Goal: Task Accomplishment & Management: Manage account settings

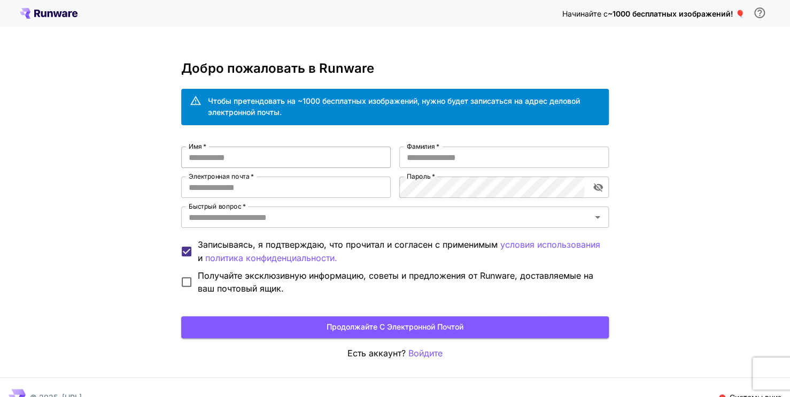
click at [272, 160] on input "Имя   *" at bounding box center [286, 157] width 210 height 21
type input "********"
click at [421, 155] on input "Фамилия   *" at bounding box center [504, 157] width 210 height 21
type input "********"
click at [309, 199] on div "Имя   * ******** Имя   * Фамилия   * ******** Фамилия   * Электронная почта   *…" at bounding box center [395, 221] width 428 height 148
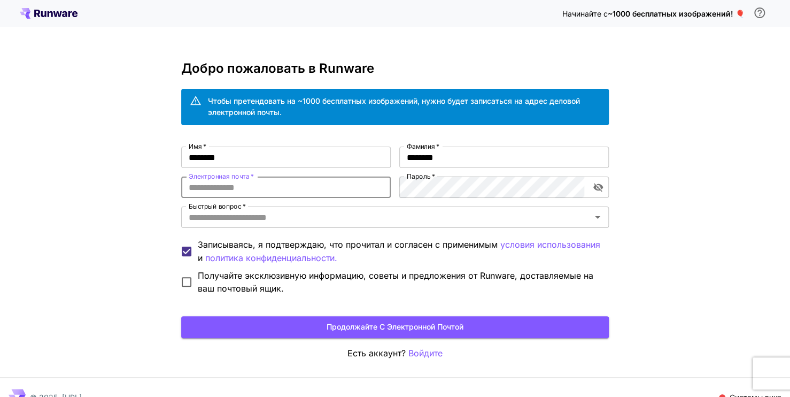
click at [309, 194] on input "Электронная почта   *" at bounding box center [286, 186] width 210 height 21
type input "**********"
click at [613, 189] on div "**********" at bounding box center [395, 208] width 790 height 417
click at [600, 190] on icon "toggle password visibility" at bounding box center [598, 187] width 11 height 11
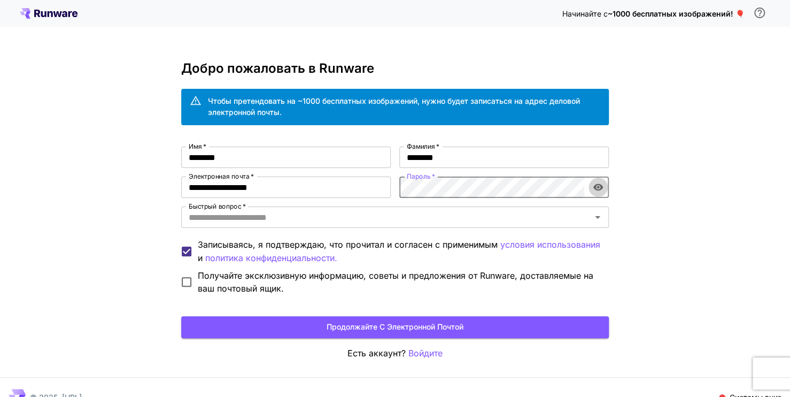
click at [595, 186] on icon "toggle password visibility" at bounding box center [599, 187] width 10 height 7
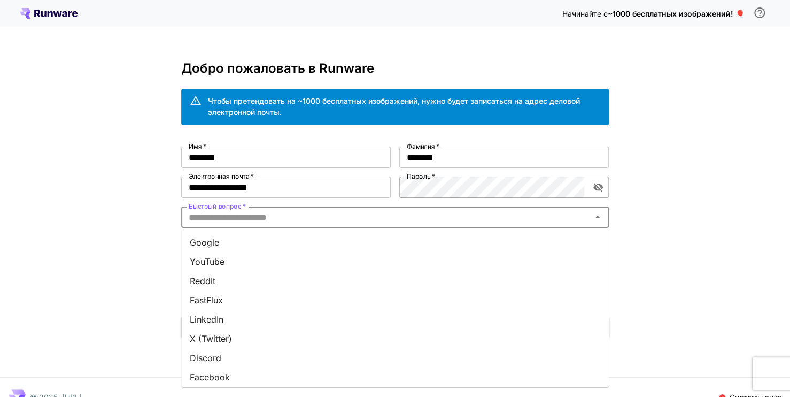
click at [293, 219] on input "Быстрый вопрос   *" at bounding box center [386, 217] width 404 height 15
click at [242, 244] on li "Гугл" at bounding box center [395, 241] width 428 height 19
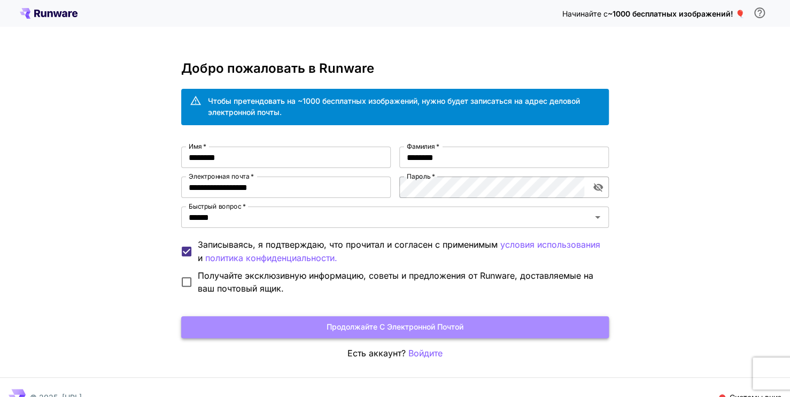
click at [336, 330] on button "Продолжайте с электронной почтой" at bounding box center [395, 327] width 428 height 22
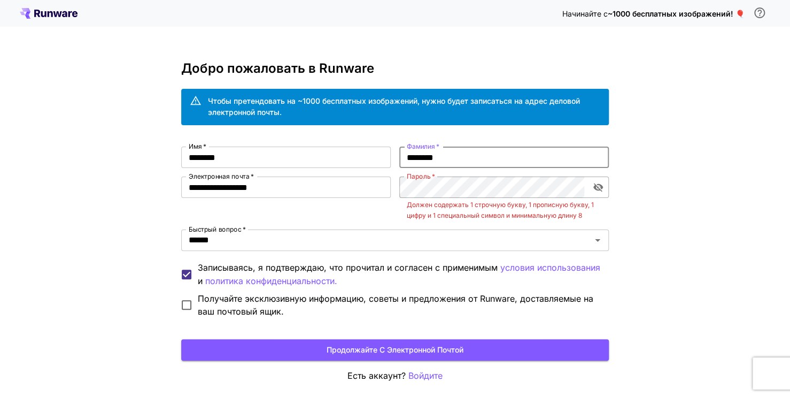
click at [484, 149] on input "********" at bounding box center [504, 157] width 210 height 21
type input "********"
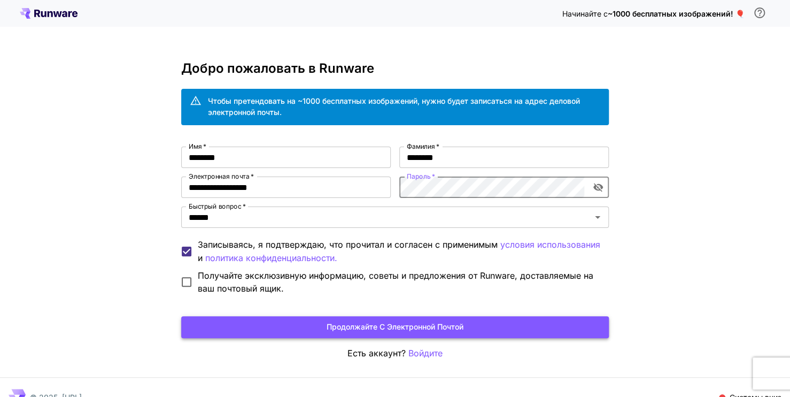
click at [356, 324] on button "Продолжайте с электронной почтой" at bounding box center [395, 327] width 428 height 22
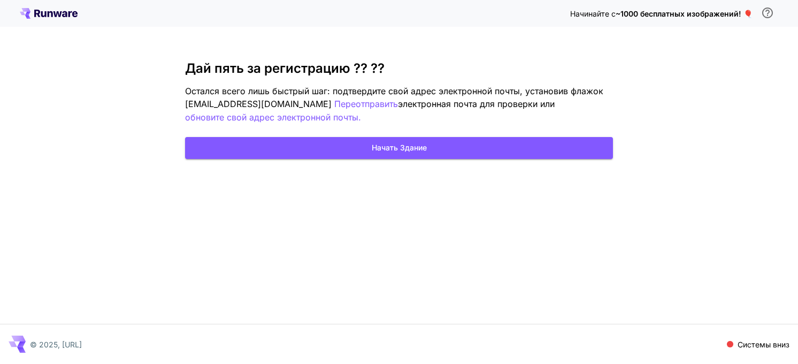
click at [708, 245] on div "Начинайте с ~1000 бесплатных изображений! 🎈 Дай пять за регистрацию ⁇ ⁇ ️ Остал…" at bounding box center [399, 182] width 798 height 364
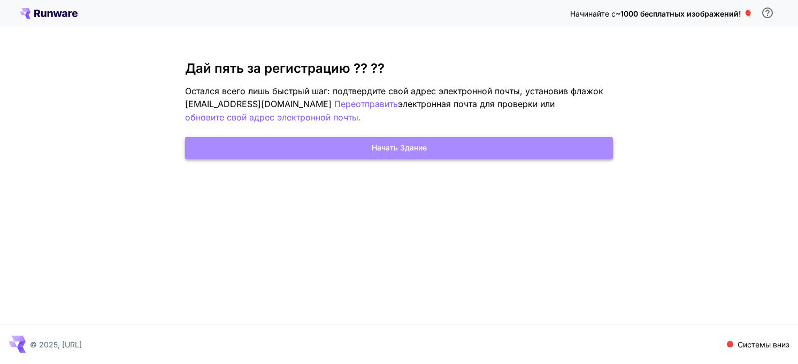
click at [342, 141] on button "Начать здание" at bounding box center [399, 148] width 428 height 22
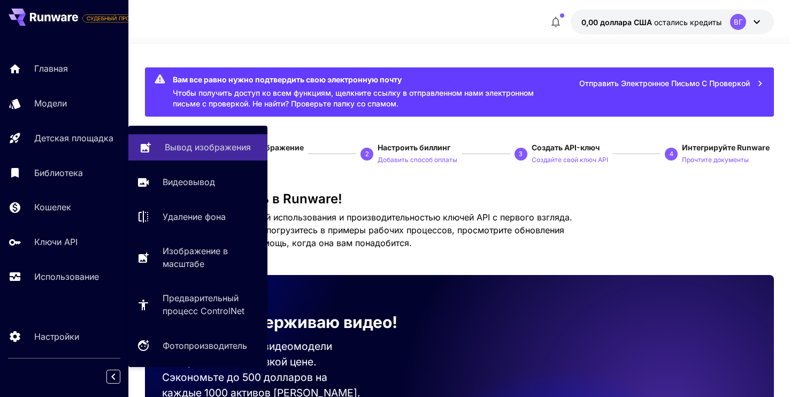
click at [190, 148] on p "Вывод изображения" at bounding box center [208, 147] width 86 height 13
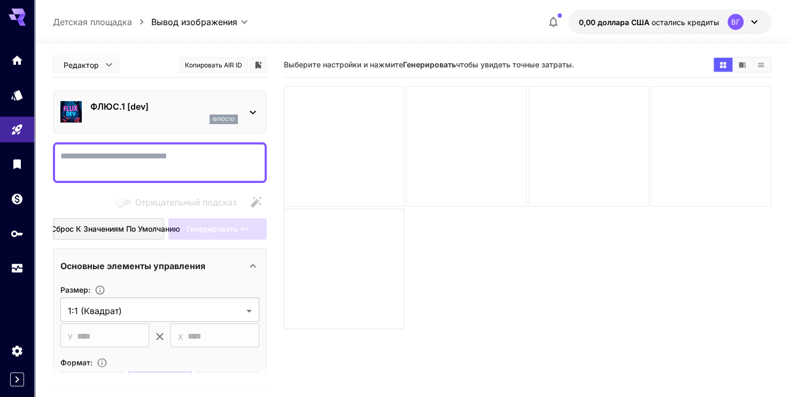
drag, startPoint x: 110, startPoint y: 157, endPoint x: 147, endPoint y: 50, distance: 112.6
click at [527, 44] on div "**********" at bounding box center [412, 262] width 718 height 437
click at [114, 194] on div "Отрицательный подсказ" at bounding box center [160, 201] width 214 height 21
click at [250, 116] on icon at bounding box center [253, 112] width 13 height 13
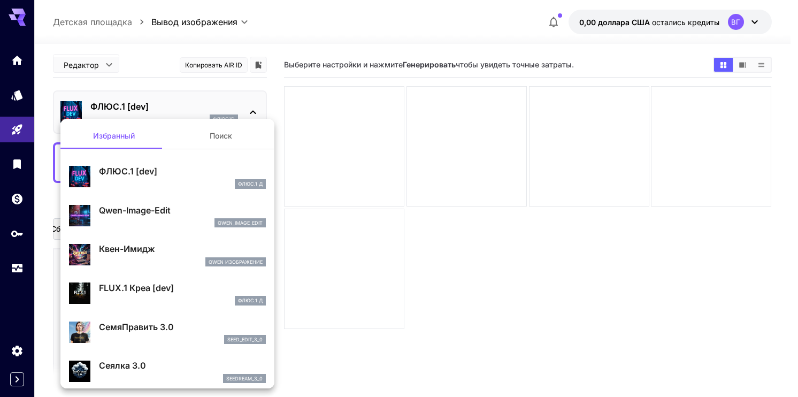
click at [253, 112] on div at bounding box center [399, 198] width 798 height 397
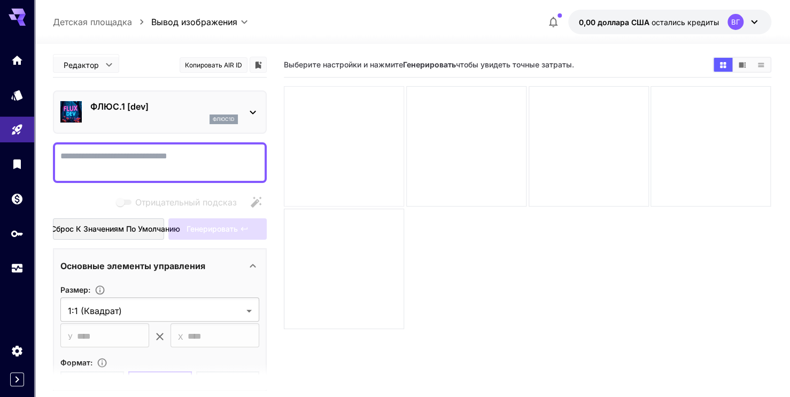
click at [333, 99] on div at bounding box center [344, 146] width 120 height 120
click at [250, 108] on icon at bounding box center [253, 112] width 13 height 13
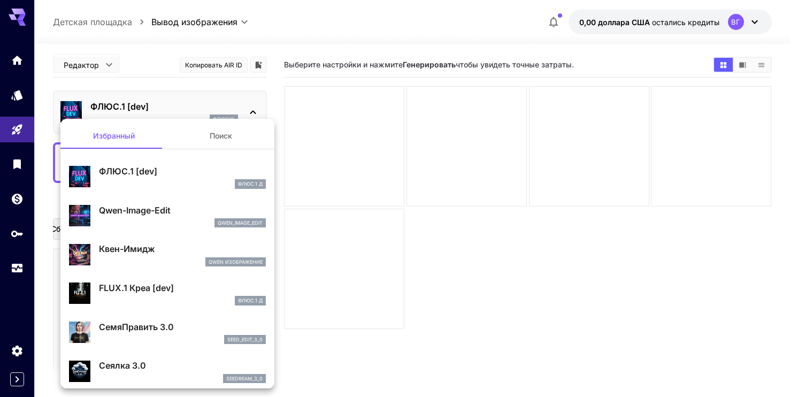
click at [222, 138] on button "Поиск" at bounding box center [220, 136] width 107 height 26
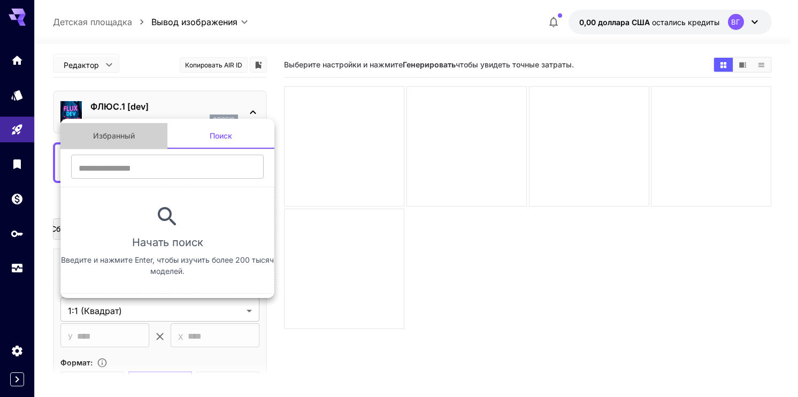
click at [138, 143] on button "Избранный" at bounding box center [113, 136] width 107 height 26
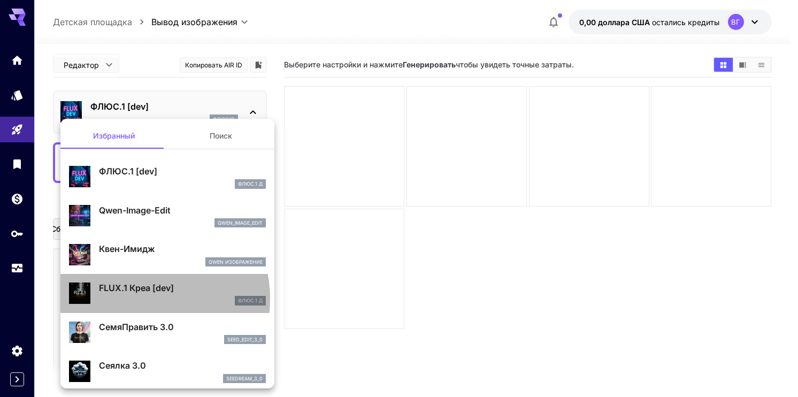
click at [137, 298] on div "ФЛЮС.1 Д" at bounding box center [182, 301] width 167 height 10
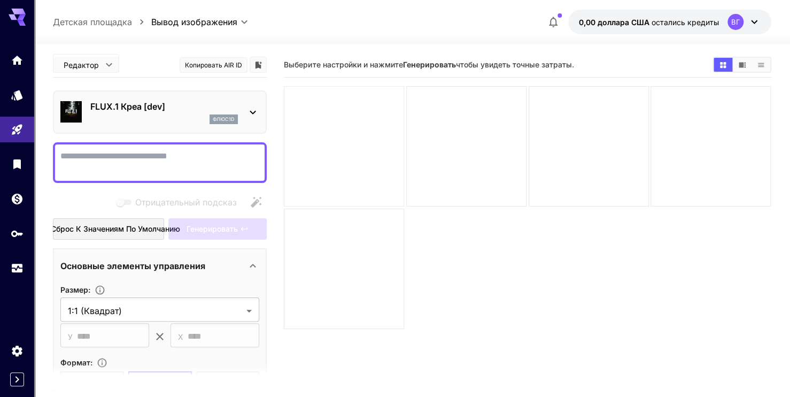
click at [314, 144] on div at bounding box center [344, 146] width 120 height 120
click at [374, 44] on div "**********" at bounding box center [412, 262] width 718 height 437
click at [297, 155] on div at bounding box center [344, 146] width 120 height 120
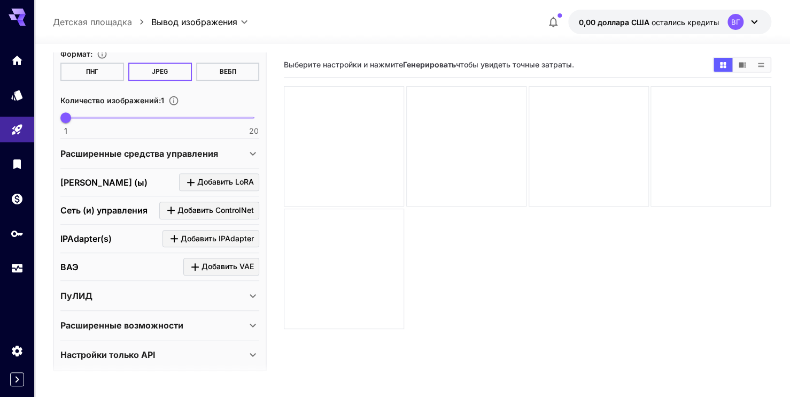
scroll to position [312, 0]
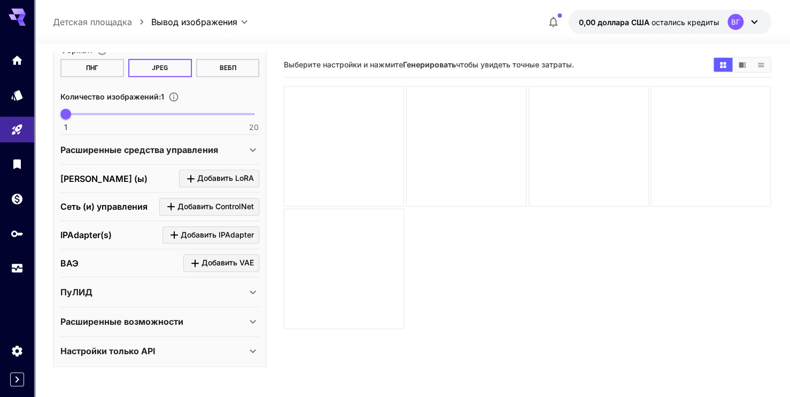
click at [195, 155] on div "Расширенные средства управления" at bounding box center [159, 150] width 199 height 26
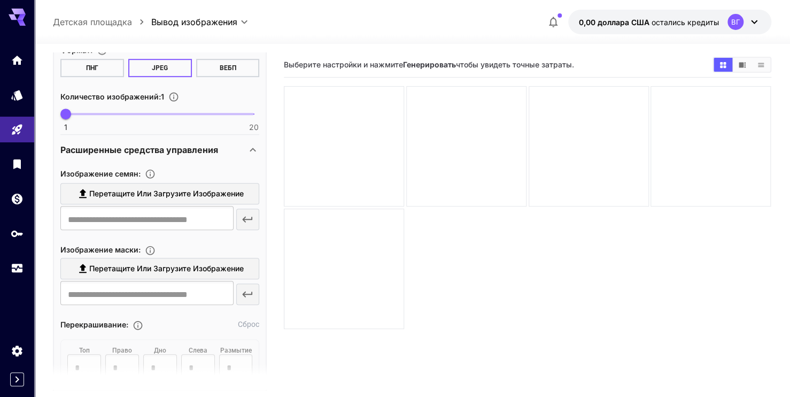
click at [106, 187] on span "Перетащите или загрузите изображение" at bounding box center [166, 193] width 155 height 13
click at [0, 0] on input "Перетащите или загрузите изображение" at bounding box center [0, 0] width 0 height 0
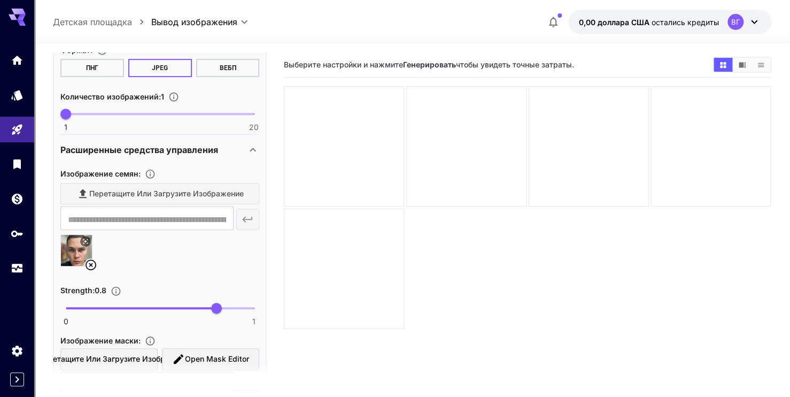
click at [135, 198] on div "Перетащите или загрузите изображение" at bounding box center [159, 194] width 199 height 22
click at [135, 196] on div "Перетащите или загрузите изображение" at bounding box center [159, 194] width 199 height 22
click at [156, 189] on div "Перетащите или загрузите изображение" at bounding box center [159, 194] width 199 height 22
click at [205, 195] on div "Перетащите или загрузите изображение" at bounding box center [159, 194] width 199 height 22
type input "**********"
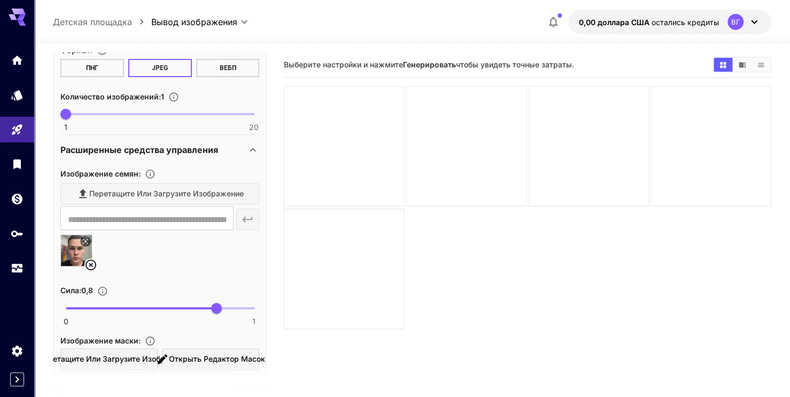
click at [95, 263] on icon at bounding box center [90, 264] width 13 height 13
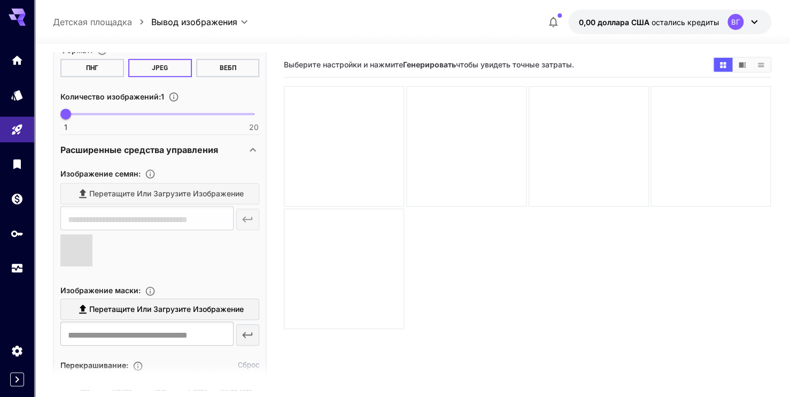
type input "**********"
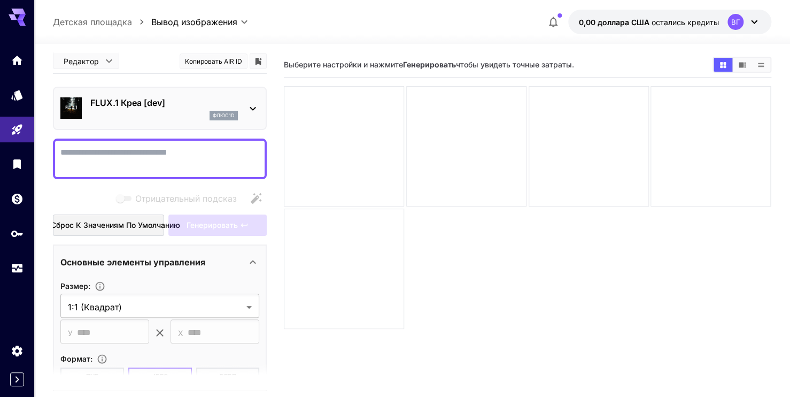
scroll to position [0, 0]
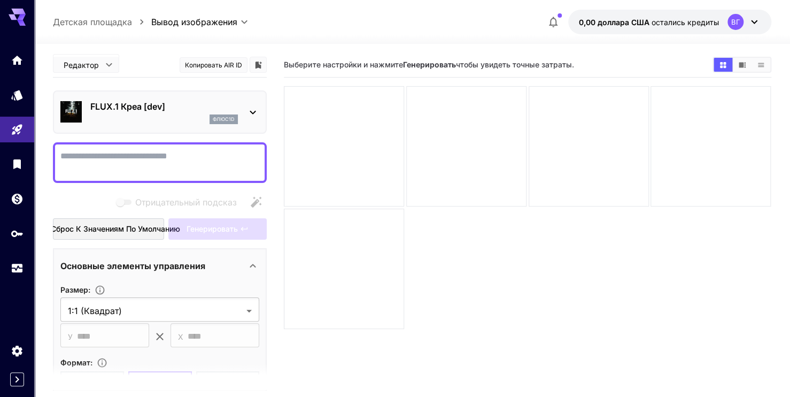
click at [150, 164] on textarea "Отрицательный подсказ" at bounding box center [159, 163] width 199 height 26
click at [135, 157] on textarea "Отрицательный подсказ" at bounding box center [159, 163] width 199 height 26
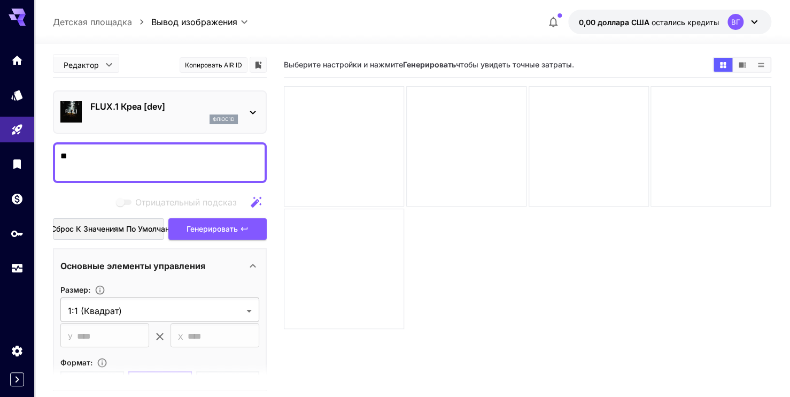
type textarea "*"
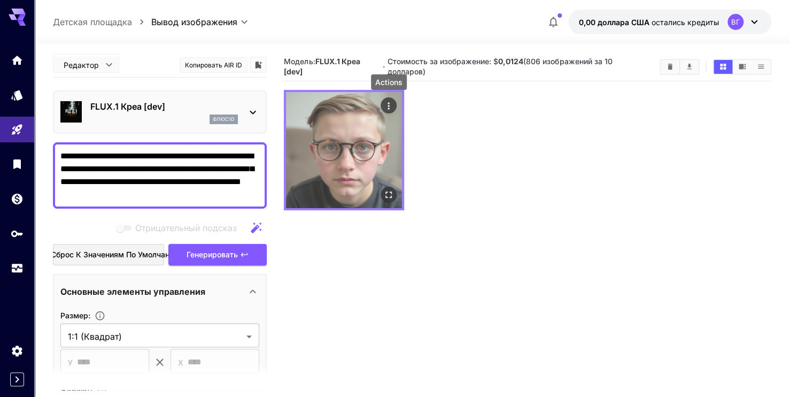
click at [392, 104] on icon "Actions" at bounding box center [389, 106] width 11 height 11
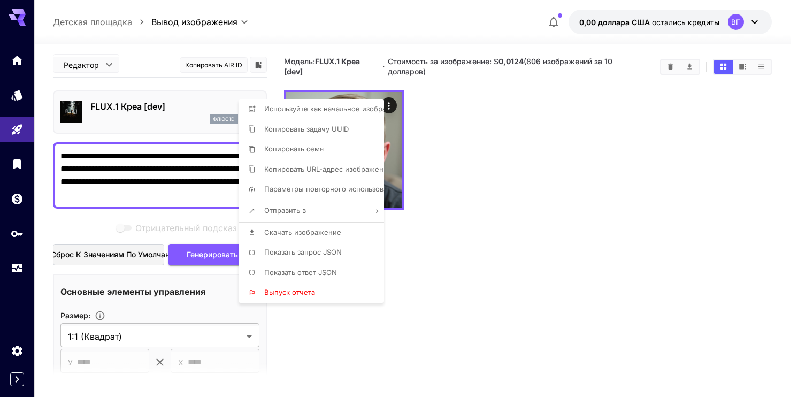
click at [438, 197] on div at bounding box center [399, 198] width 798 height 397
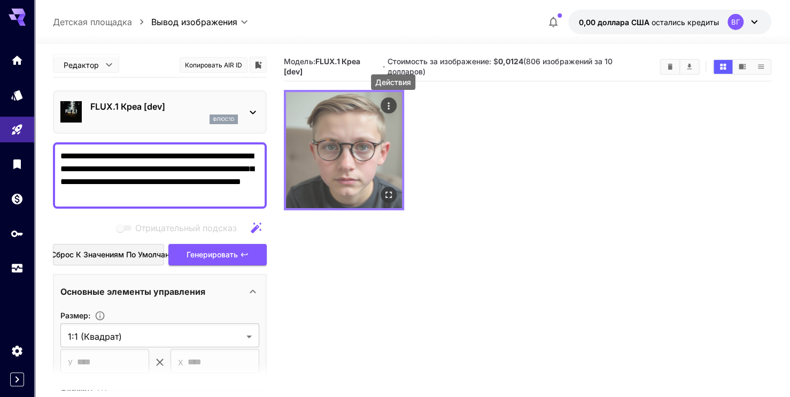
click at [389, 105] on icon "Actions" at bounding box center [389, 106] width 11 height 11
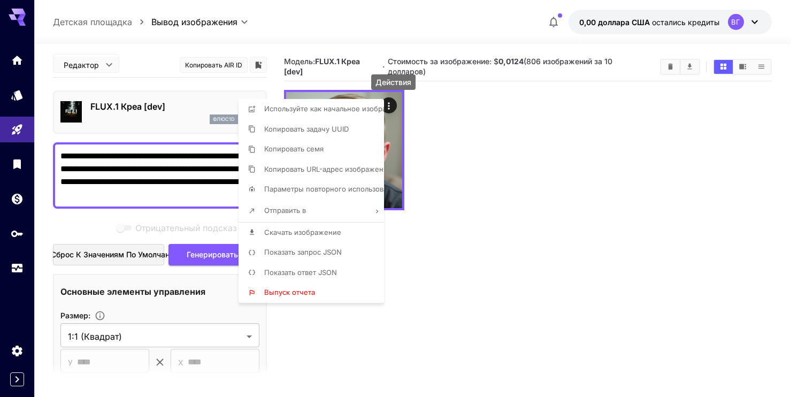
click at [194, 222] on div at bounding box center [399, 198] width 798 height 397
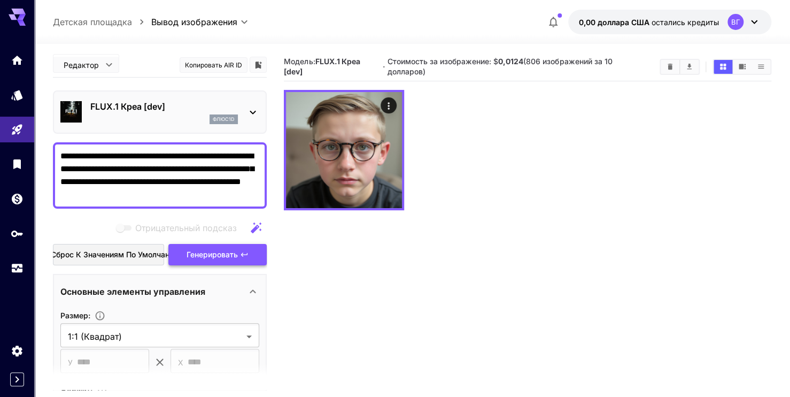
click at [201, 258] on span "Генерировать" at bounding box center [212, 254] width 51 height 13
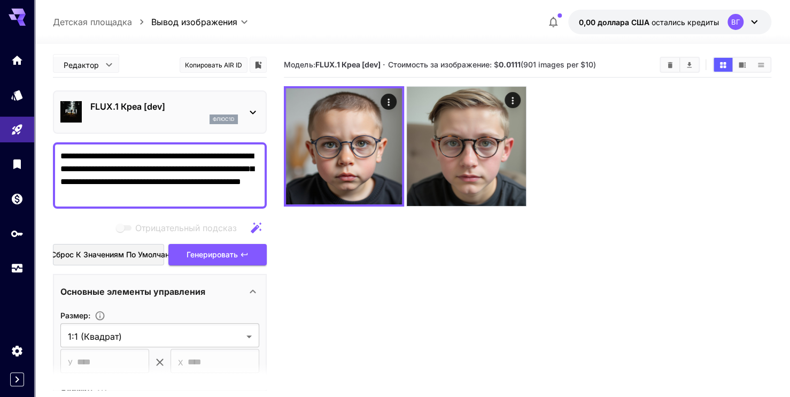
drag, startPoint x: 237, startPoint y: 202, endPoint x: 227, endPoint y: 195, distance: 13.1
click at [227, 195] on textarea "**********" at bounding box center [159, 175] width 199 height 51
drag, startPoint x: 229, startPoint y: 195, endPoint x: 56, endPoint y: 157, distance: 177.9
click at [2, 150] on div "**********" at bounding box center [395, 240] width 790 height 481
paste textarea "**********"
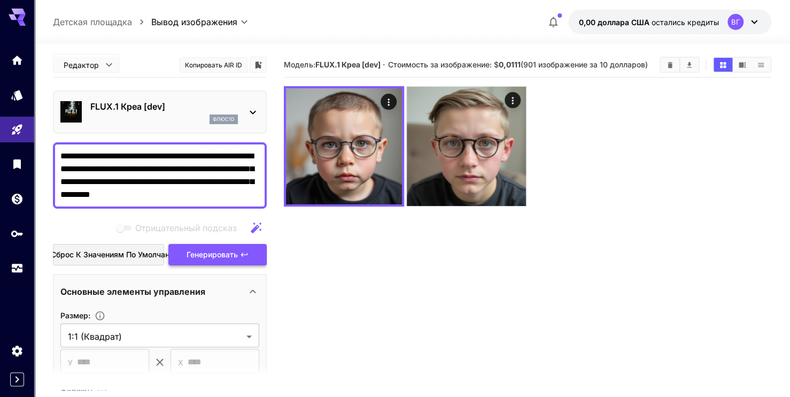
type textarea "**********"
click at [222, 248] on span "Генерировать" at bounding box center [212, 254] width 51 height 13
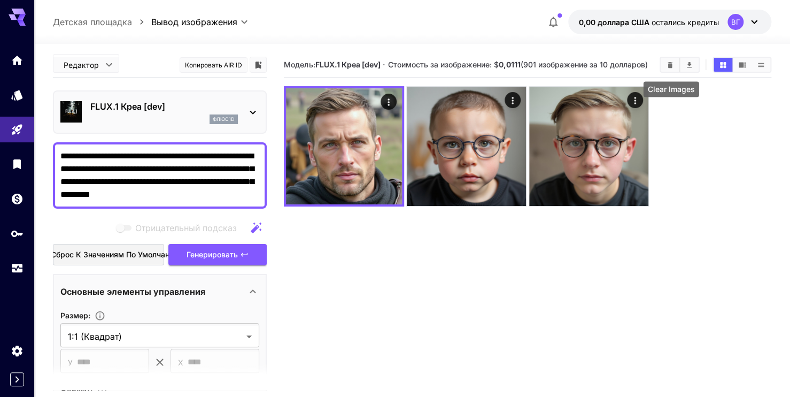
click at [667, 65] on icon "Clear Images" at bounding box center [670, 65] width 8 height 8
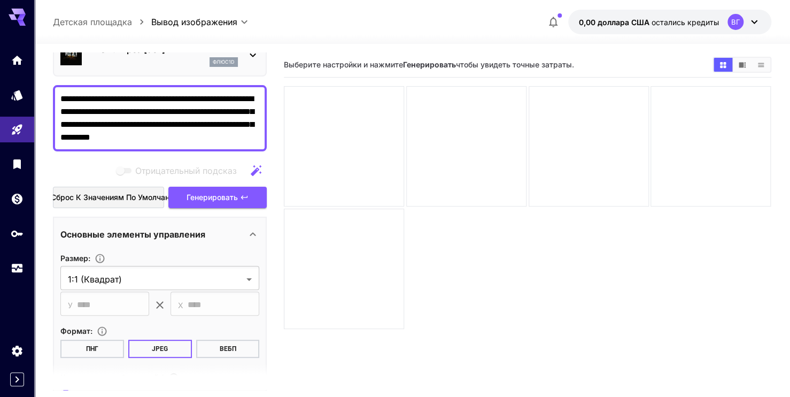
scroll to position [53, 0]
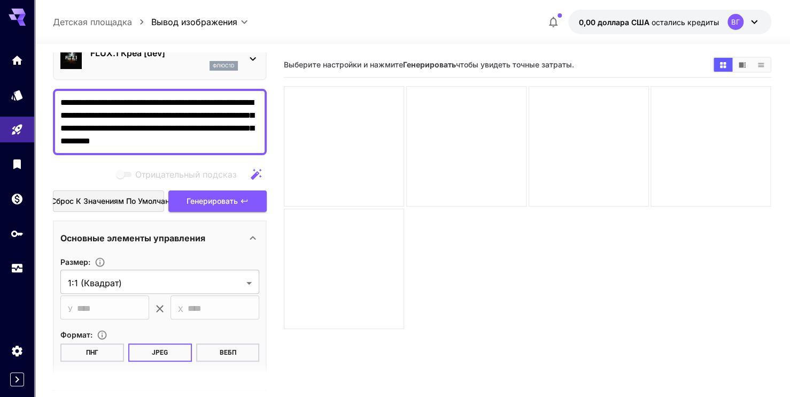
drag, startPoint x: 207, startPoint y: 145, endPoint x: 56, endPoint y: 103, distance: 157.8
click at [56, 103] on div "**********" at bounding box center [160, 122] width 214 height 66
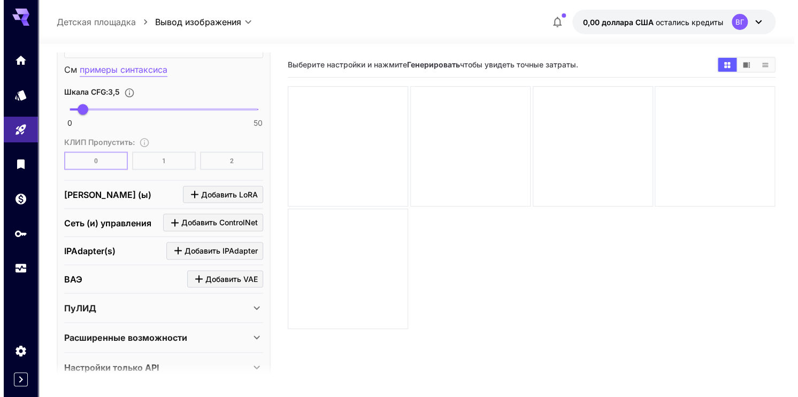
scroll to position [957, 0]
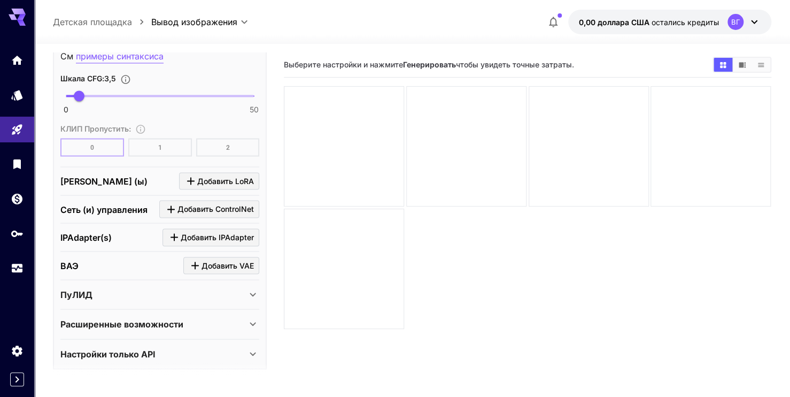
click at [122, 175] on div "[PERSON_NAME] (ы) Добавить LoRA" at bounding box center [159, 181] width 199 height 18
click at [205, 174] on span "Добавить LoRA" at bounding box center [225, 180] width 57 height 13
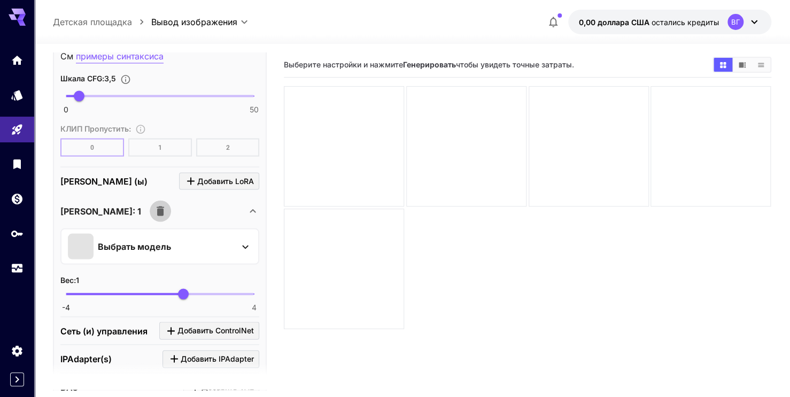
click at [154, 213] on icon "button" at bounding box center [160, 210] width 13 height 13
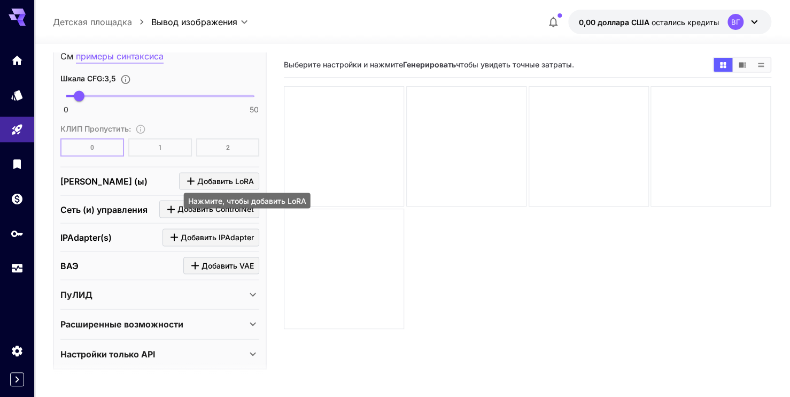
click at [189, 177] on icon "Click to add LoRA" at bounding box center [190, 180] width 7 height 7
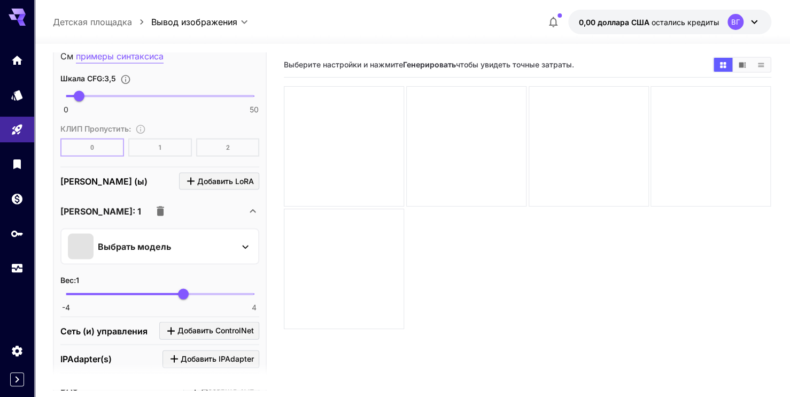
click at [139, 234] on div "Выбрать модель" at bounding box center [151, 246] width 167 height 26
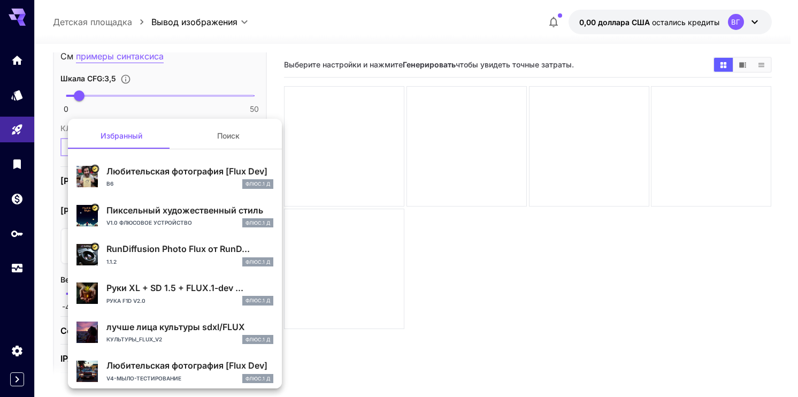
drag, startPoint x: 139, startPoint y: 234, endPoint x: 119, endPoint y: 152, distance: 84.3
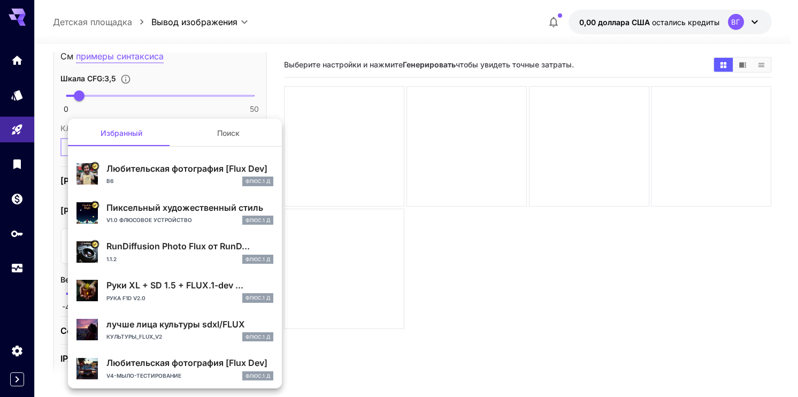
scroll to position [0, 0]
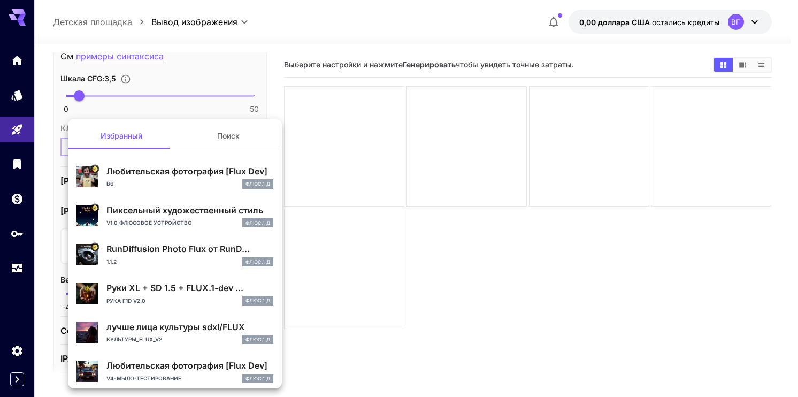
click at [319, 148] on div at bounding box center [399, 198] width 798 height 397
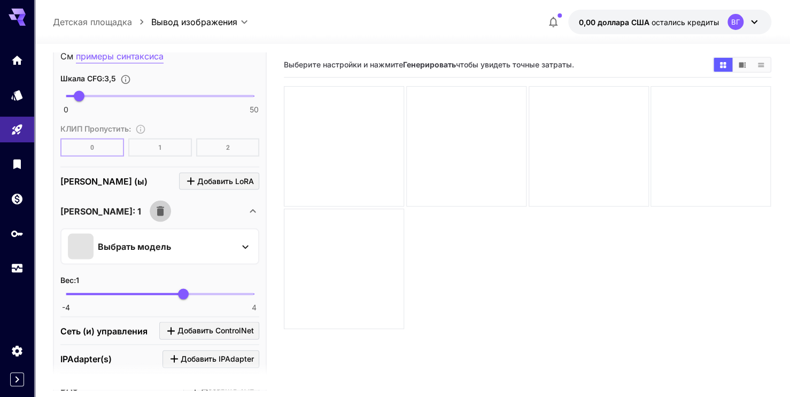
click at [154, 209] on icon "button" at bounding box center [160, 210] width 13 height 13
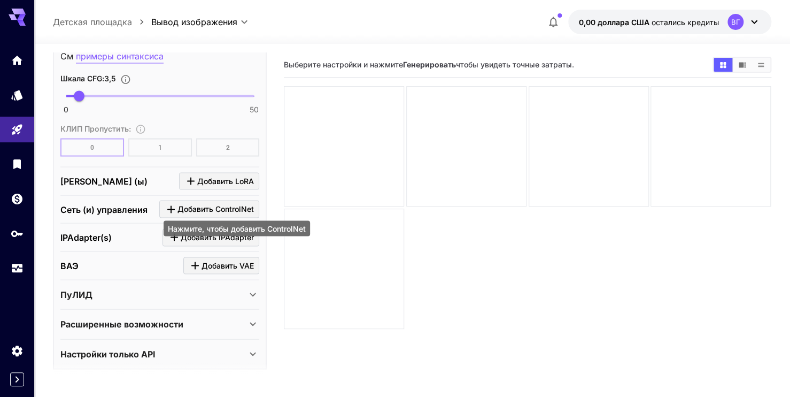
click at [170, 205] on icon "Click to add ControlNet" at bounding box center [170, 208] width 7 height 7
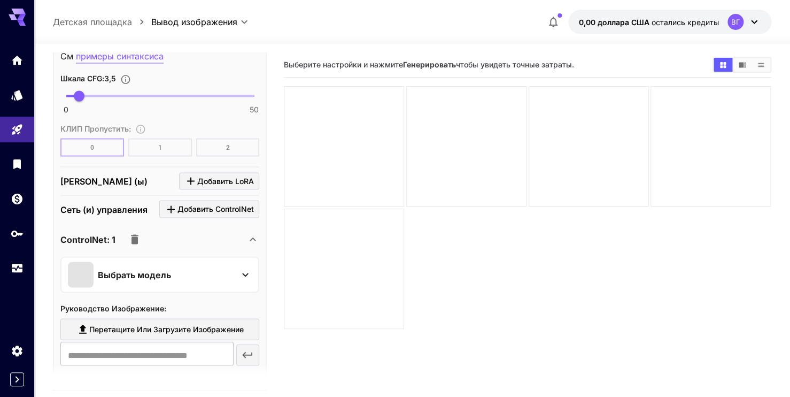
click at [133, 261] on div "Выбрать модель" at bounding box center [151, 274] width 167 height 26
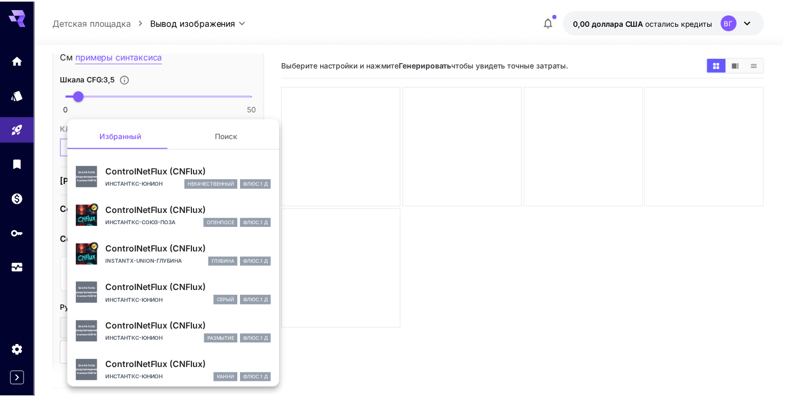
scroll to position [45, 0]
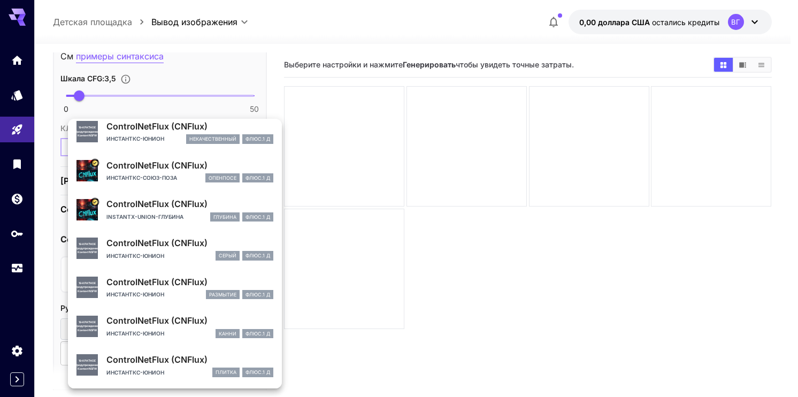
click at [308, 251] on div at bounding box center [399, 198] width 798 height 397
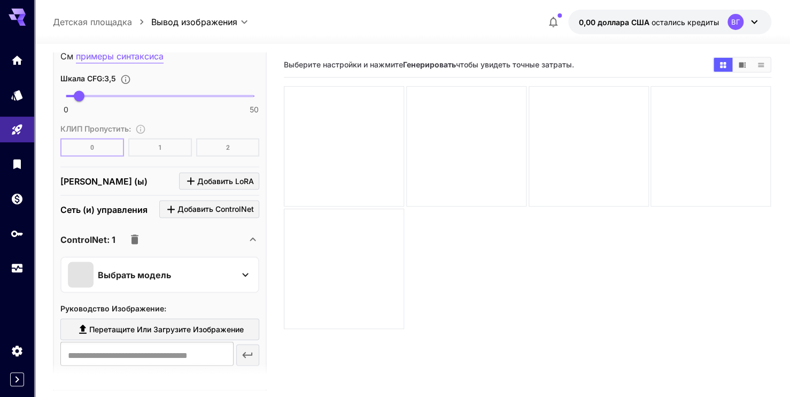
click at [139, 236] on icon "button" at bounding box center [134, 239] width 13 height 13
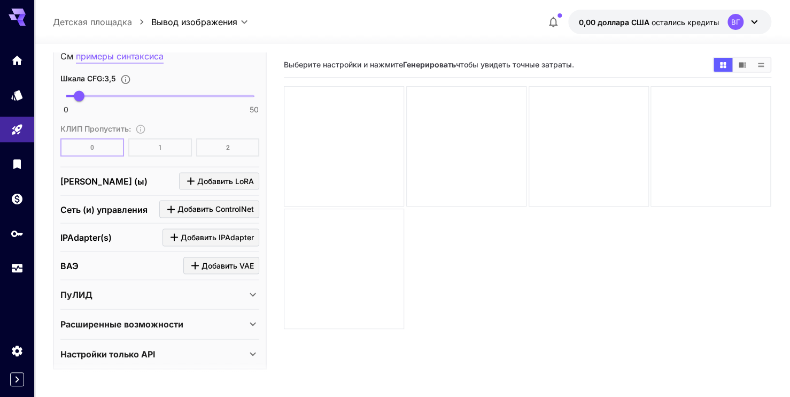
click at [118, 236] on div "IPAdapter(s) Добавить IPAdapter" at bounding box center [159, 237] width 199 height 18
click at [164, 235] on div "IPAdapter(s) Добавить IPAdapter" at bounding box center [159, 237] width 199 height 18
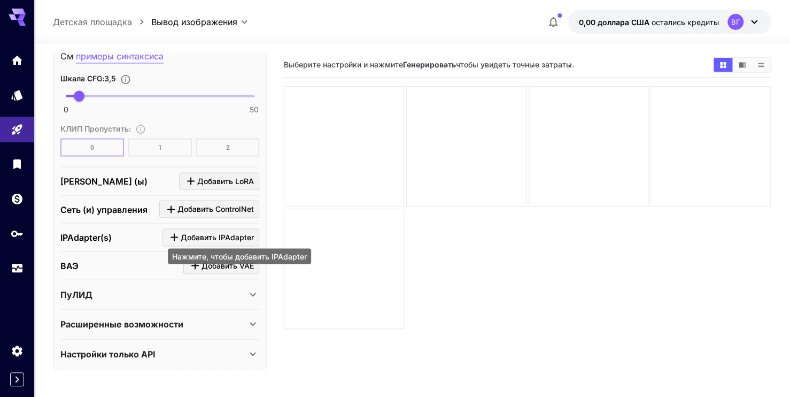
click at [173, 234] on icon "Click to add IPAdapter" at bounding box center [174, 236] width 13 height 13
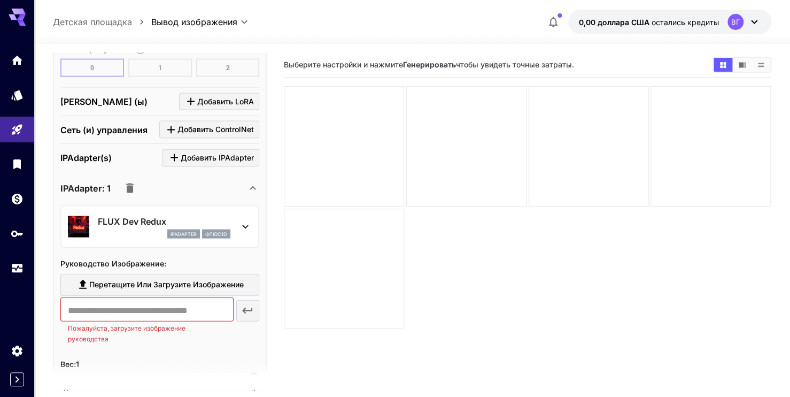
scroll to position [1064, 0]
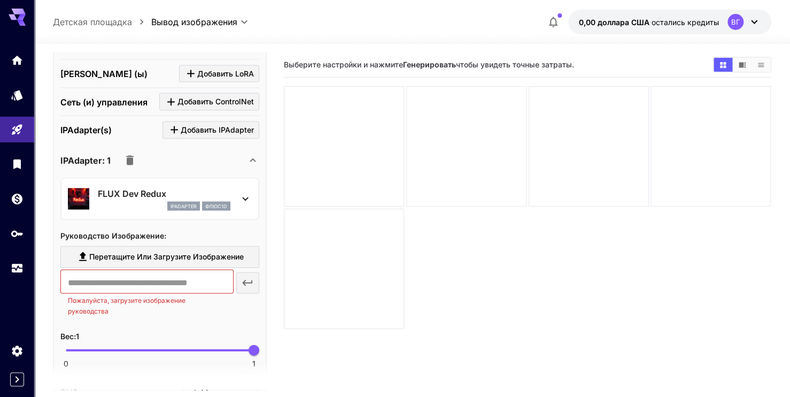
click at [130, 208] on div "FLUX Dev Redux ipAdapter флюс1d" at bounding box center [160, 199] width 184 height 33
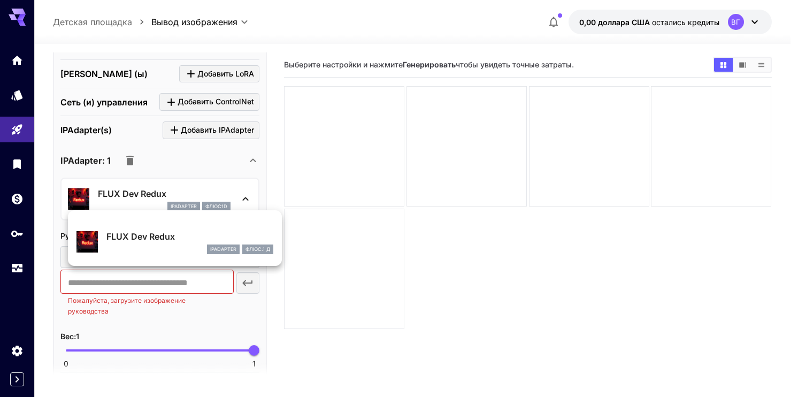
click at [135, 158] on div at bounding box center [399, 198] width 798 height 397
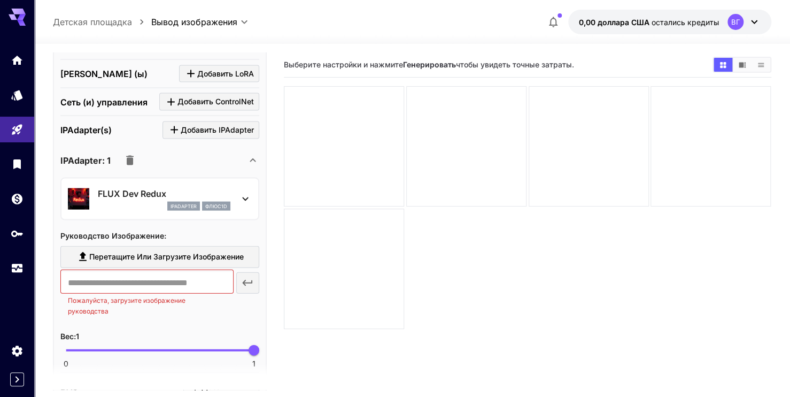
click at [129, 156] on icon "button" at bounding box center [129, 161] width 7 height 10
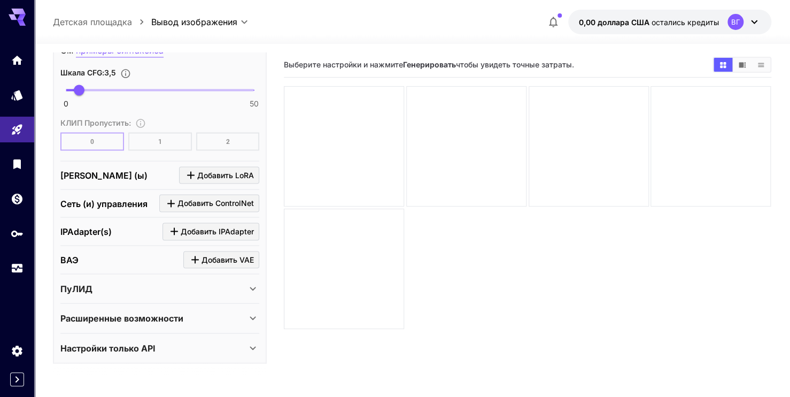
scroll to position [957, 0]
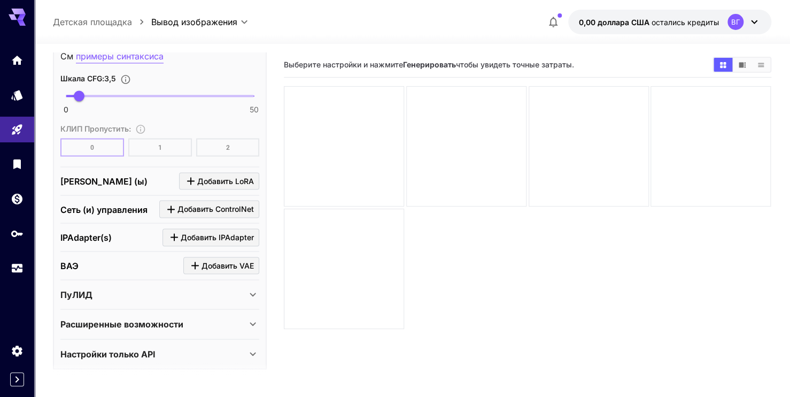
click at [186, 257] on button "Добавить VAE" at bounding box center [221, 266] width 76 height 18
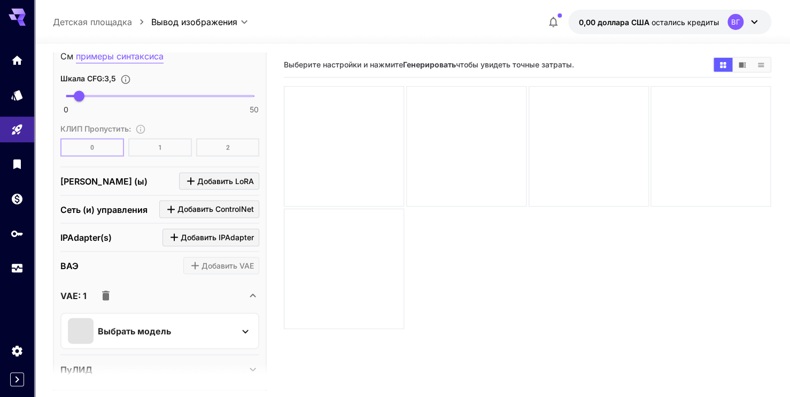
click at [118, 318] on div "Выбрать модель" at bounding box center [151, 331] width 167 height 26
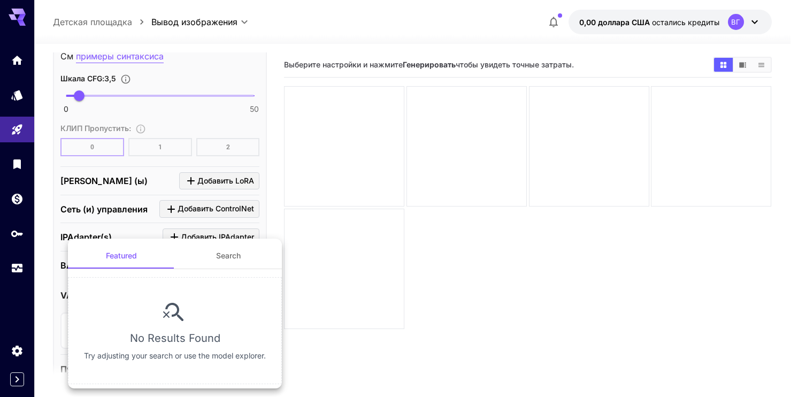
click at [320, 278] on div at bounding box center [399, 198] width 798 height 397
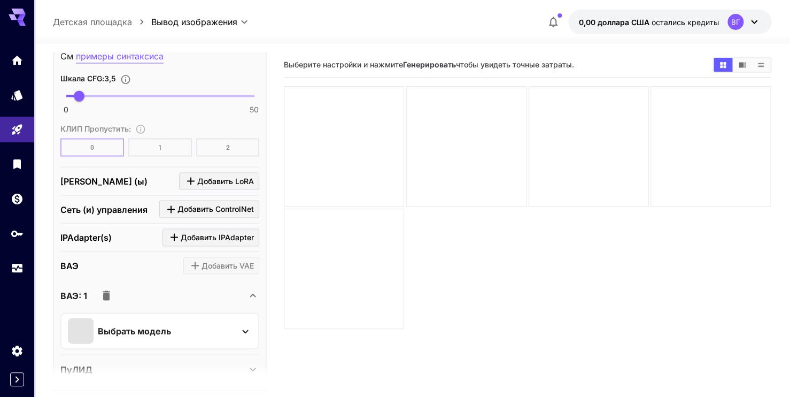
click at [111, 290] on icon "button" at bounding box center [106, 295] width 13 height 13
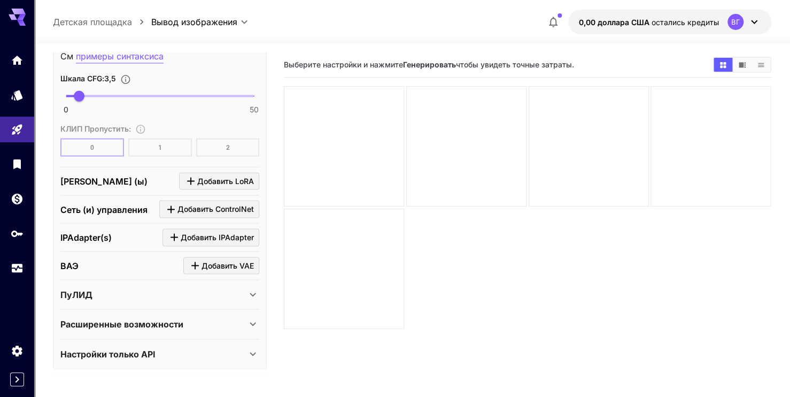
click at [134, 317] on p "Расширенные возможности" at bounding box center [121, 323] width 123 height 13
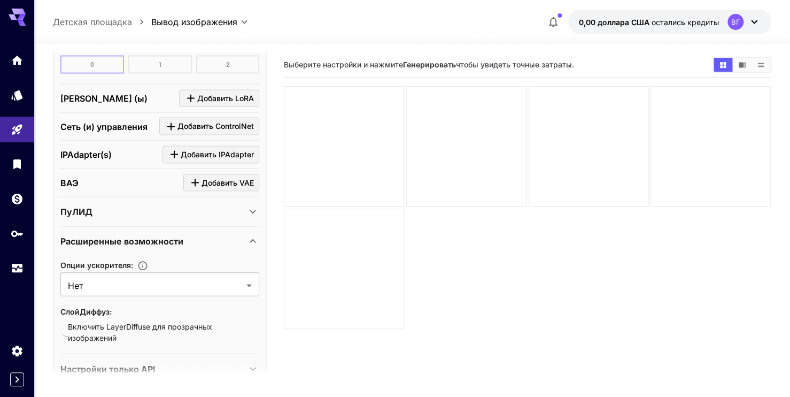
scroll to position [1054, 0]
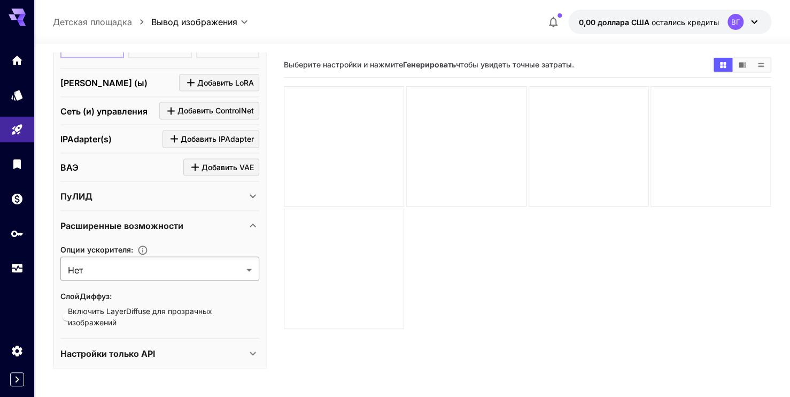
click at [118, 267] on body "**********" at bounding box center [395, 240] width 790 height 481
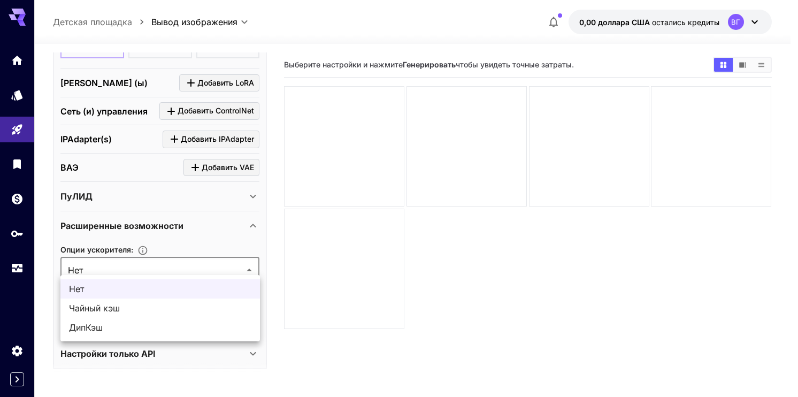
click at [118, 266] on div at bounding box center [399, 198] width 798 height 397
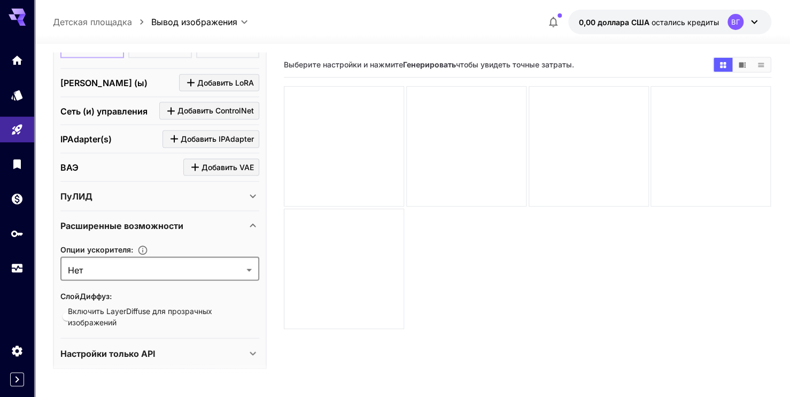
click at [133, 219] on p "Расширенные возможности" at bounding box center [121, 225] width 123 height 13
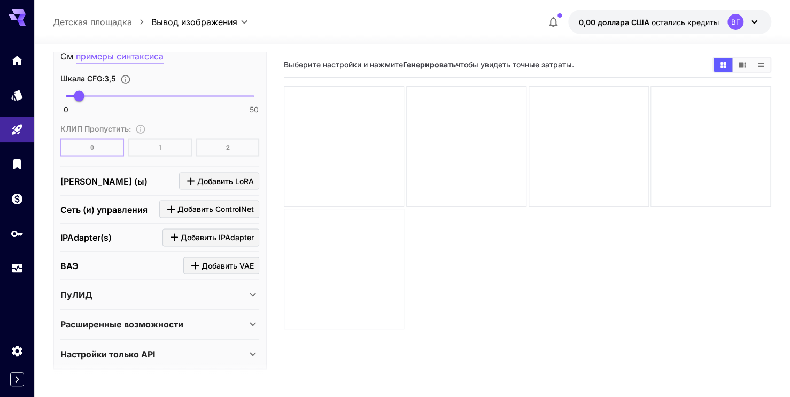
click at [149, 330] on div "Расширенные возможности" at bounding box center [159, 324] width 199 height 26
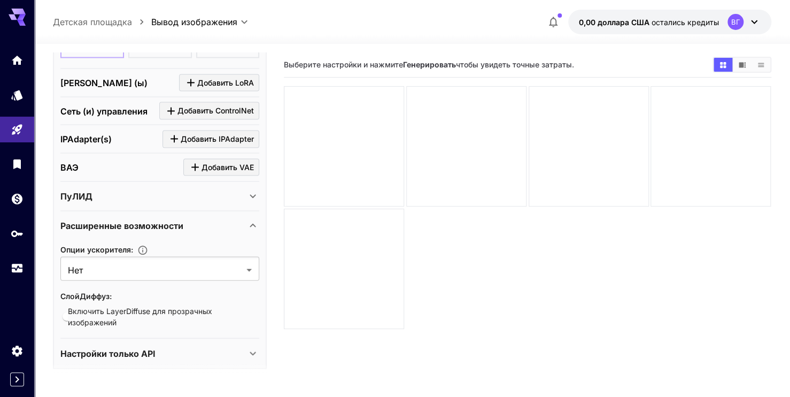
click at [156, 350] on div "Настройки только API" at bounding box center [153, 353] width 186 height 13
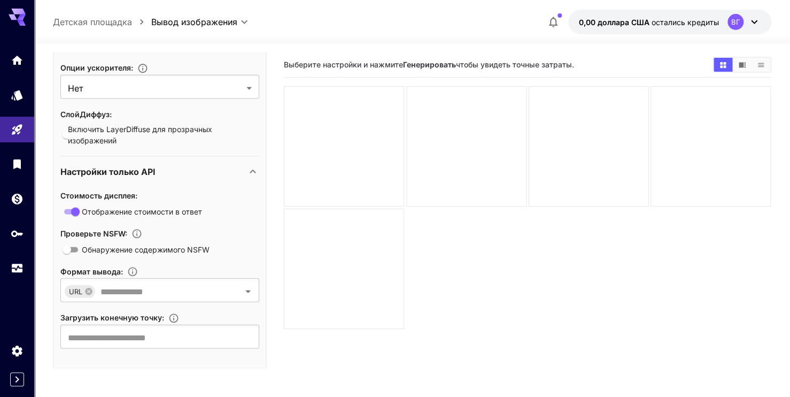
click at [129, 165] on p "Настройки только API" at bounding box center [107, 171] width 95 height 13
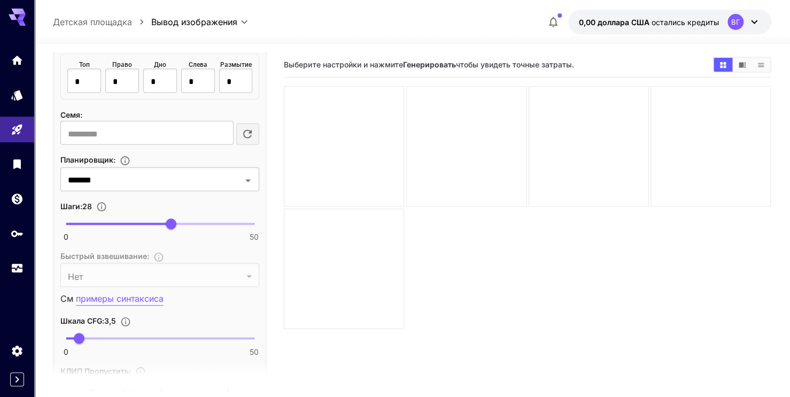
scroll to position [680, 0]
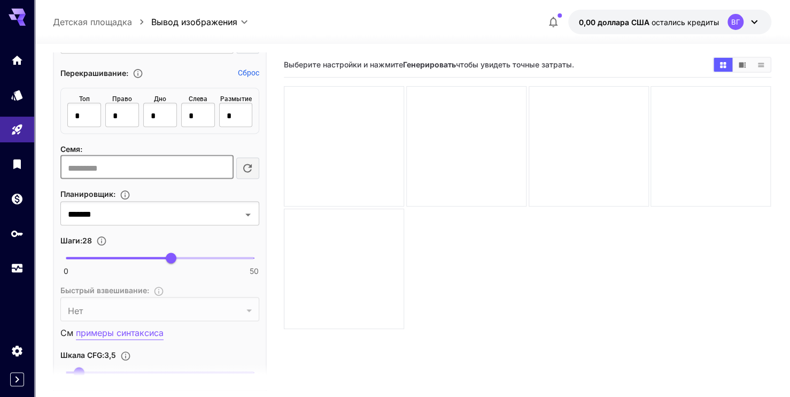
click at [107, 159] on input "number" at bounding box center [146, 167] width 173 height 21
paste input "*"
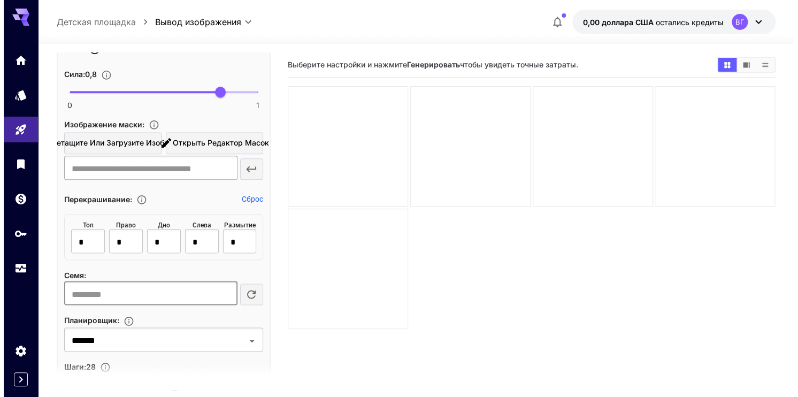
scroll to position [520, 0]
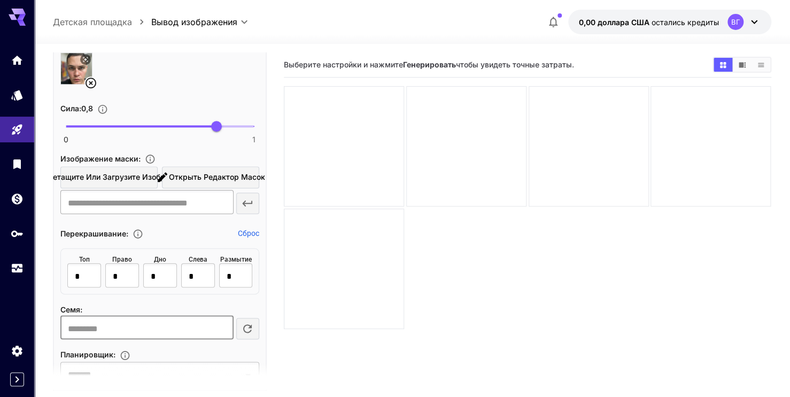
type input "*"
click at [130, 197] on input "text" at bounding box center [146, 203] width 173 height 21
drag, startPoint x: 150, startPoint y: 152, endPoint x: 175, endPoint y: 143, distance: 26.7
drag, startPoint x: 175, startPoint y: 143, endPoint x: 169, endPoint y: 144, distance: 6.6
click at [170, 143] on div "**********" at bounding box center [159, 101] width 199 height 233
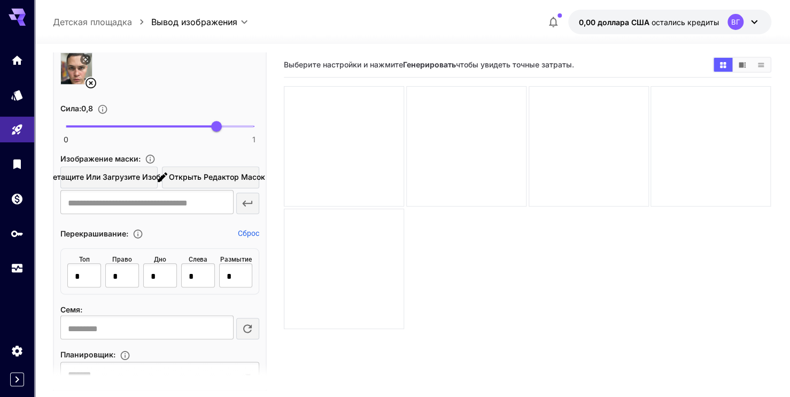
click at [168, 181] on button "Открыть редактор масок" at bounding box center [210, 177] width 97 height 22
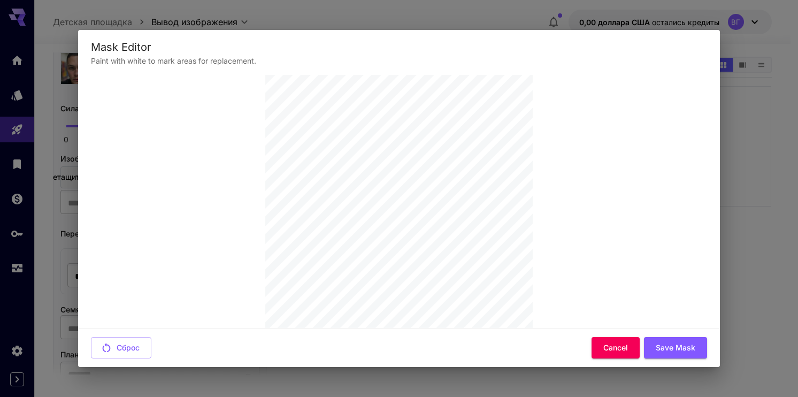
scroll to position [107, 0]
click at [571, 345] on button "Отменить" at bounding box center [583, 348] width 60 height 22
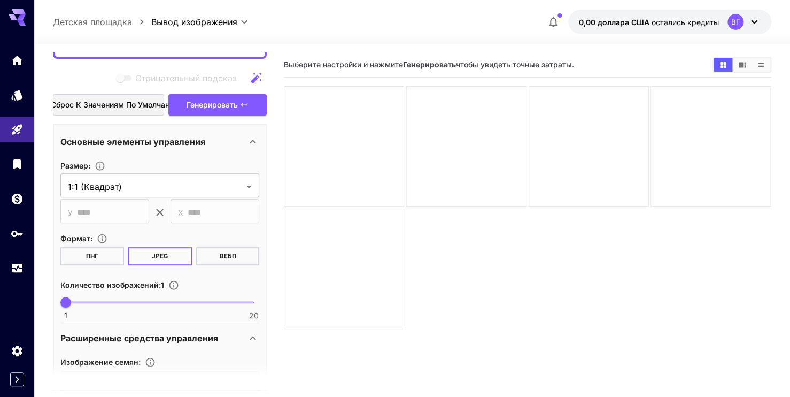
scroll to position [145, 0]
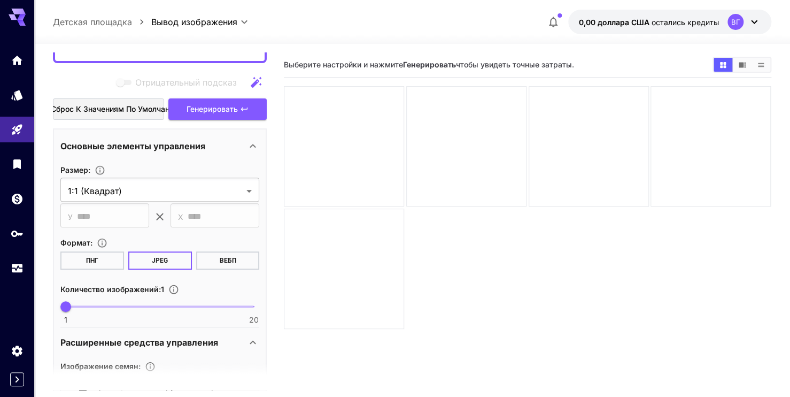
click at [116, 256] on button "ПНГ" at bounding box center [92, 260] width 64 height 18
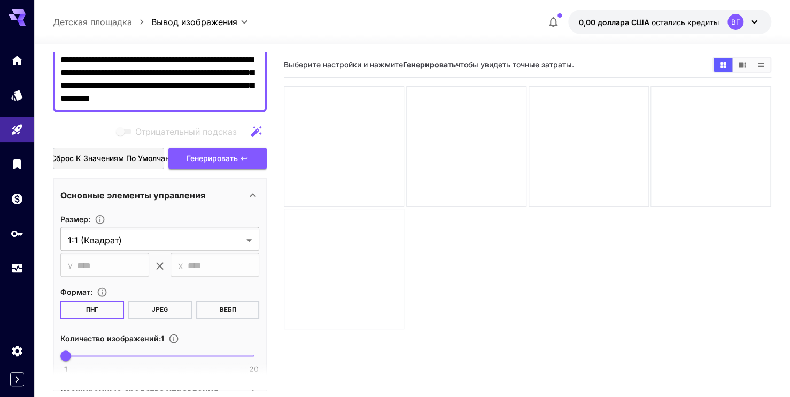
scroll to position [92, 0]
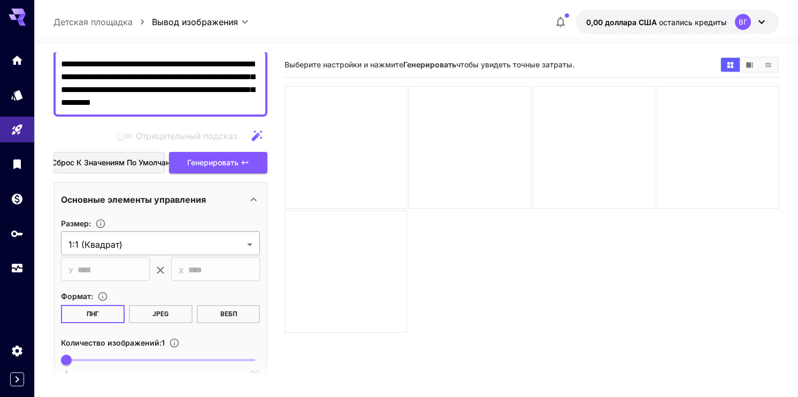
click at [137, 242] on body "**********" at bounding box center [399, 240] width 798 height 481
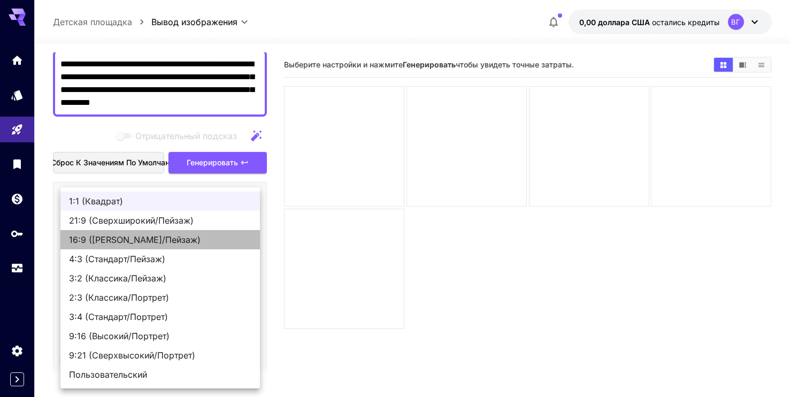
click at [101, 245] on span "16:9 ([PERSON_NAME]/Пейзаж)" at bounding box center [160, 239] width 182 height 13
type input "**********"
type input "****"
type input "***"
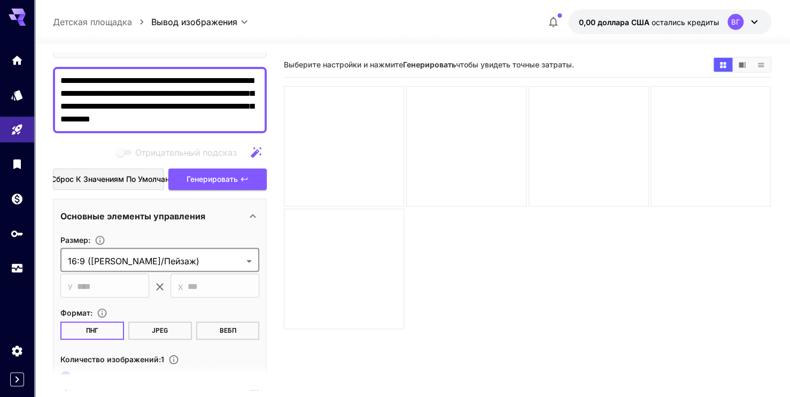
scroll to position [39, 0]
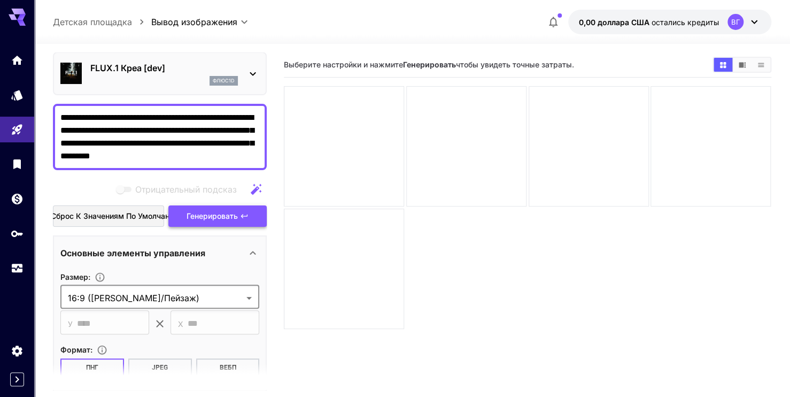
click at [194, 218] on span "Генерировать" at bounding box center [212, 216] width 51 height 13
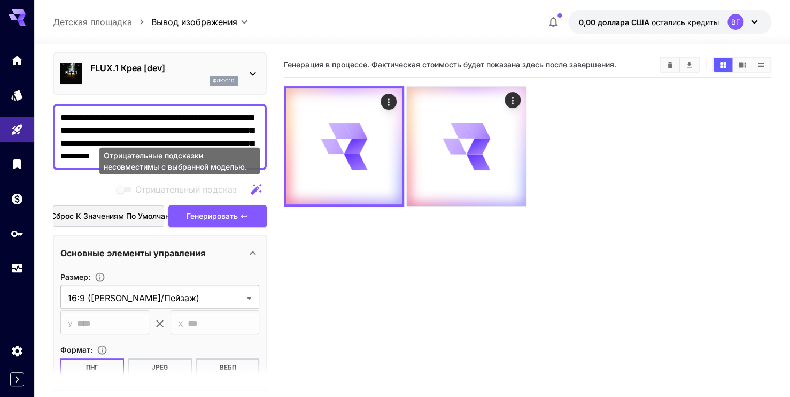
drag, startPoint x: 192, startPoint y: 218, endPoint x: 200, endPoint y: 192, distance: 26.9
drag, startPoint x: 200, startPoint y: 192, endPoint x: 526, endPoint y: 103, distance: 338.0
click at [526, 103] on div at bounding box center [466, 146] width 119 height 119
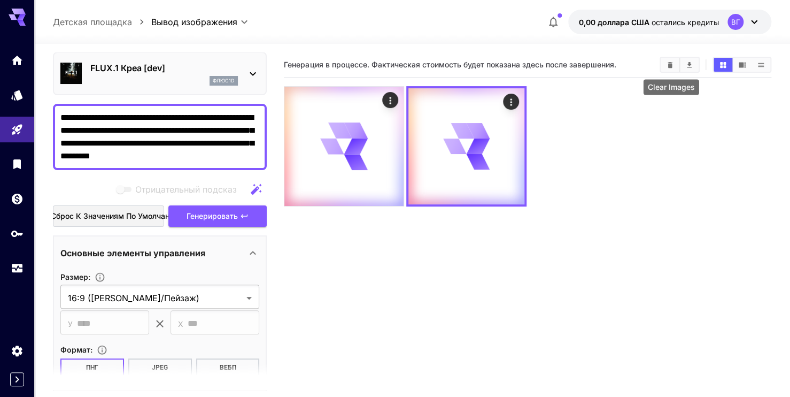
click at [674, 65] on icon "Clear Images" at bounding box center [670, 65] width 8 height 8
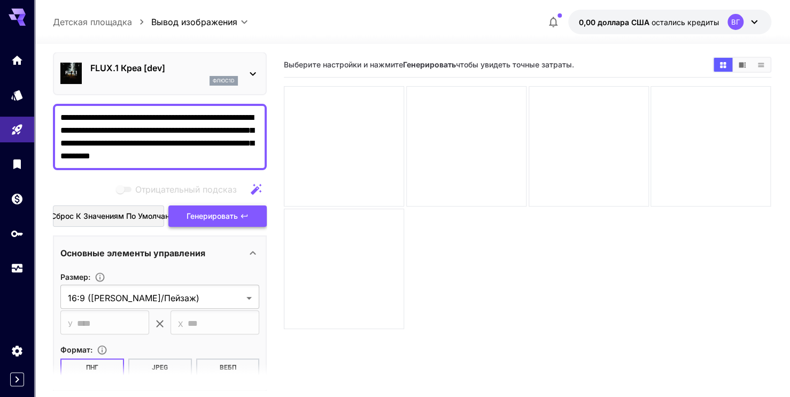
click at [244, 215] on icon "button" at bounding box center [244, 216] width 9 height 9
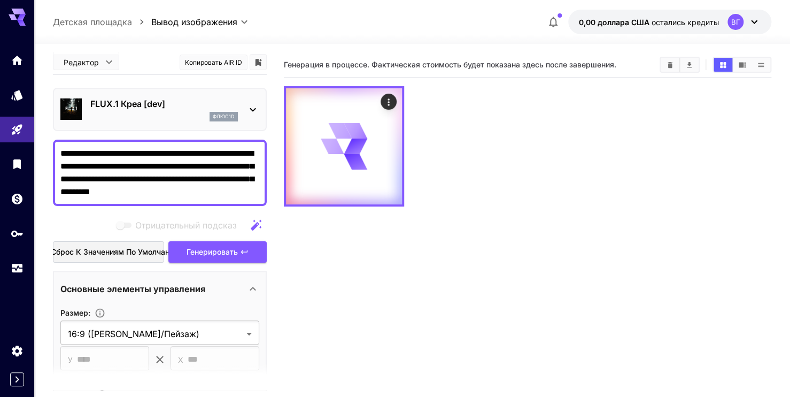
scroll to position [0, 0]
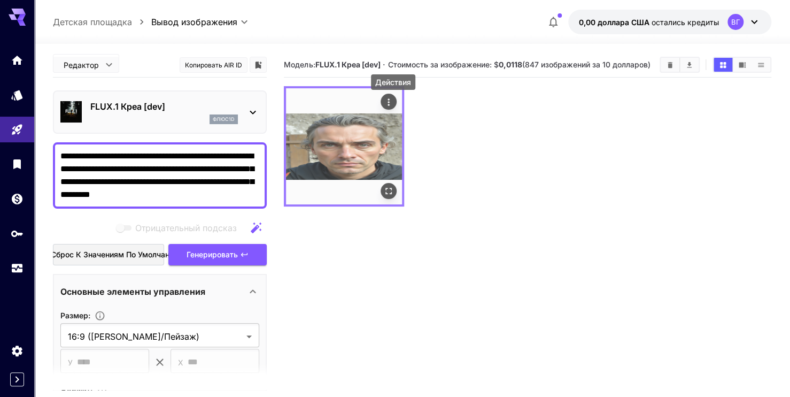
click at [394, 107] on icon "Actions" at bounding box center [389, 102] width 11 height 11
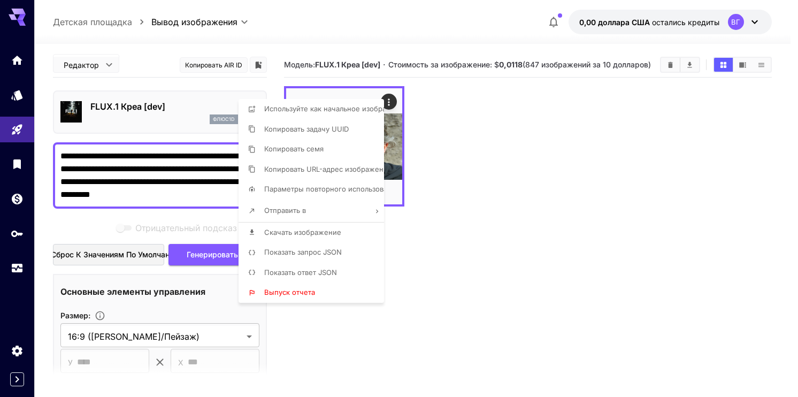
click at [493, 117] on div at bounding box center [399, 198] width 798 height 397
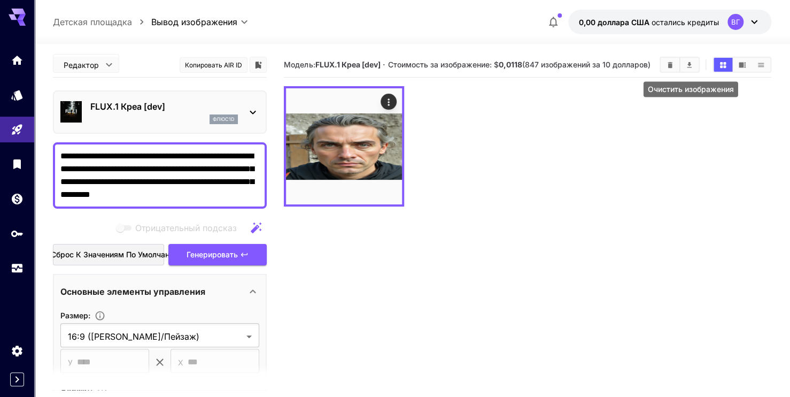
click at [665, 66] on button "Clear Images" at bounding box center [670, 65] width 19 height 14
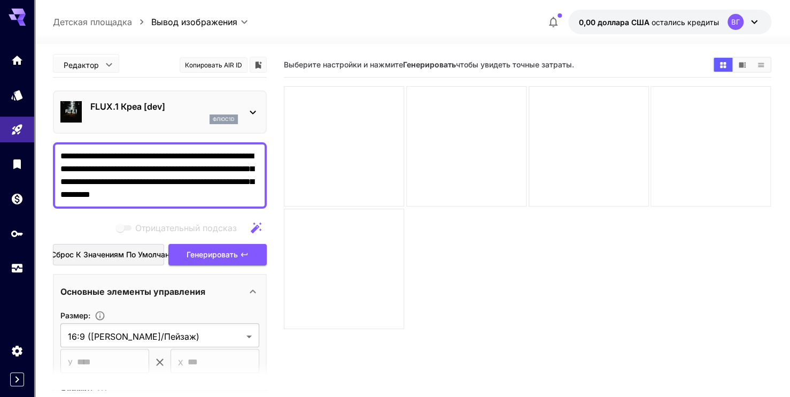
drag, startPoint x: 196, startPoint y: 195, endPoint x: 63, endPoint y: 150, distance: 140.5
click at [63, 150] on textarea "**********" at bounding box center [159, 175] width 199 height 51
click at [94, 161] on textarea "**********" at bounding box center [159, 175] width 199 height 51
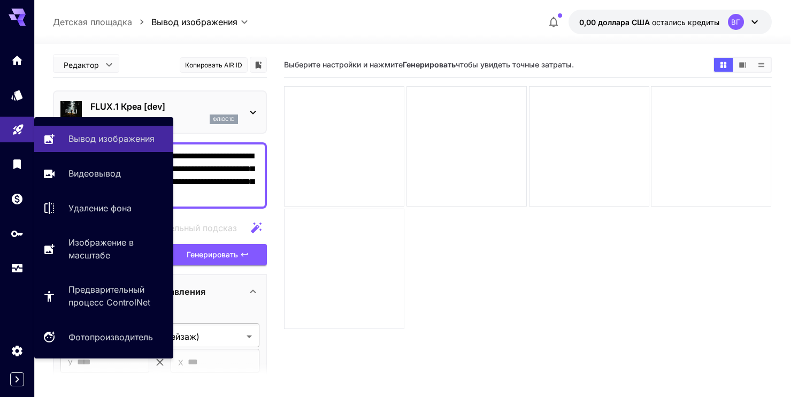
drag, startPoint x: 195, startPoint y: 194, endPoint x: 30, endPoint y: 140, distance: 172.7
click at [30, 140] on div "**********" at bounding box center [395, 240] width 790 height 481
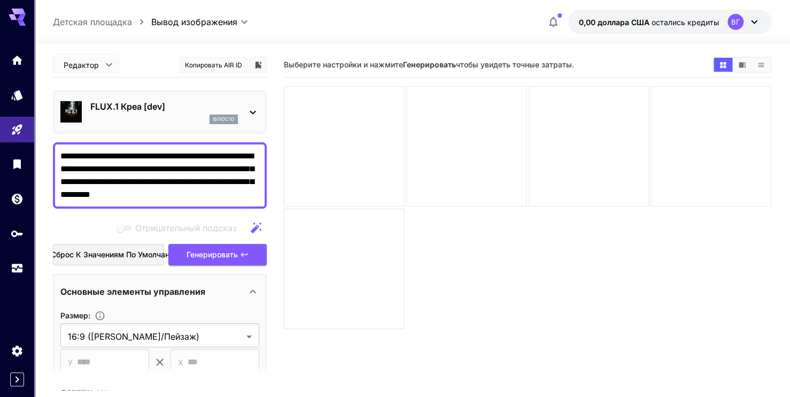
click at [186, 224] on span "Отрицательный подсказ" at bounding box center [186, 227] width 102 height 13
click at [252, 229] on icon "button" at bounding box center [256, 227] width 11 height 11
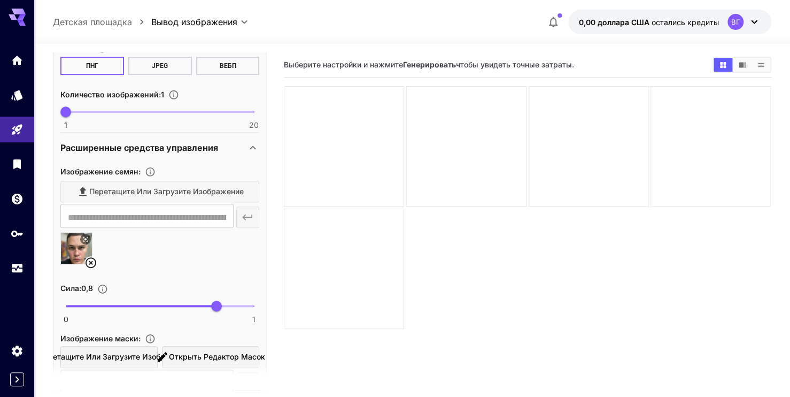
scroll to position [374, 0]
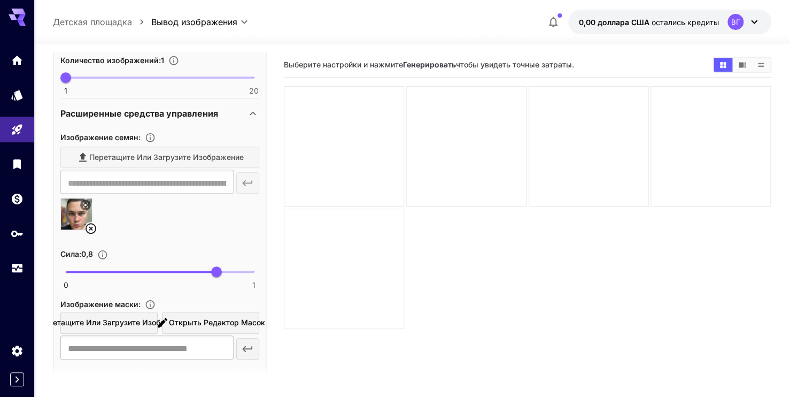
click at [93, 226] on icon at bounding box center [90, 228] width 13 height 13
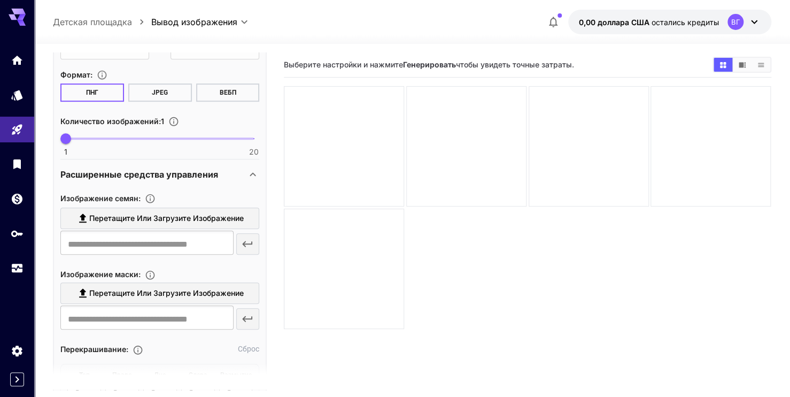
scroll to position [160, 0]
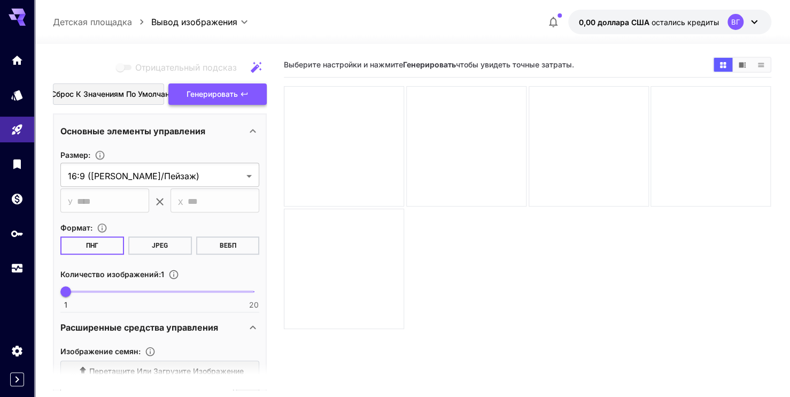
click at [188, 101] on button "Генерировать" at bounding box center [217, 94] width 98 height 22
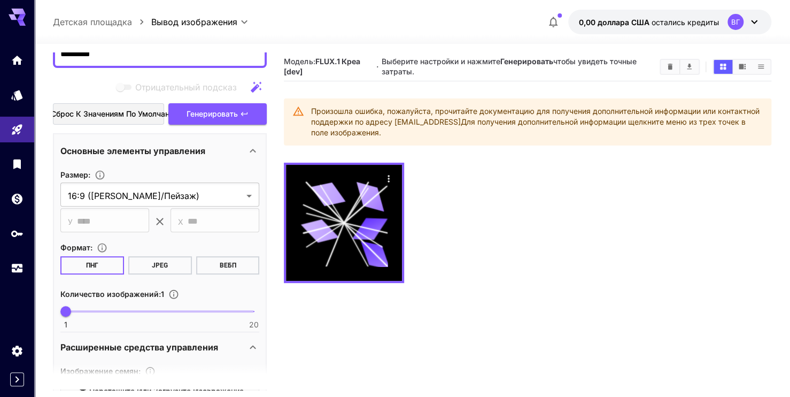
scroll to position [107, 0]
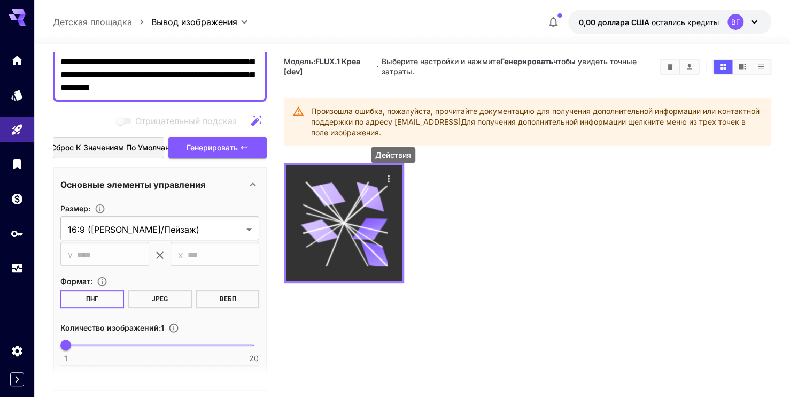
click at [388, 175] on icon "Actions" at bounding box center [389, 178] width 11 height 11
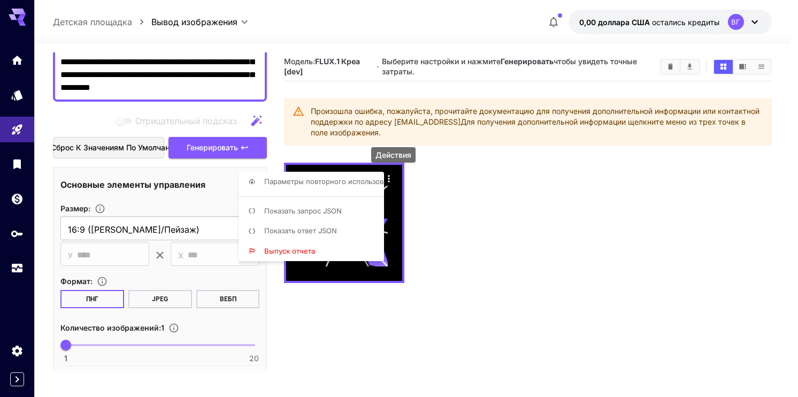
click at [677, 66] on div at bounding box center [399, 198] width 798 height 397
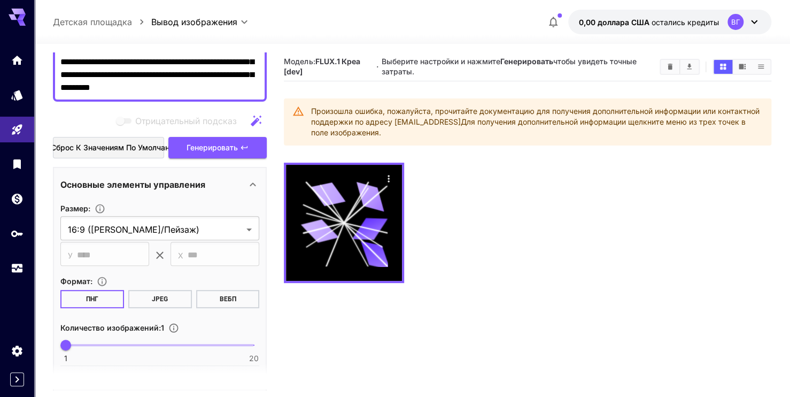
click at [675, 67] on body "**********" at bounding box center [395, 240] width 790 height 481
click at [668, 70] on icon "Clear Images" at bounding box center [670, 67] width 8 height 8
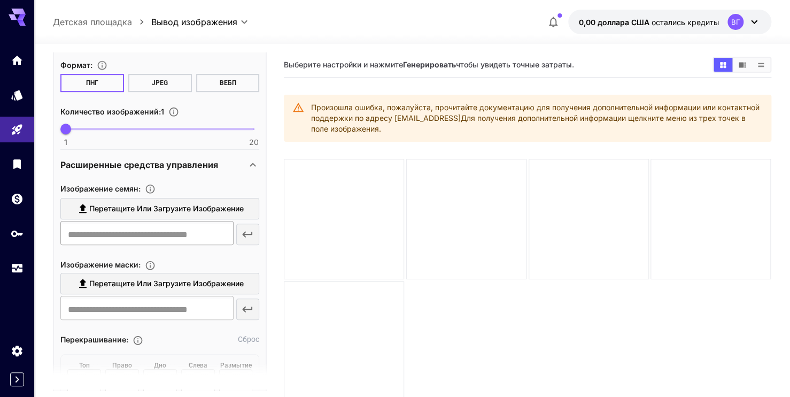
scroll to position [321, 0]
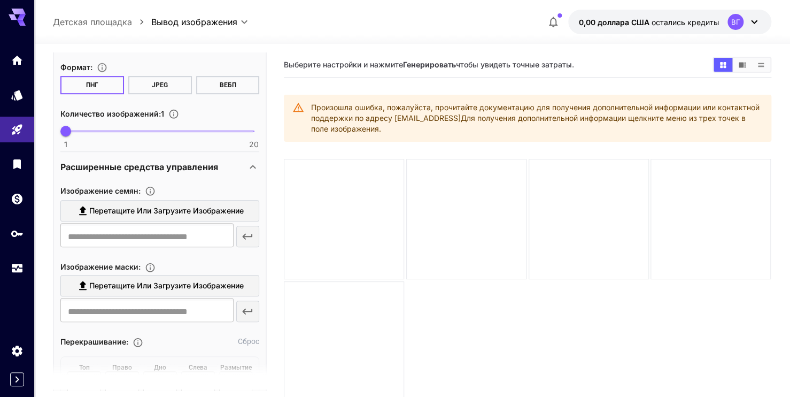
click at [149, 217] on label "Перетащите или загрузите изображение" at bounding box center [159, 211] width 199 height 22
click at [0, 0] on input "Перетащите или загрузите изображение" at bounding box center [0, 0] width 0 height 0
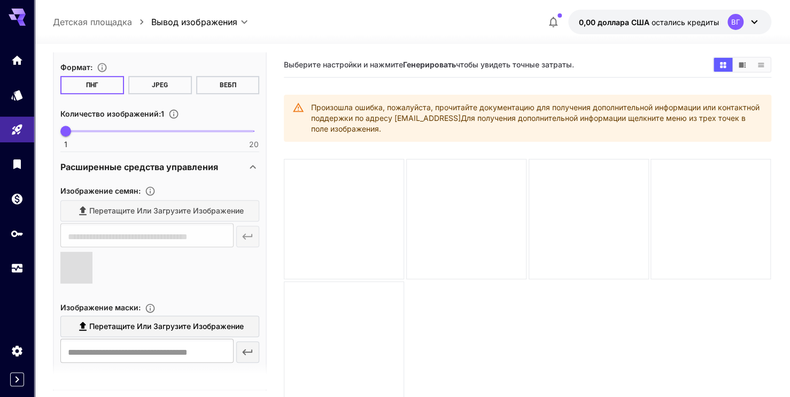
type input "**********"
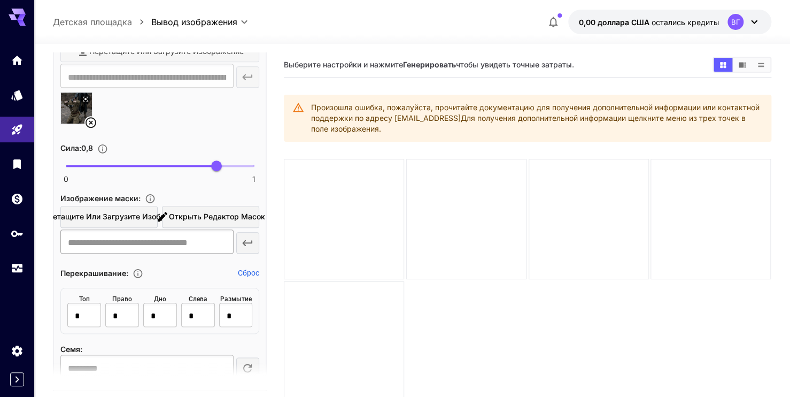
scroll to position [481, 0]
click at [108, 212] on span "Перетащите или загрузите изображение" at bounding box center [116, 215] width 155 height 13
click at [0, 0] on input "Перетащите или загрузите изображение" at bounding box center [0, 0] width 0 height 0
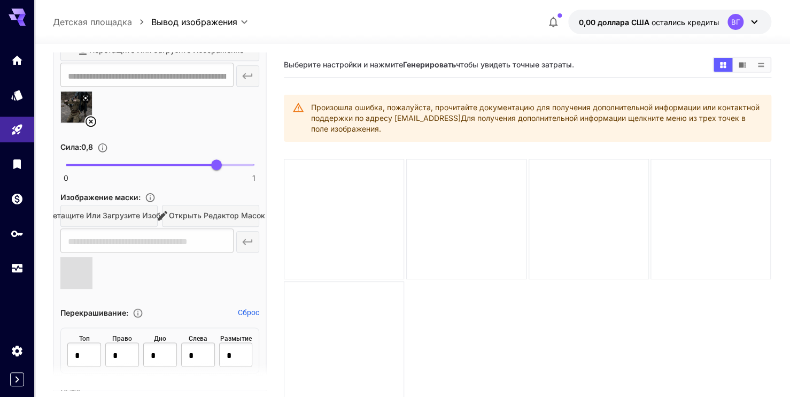
type input "**********"
click at [112, 214] on div "Перетащите или загрузите изображение Открыть редактор масок" at bounding box center [159, 216] width 199 height 22
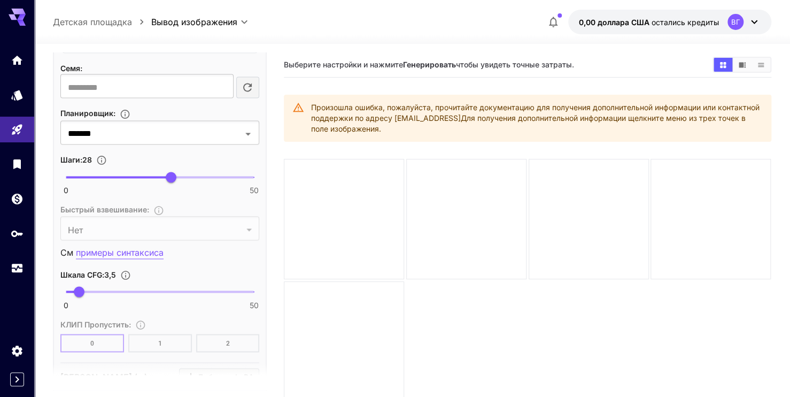
scroll to position [802, 0]
click at [156, 122] on div "*******" at bounding box center [159, 132] width 199 height 21
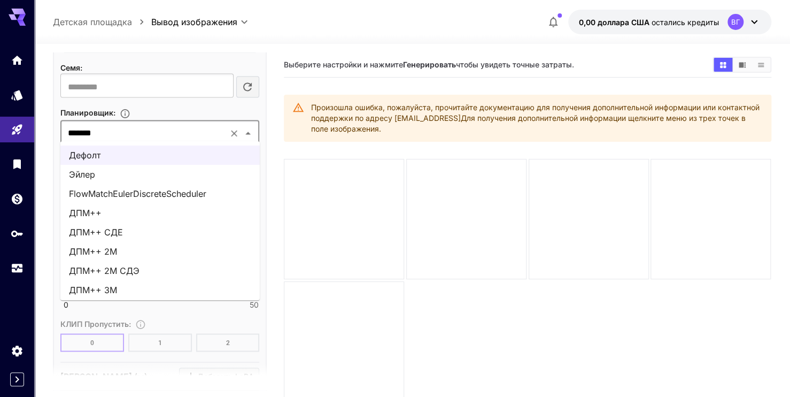
scroll to position [4, 0]
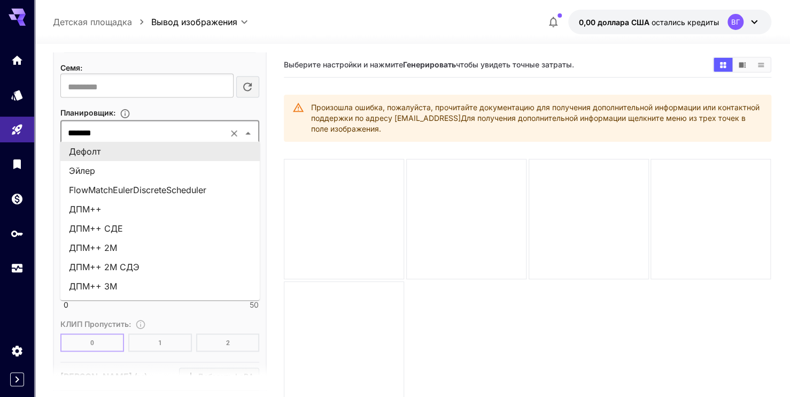
click at [148, 126] on input "*******" at bounding box center [144, 133] width 161 height 15
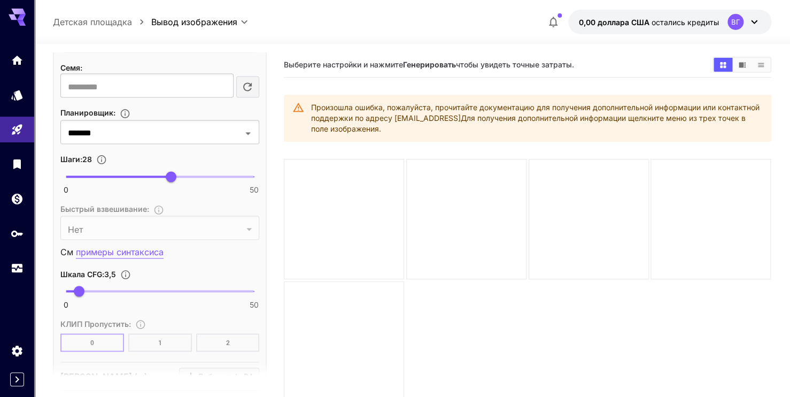
click at [146, 117] on section "Планировщик : *******" at bounding box center [159, 124] width 199 height 37
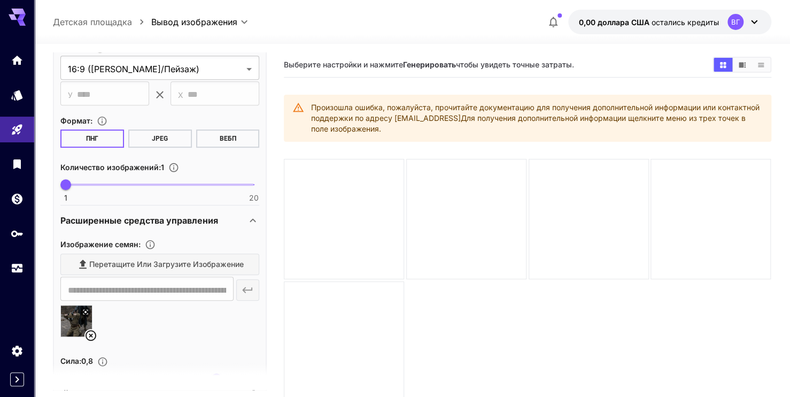
scroll to position [53, 0]
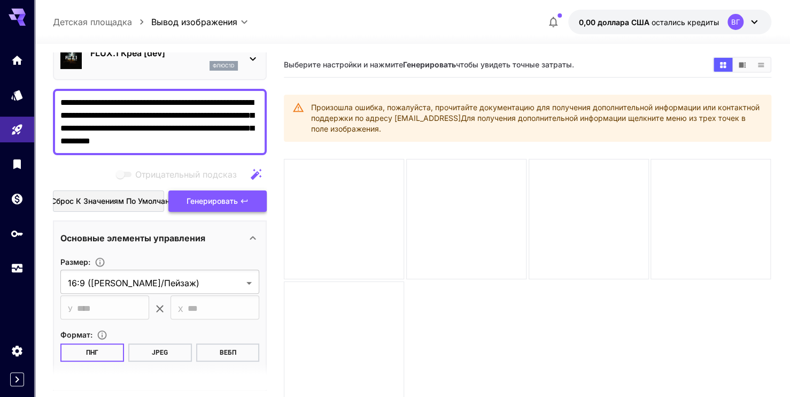
click at [214, 203] on span "Генерировать" at bounding box center [212, 201] width 51 height 13
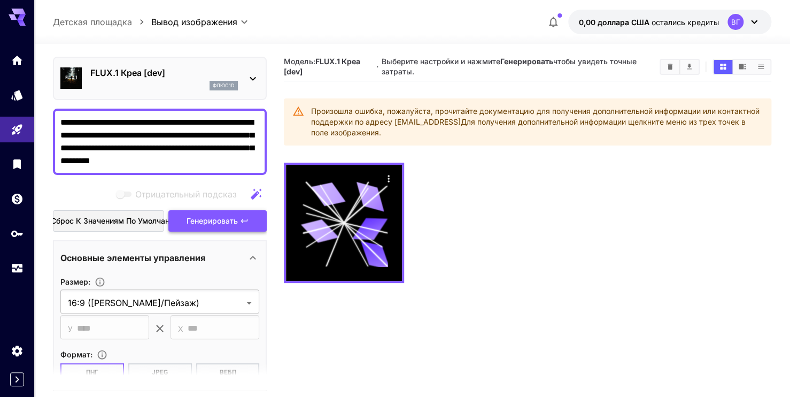
scroll to position [0, 0]
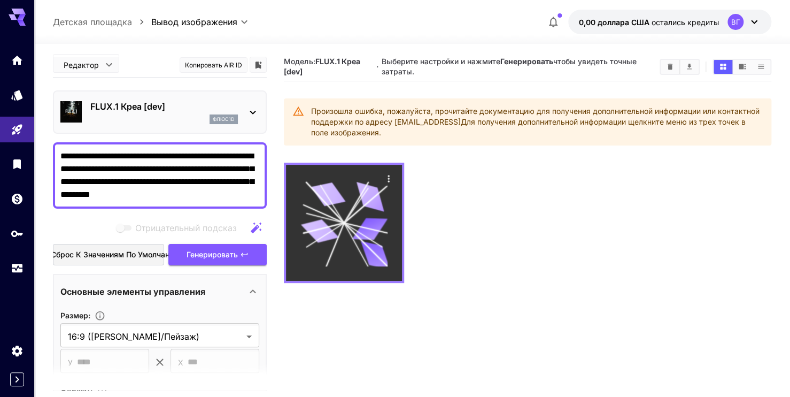
click at [374, 191] on icon at bounding box center [370, 196] width 35 height 29
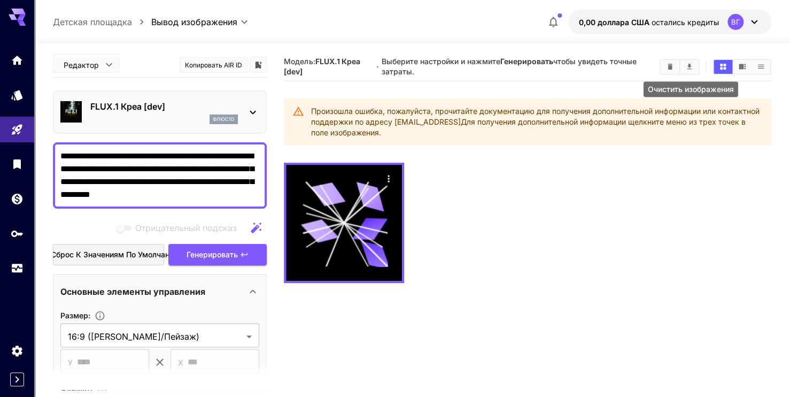
click at [672, 65] on icon "Clear Images" at bounding box center [670, 67] width 5 height 6
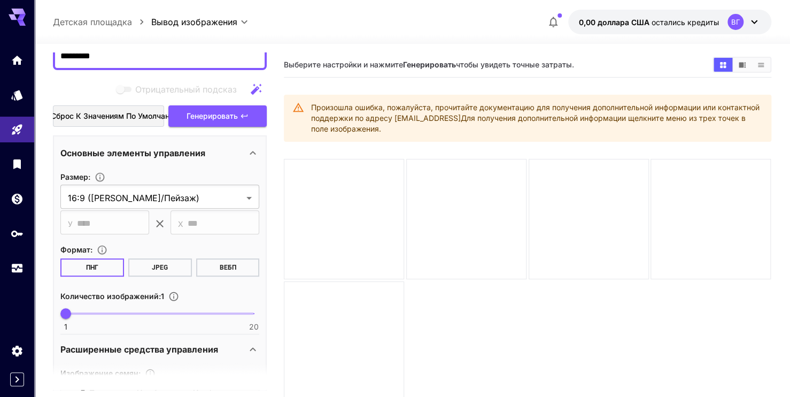
scroll to position [133, 0]
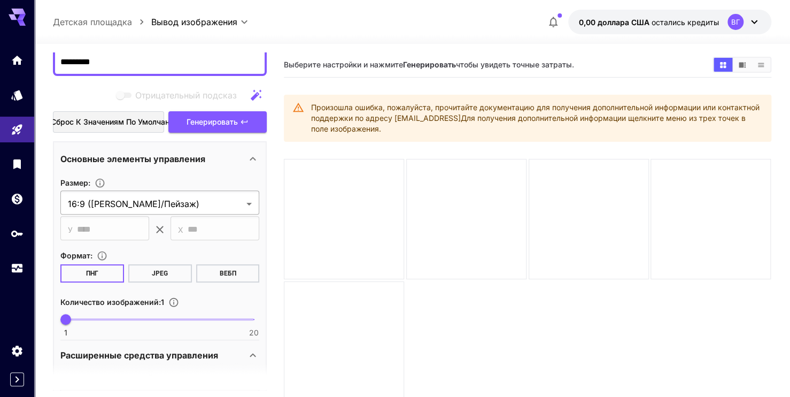
click at [147, 205] on body "**********" at bounding box center [395, 240] width 790 height 481
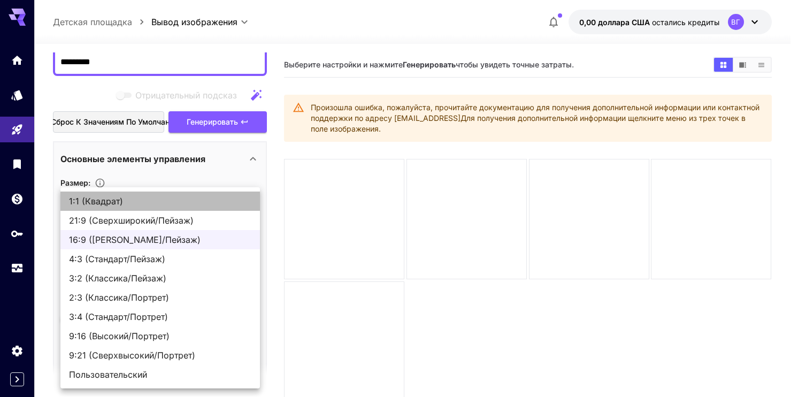
click at [118, 206] on span "1:1 (Квадрат)" at bounding box center [160, 201] width 182 height 13
type input "**********"
type input "****"
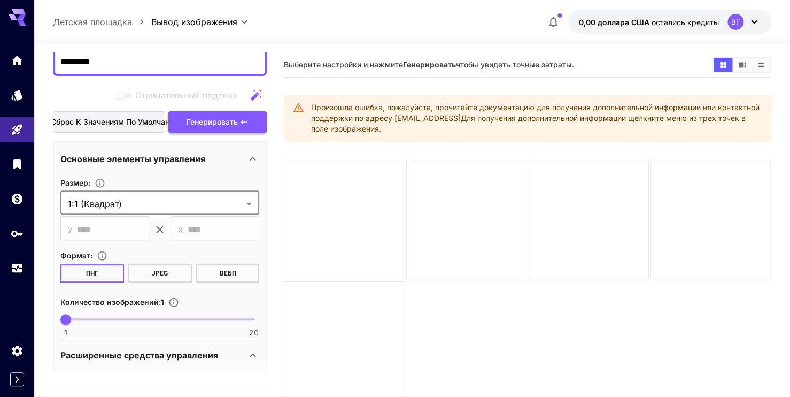
click at [198, 122] on span "Генерировать" at bounding box center [212, 122] width 51 height 13
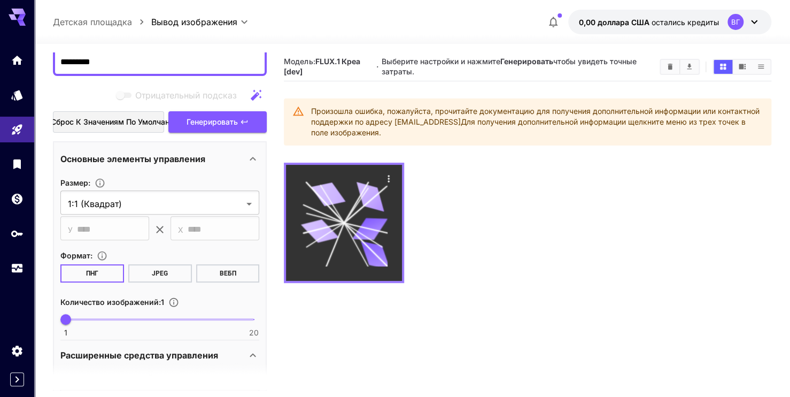
click at [380, 177] on div at bounding box center [344, 223] width 116 height 116
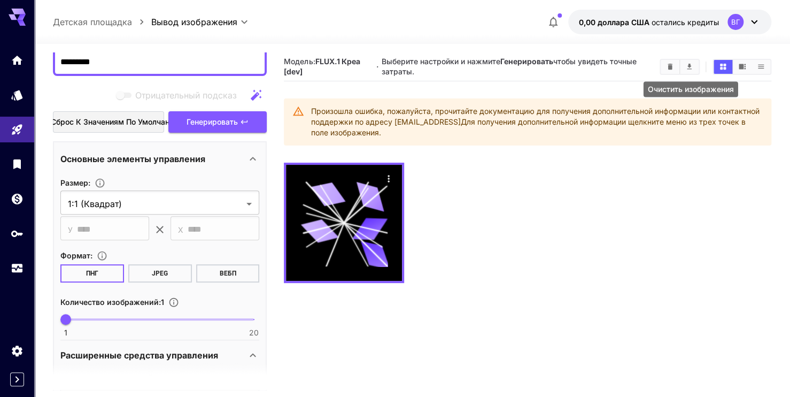
click at [667, 69] on icon "Clear Images" at bounding box center [670, 67] width 8 height 8
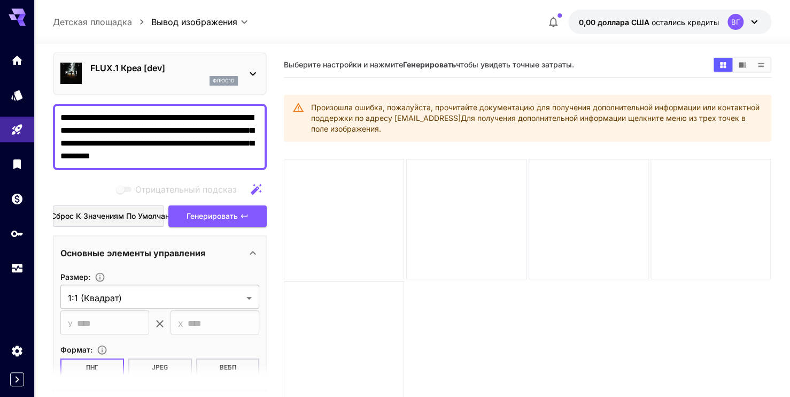
scroll to position [26, 0]
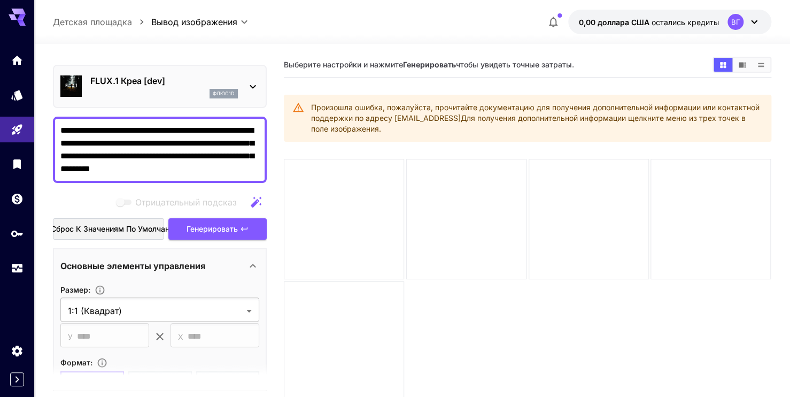
click at [116, 220] on button "Сброс к значениям по умолчанию" at bounding box center [108, 229] width 111 height 22
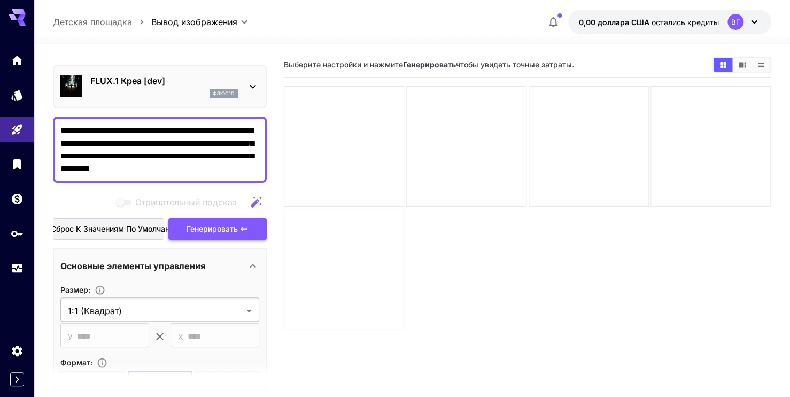
click at [201, 226] on span "Генерировать" at bounding box center [212, 228] width 51 height 13
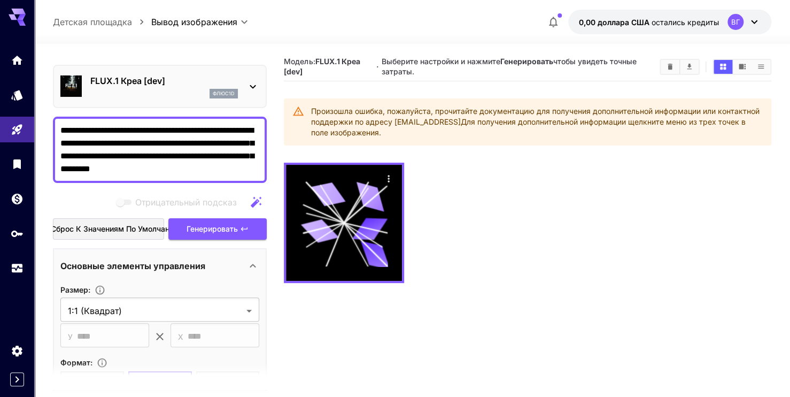
click at [143, 95] on div "флюс1d" at bounding box center [164, 94] width 148 height 10
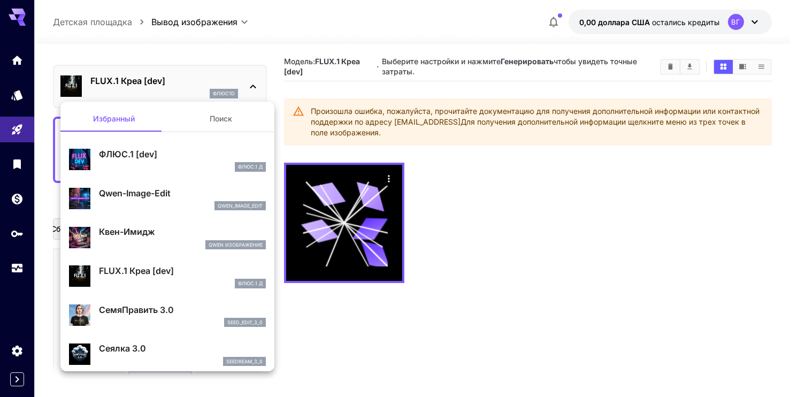
click at [169, 217] on li "Qwen-Image-Edit qwen_image_edit" at bounding box center [167, 198] width 214 height 39
type input "*"
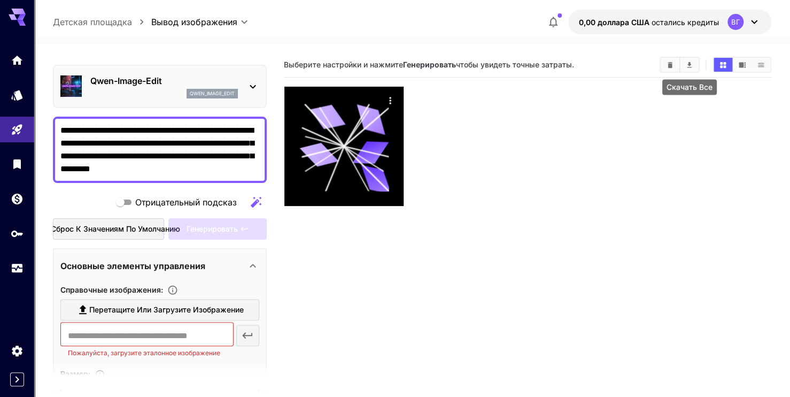
click at [673, 64] on icon "Clear Images" at bounding box center [670, 65] width 8 height 8
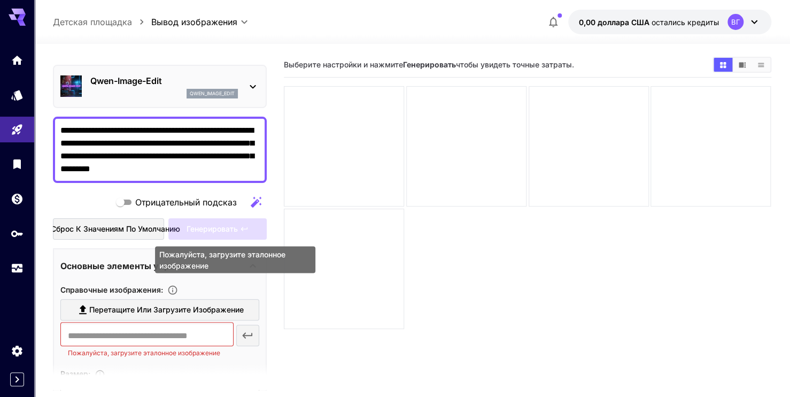
click at [234, 224] on div "Генерировать" at bounding box center [217, 229] width 98 height 22
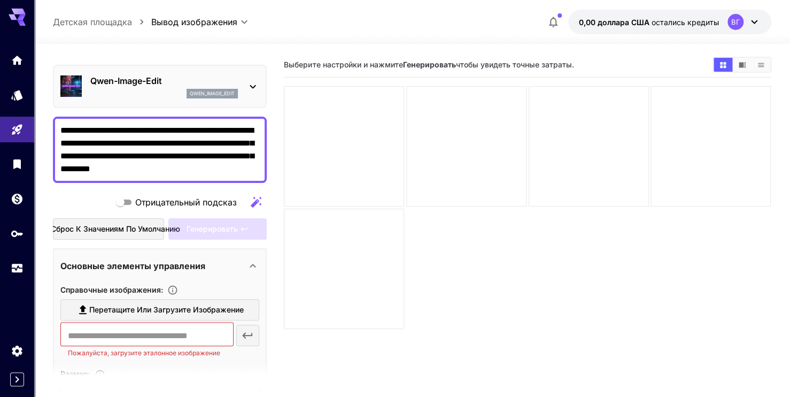
click at [167, 91] on div "qwen_image_edit" at bounding box center [164, 94] width 148 height 10
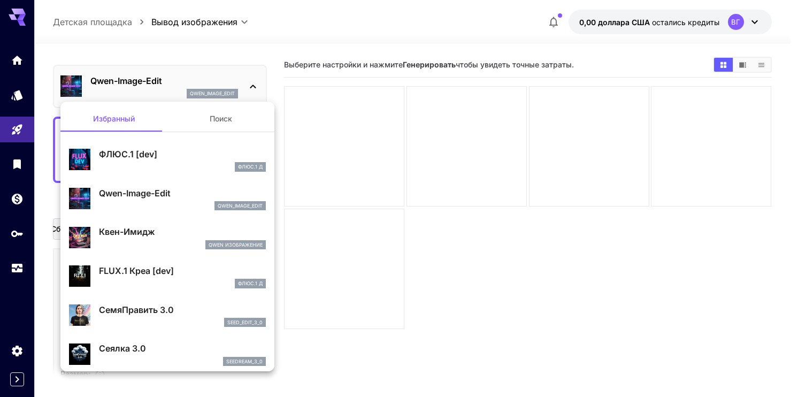
click at [202, 113] on button "Поиск" at bounding box center [220, 119] width 107 height 26
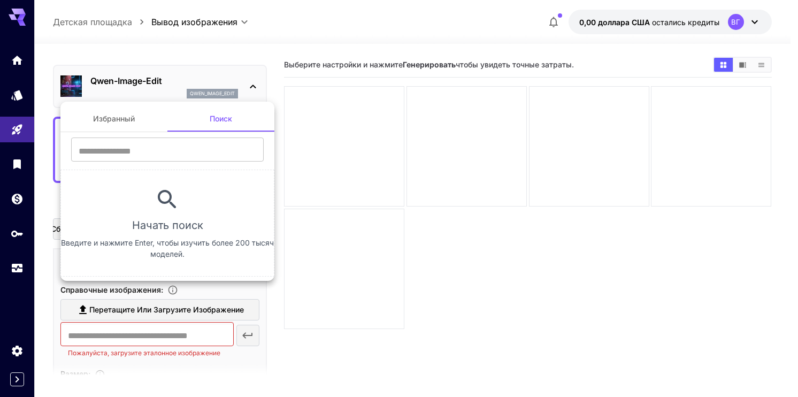
click at [144, 120] on button "Избранный" at bounding box center [113, 119] width 107 height 26
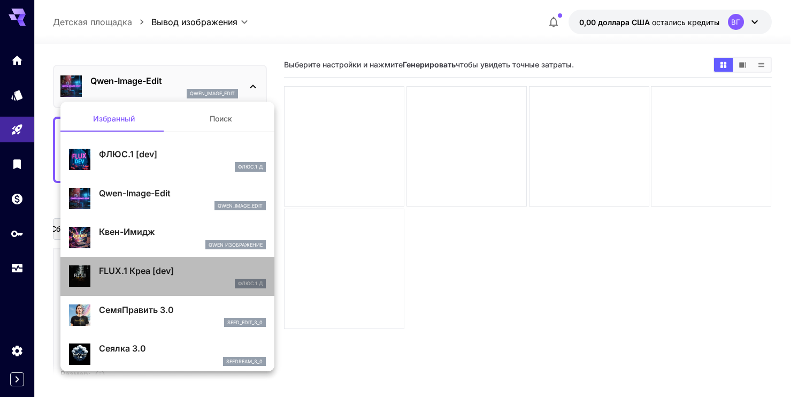
drag, startPoint x: 180, startPoint y: 261, endPoint x: 148, endPoint y: 345, distance: 89.2
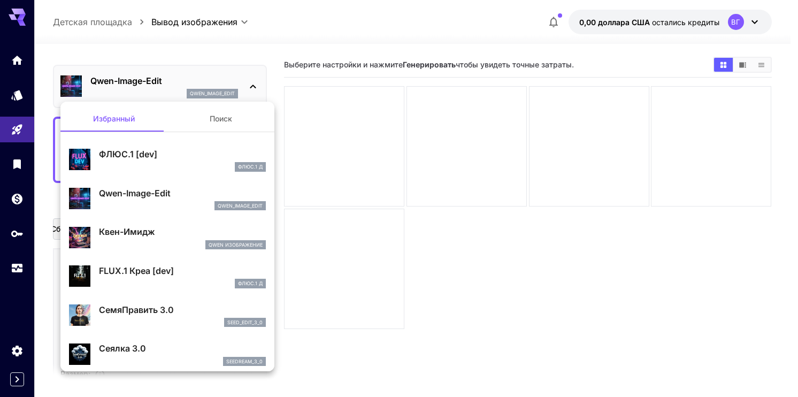
click at [142, 311] on p "СемяПравить 3.0" at bounding box center [182, 309] width 167 height 13
type input "***"
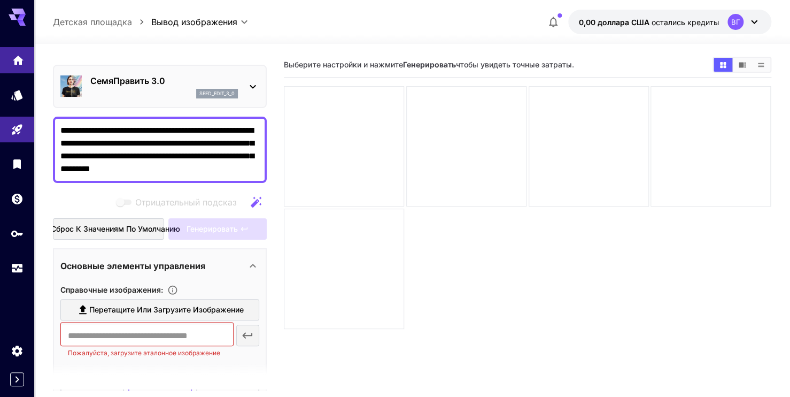
click at [2, 65] on link at bounding box center [17, 60] width 34 height 26
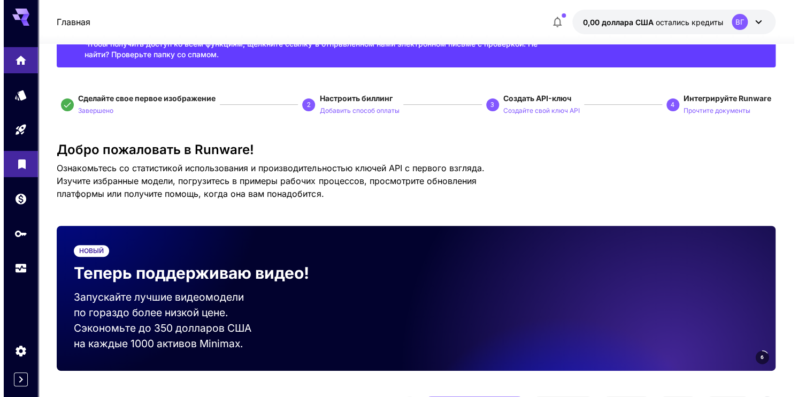
scroll to position [53, 0]
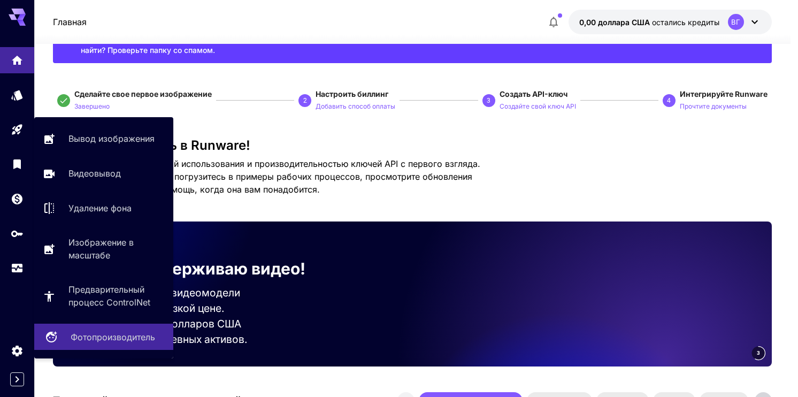
click at [104, 336] on p "Фотопроизводитель" at bounding box center [113, 336] width 84 height 13
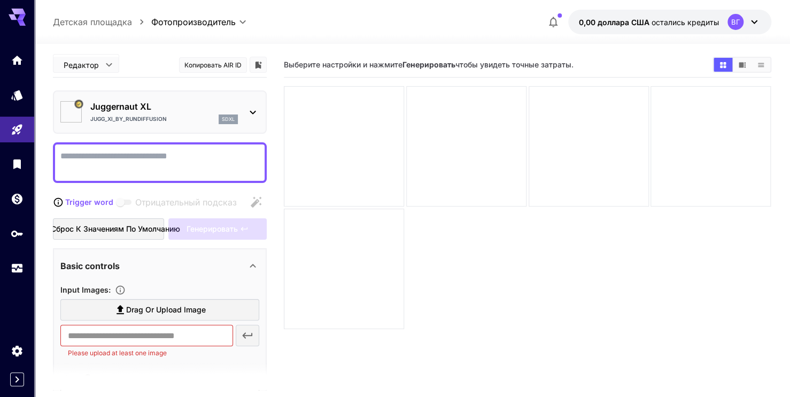
type input "*********"
type input "*******"
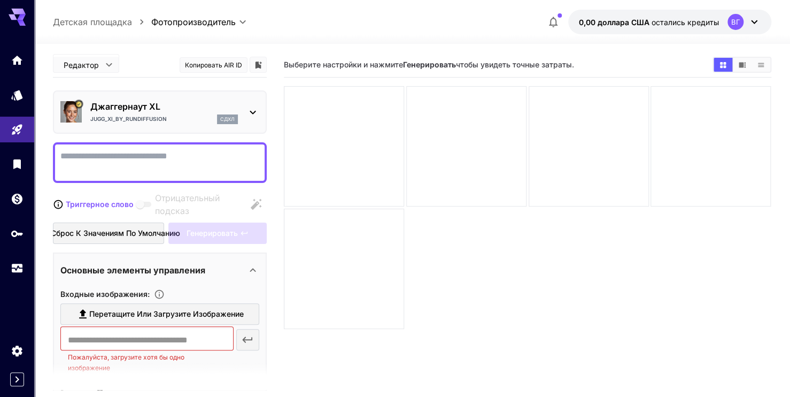
click at [111, 112] on p "Джаггернаут XL" at bounding box center [164, 106] width 148 height 13
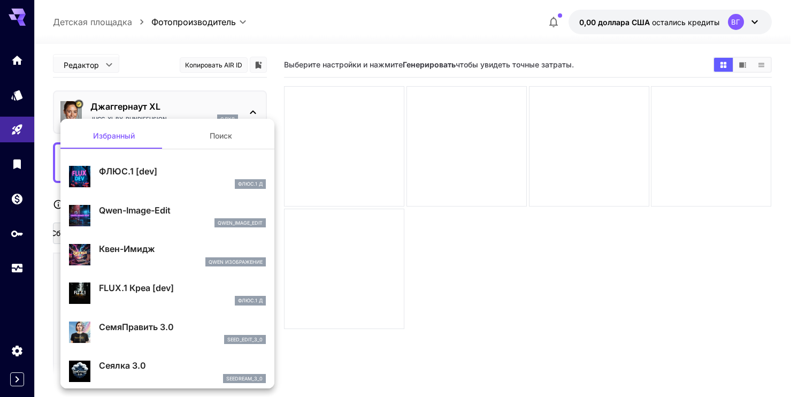
click at [113, 110] on div at bounding box center [399, 198] width 798 height 397
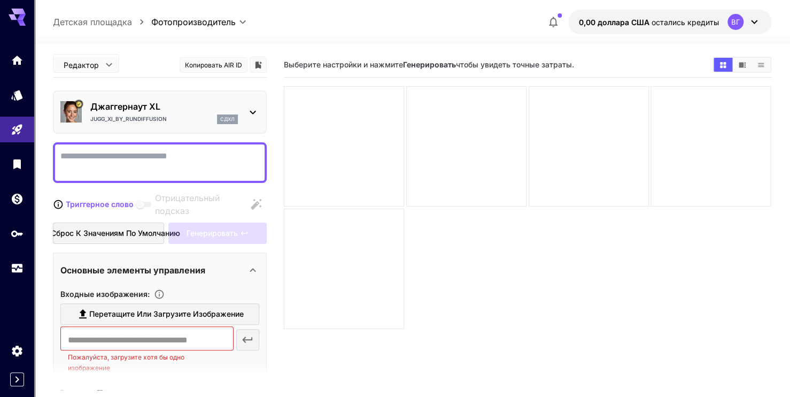
click at [120, 168] on textarea "Отрицательный подсказ" at bounding box center [159, 163] width 199 height 26
click at [120, 164] on textarea "Отрицательный подсказ" at bounding box center [159, 163] width 199 height 26
paste textarea "**********"
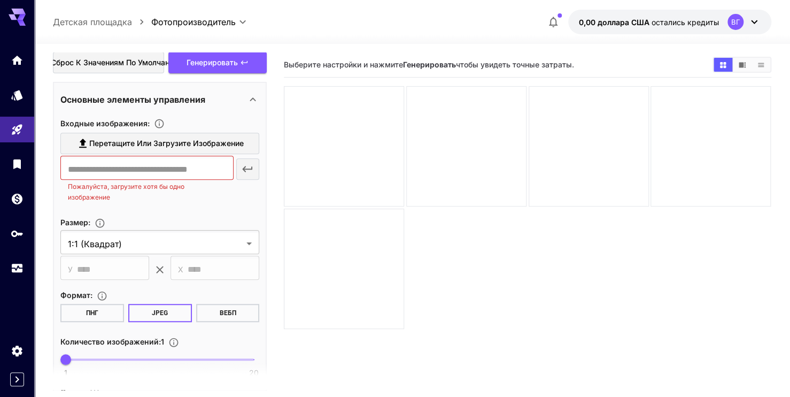
scroll to position [214, 0]
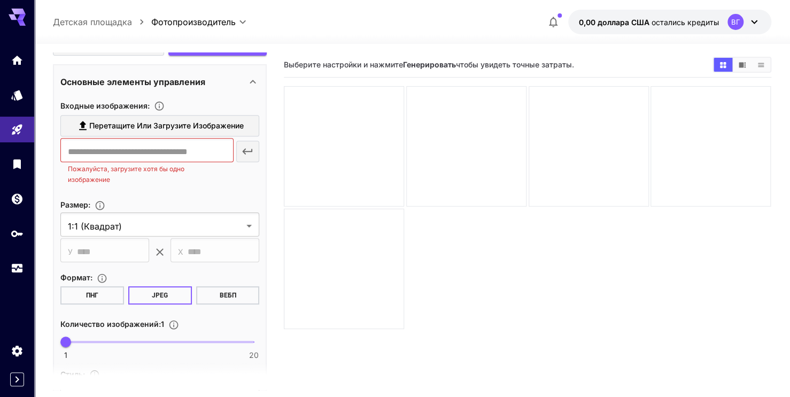
type textarea "**********"
click at [122, 126] on span "Перетащите или загрузите изображение" at bounding box center [166, 125] width 155 height 13
click at [0, 0] on input "Перетащите или загрузите изображение" at bounding box center [0, 0] width 0 height 0
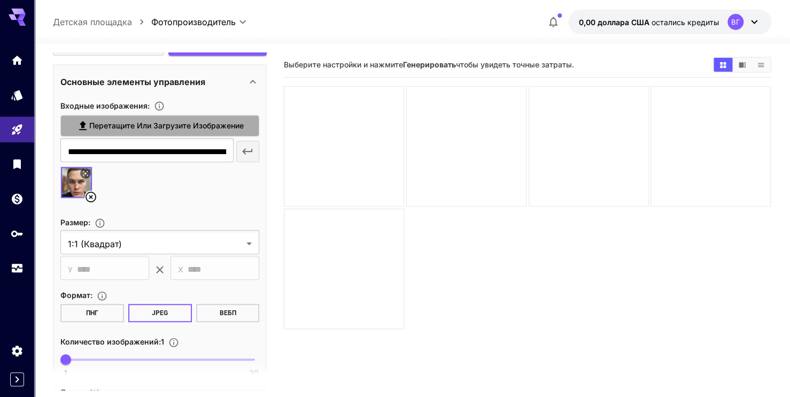
click at [126, 134] on label "Перетащите или загрузите изображение" at bounding box center [159, 126] width 199 height 22
click at [0, 0] on input "Перетащите или загрузите изображение" at bounding box center [0, 0] width 0 height 0
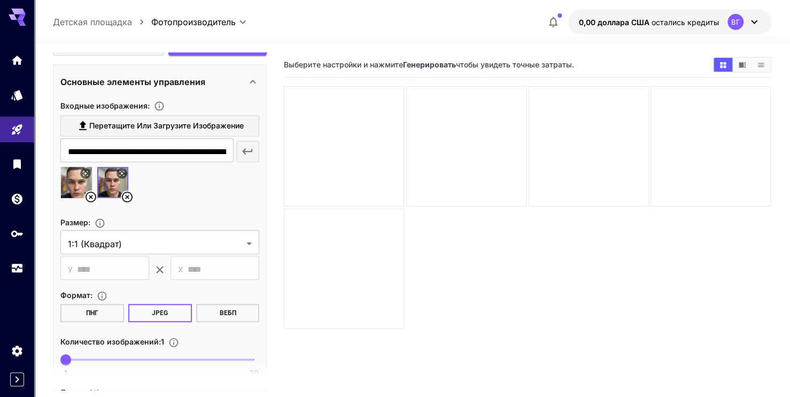
click at [124, 128] on span "Перетащите или загрузите изображение" at bounding box center [166, 125] width 155 height 13
click at [0, 0] on input "Перетащите или загрузите изображение" at bounding box center [0, 0] width 0 height 0
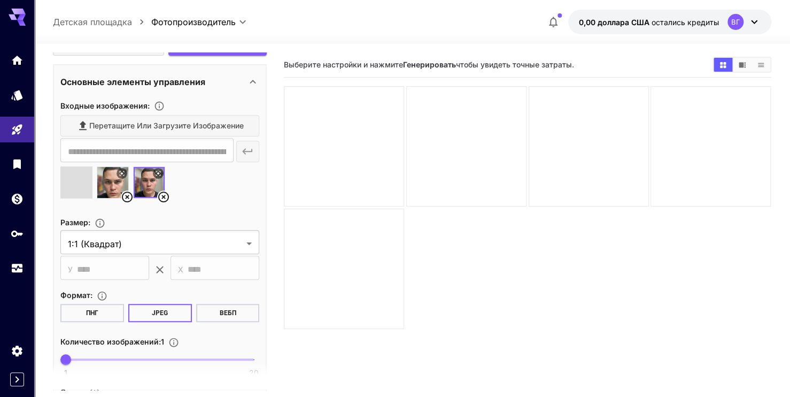
type input "**********"
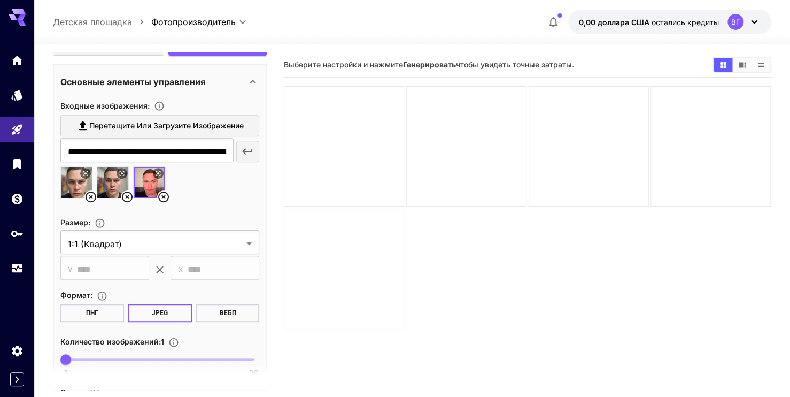
click at [165, 197] on icon at bounding box center [163, 196] width 11 height 11
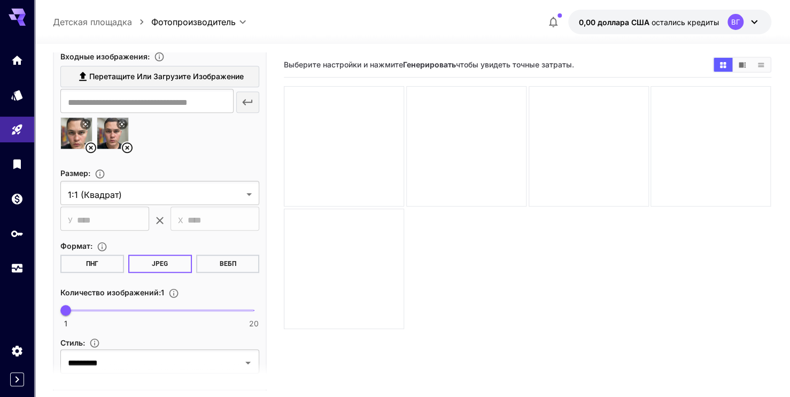
scroll to position [267, 0]
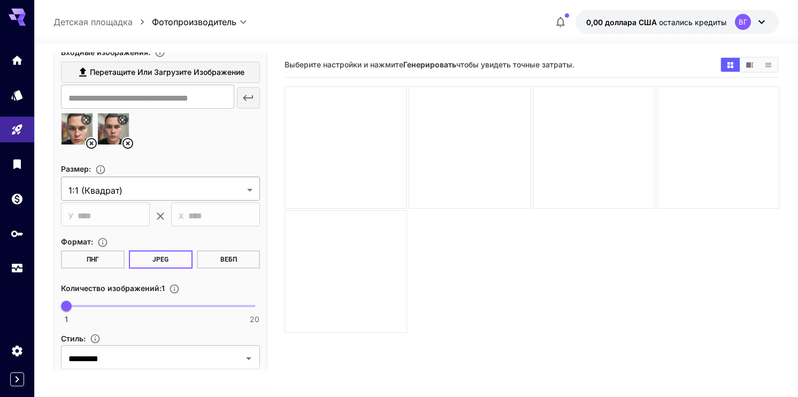
click at [127, 189] on body "**********" at bounding box center [399, 240] width 798 height 481
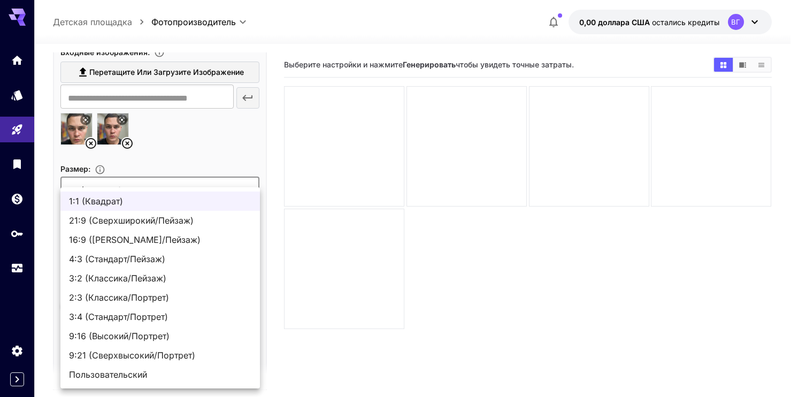
click at [119, 238] on span "16:9 ([PERSON_NAME]/Пейзаж)" at bounding box center [160, 239] width 182 height 13
type input "**********"
type input "****"
type input "***"
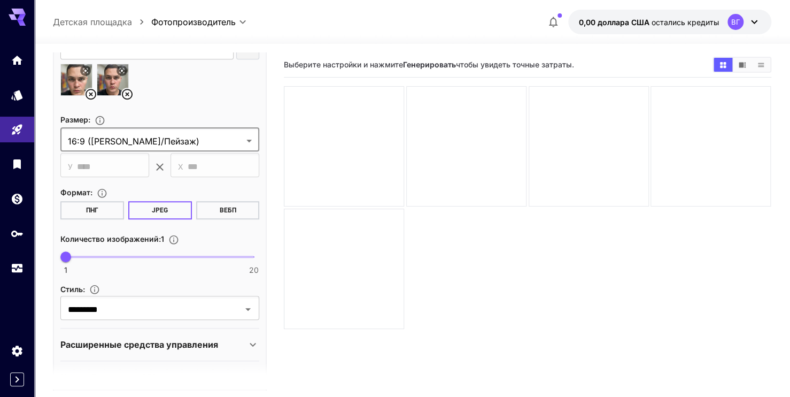
scroll to position [321, 0]
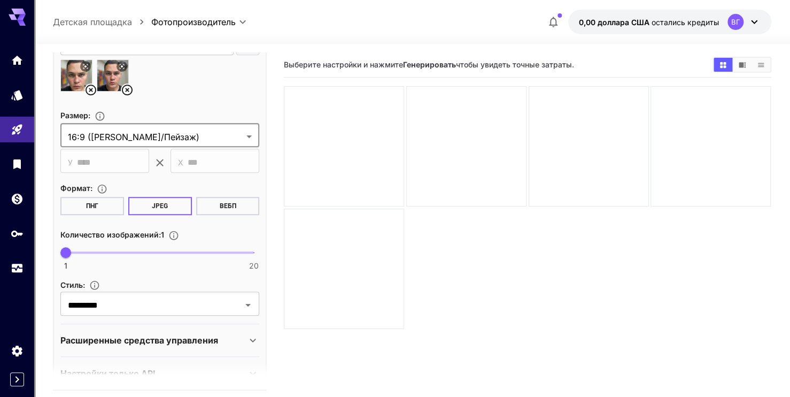
click at [109, 210] on button "ПНГ" at bounding box center [92, 206] width 64 height 18
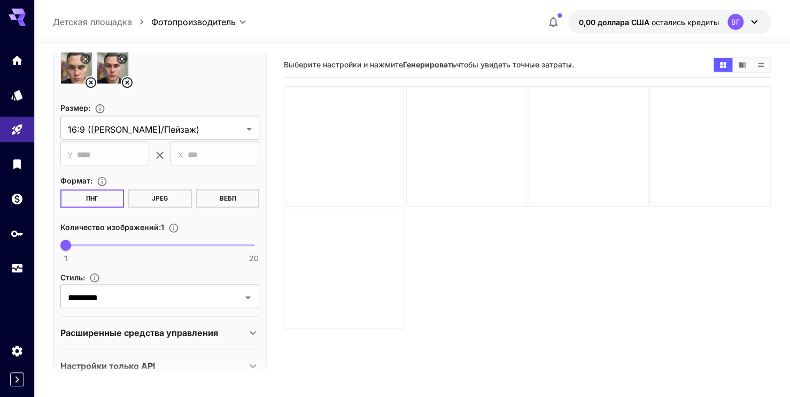
scroll to position [346, 0]
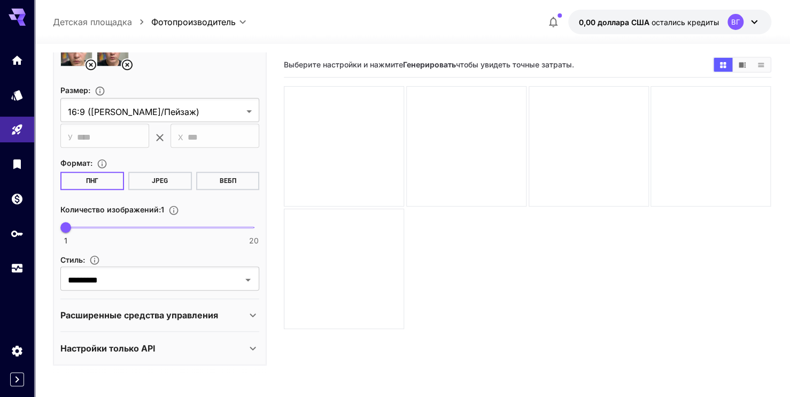
click at [136, 317] on p "Расширенные средства управления" at bounding box center [139, 315] width 158 height 13
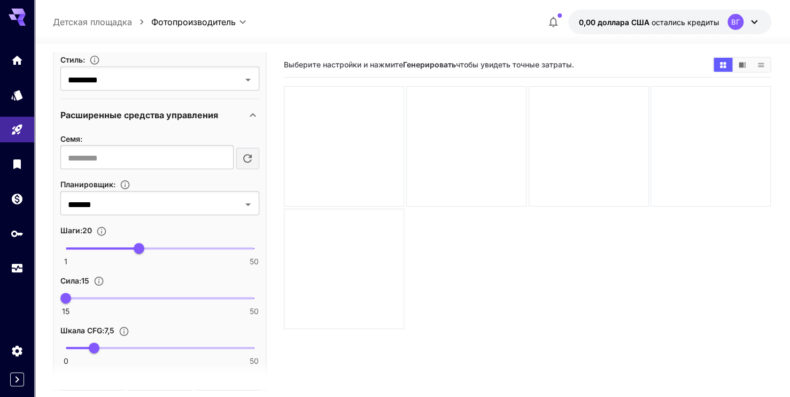
scroll to position [560, 0]
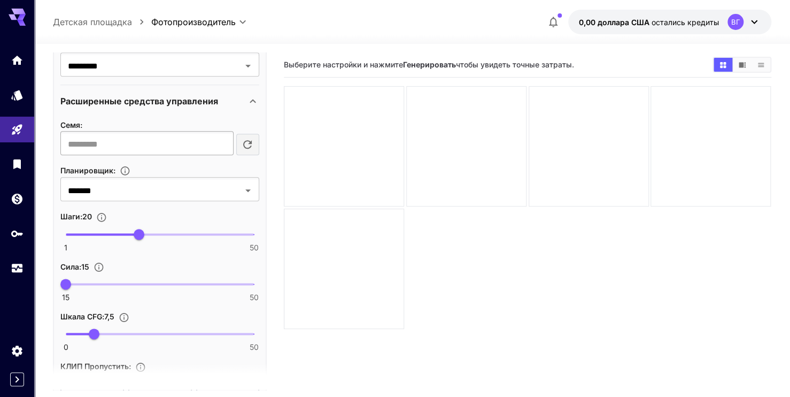
click at [196, 142] on input "number" at bounding box center [146, 144] width 173 height 21
click at [217, 145] on input "number" at bounding box center [146, 144] width 173 height 21
click at [226, 138] on input "*" at bounding box center [146, 144] width 173 height 21
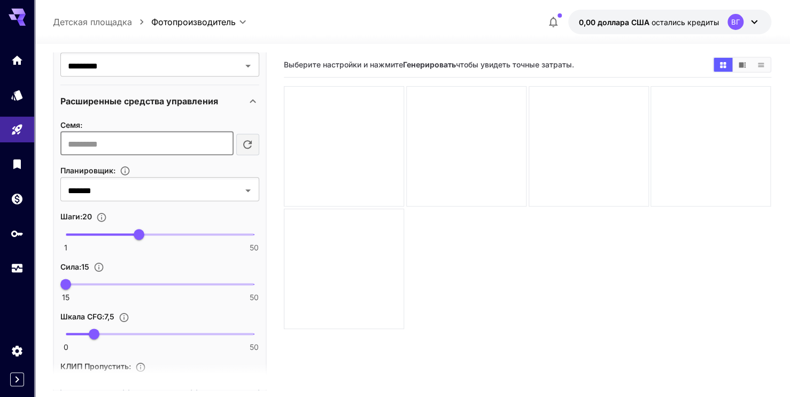
click at [226, 138] on input "*" at bounding box center [146, 144] width 173 height 21
click at [224, 147] on input "*" at bounding box center [146, 144] width 173 height 21
type input "*"
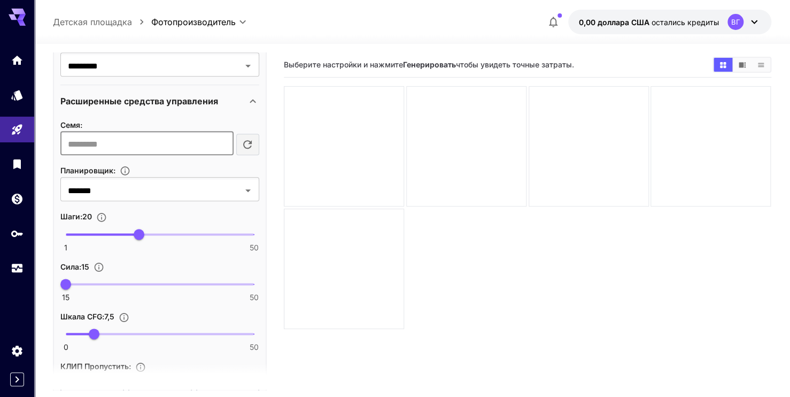
click at [224, 147] on input "*" at bounding box center [146, 144] width 173 height 21
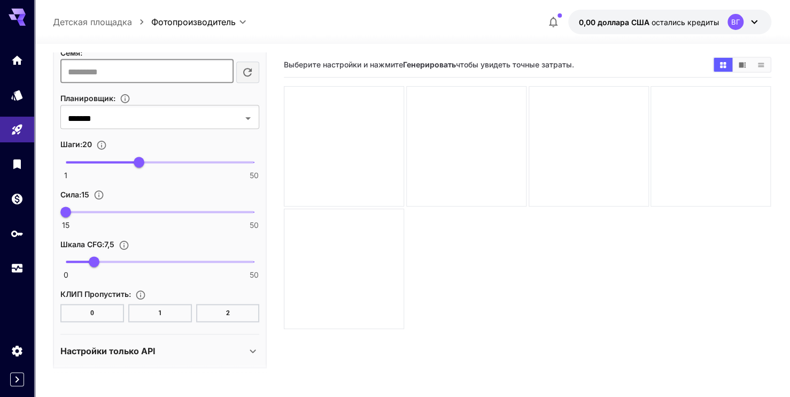
scroll to position [633, 0]
click at [141, 348] on p "Настройки только API" at bounding box center [107, 349] width 95 height 13
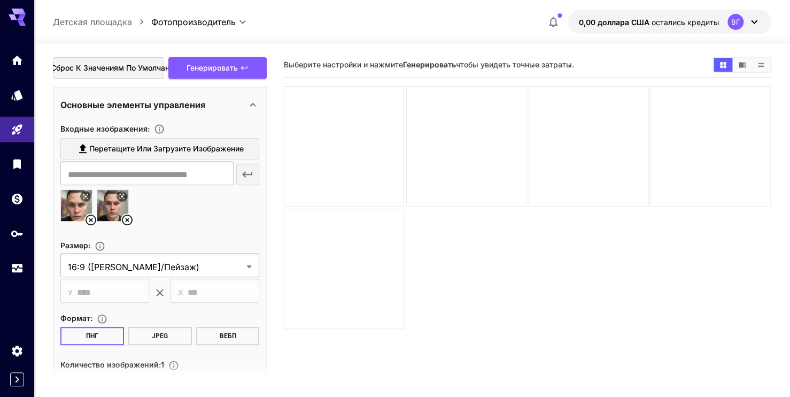
scroll to position [66, 0]
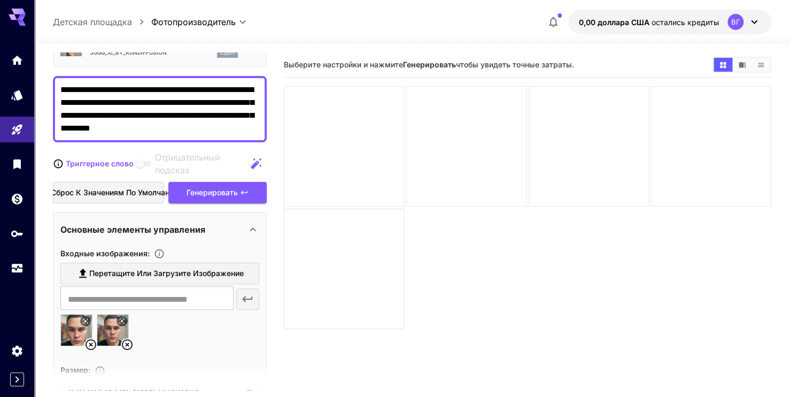
click at [154, 275] on span "Перетащите или загрузите изображение" at bounding box center [166, 273] width 155 height 13
click at [0, 0] on input "Перетащите или загрузите изображение" at bounding box center [0, 0] width 0 height 0
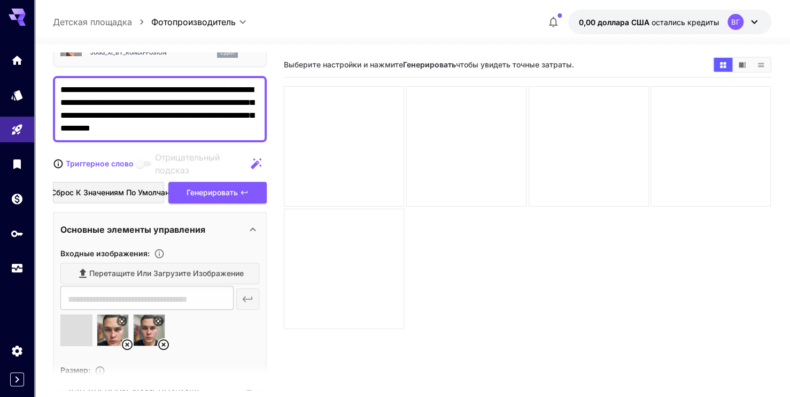
type input "**********"
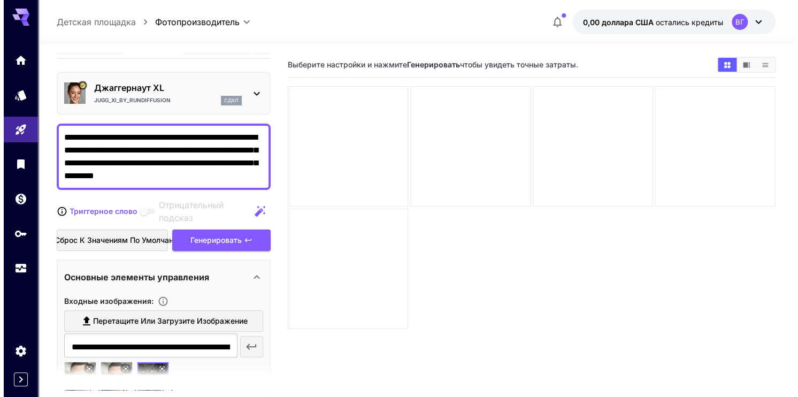
scroll to position [13, 0]
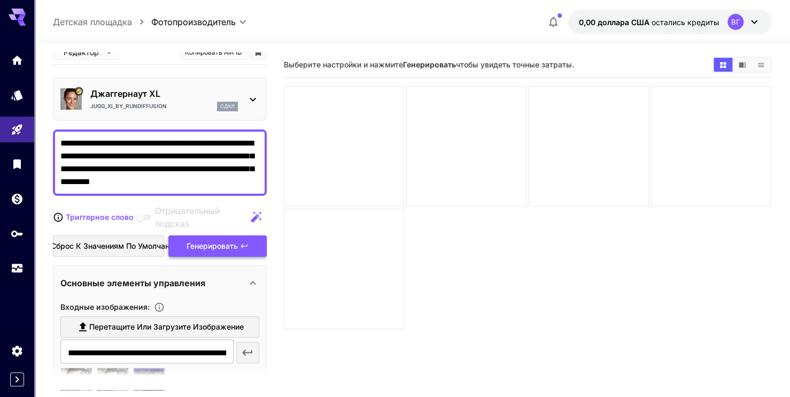
click at [197, 247] on div "Генерировать" at bounding box center [217, 246] width 98 height 22
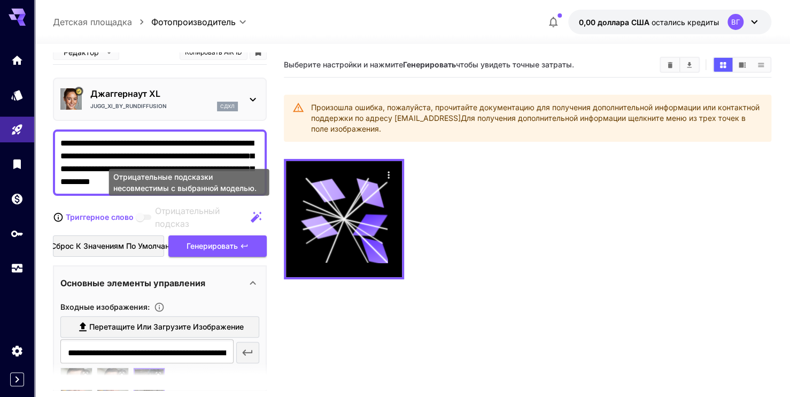
click at [145, 219] on span "Negative prompts are not compatible with the selected model." at bounding box center [144, 217] width 21 height 13
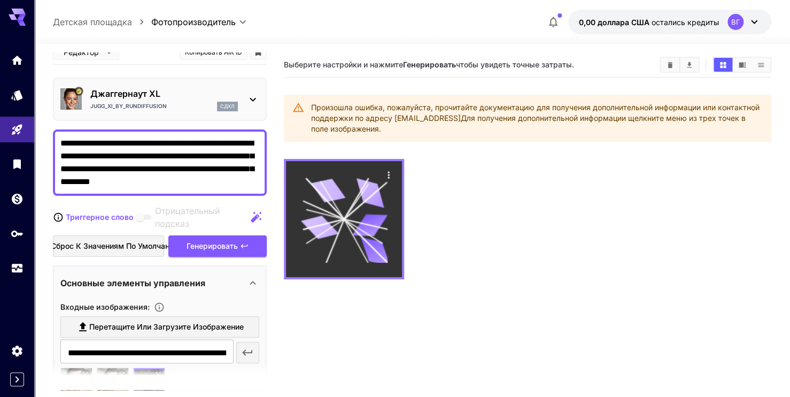
click at [385, 174] on icon "Actions" at bounding box center [389, 175] width 11 height 11
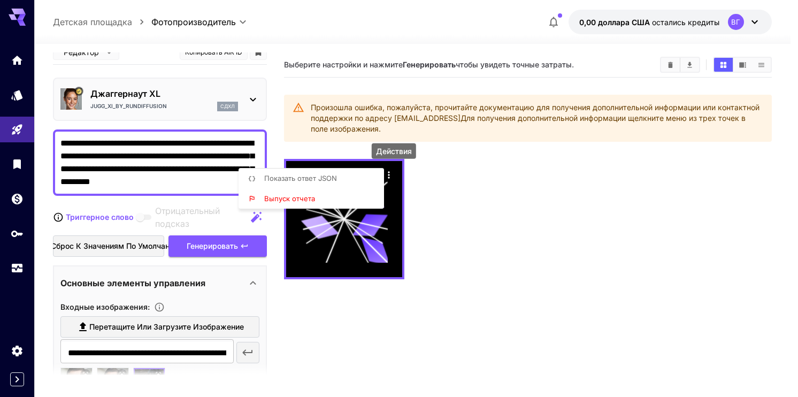
drag, startPoint x: 329, startPoint y: 205, endPoint x: 344, endPoint y: 156, distance: 51.3
click at [334, 168] on div "Показать ответ JSON Выпуск отчета" at bounding box center [310, 188] width 145 height 41
click at [350, 152] on div at bounding box center [399, 198] width 798 height 397
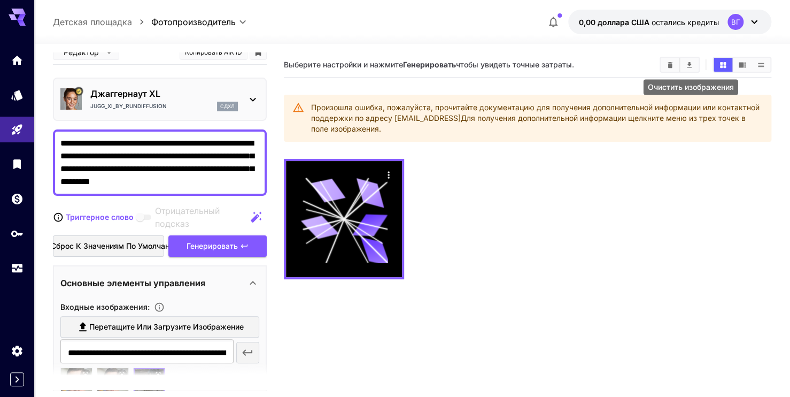
click at [668, 68] on icon "Clear Images" at bounding box center [670, 65] width 8 height 8
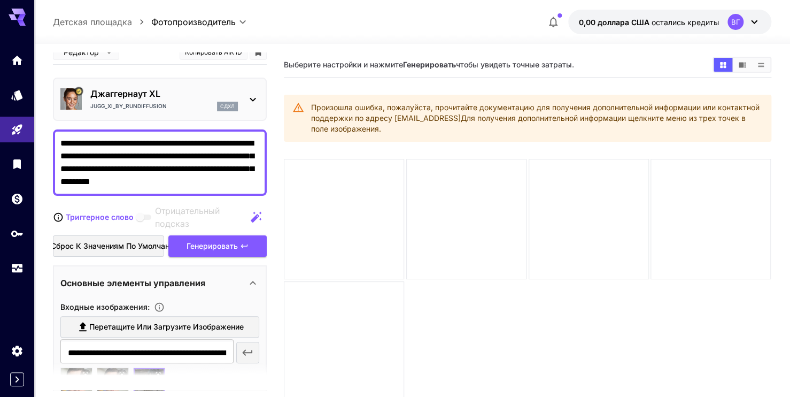
click at [257, 96] on icon at bounding box center [253, 99] width 13 height 13
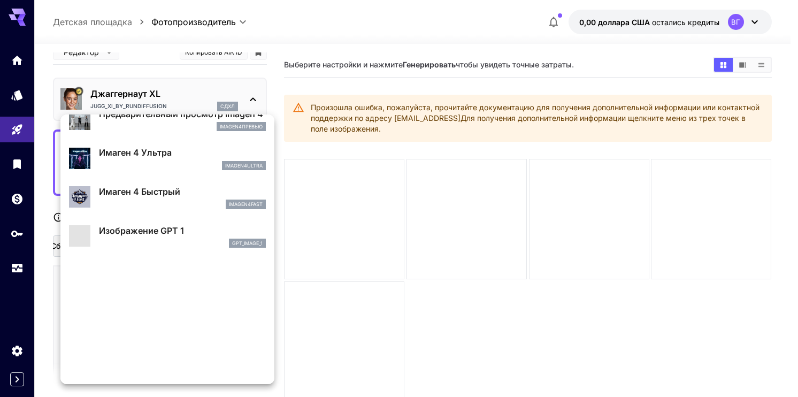
scroll to position [483, 0]
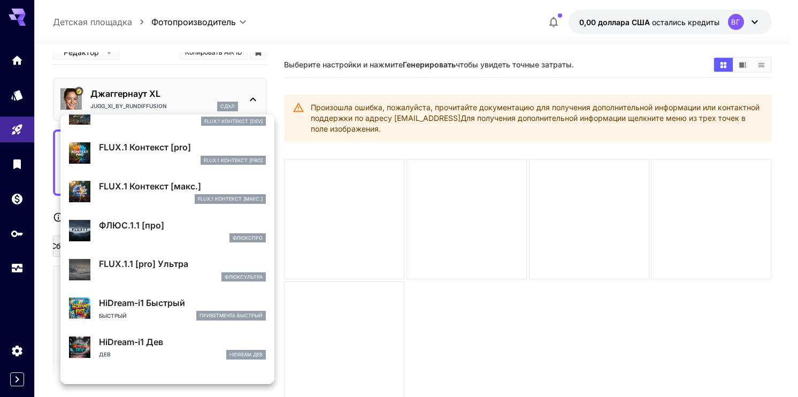
click at [331, 198] on div at bounding box center [399, 198] width 798 height 397
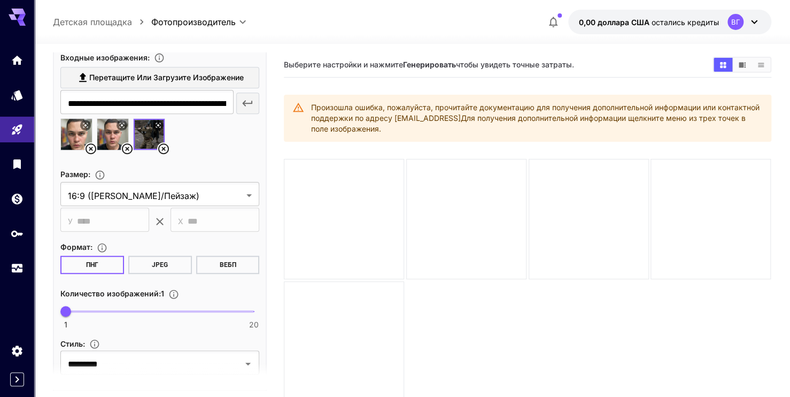
scroll to position [280, 0]
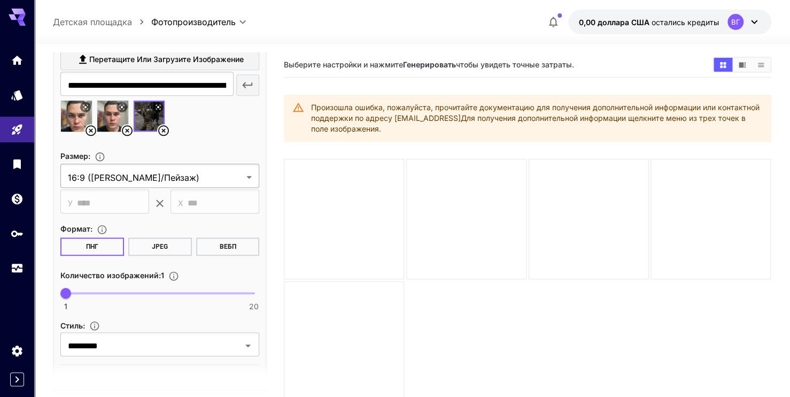
click at [132, 182] on body "**********" at bounding box center [395, 240] width 790 height 481
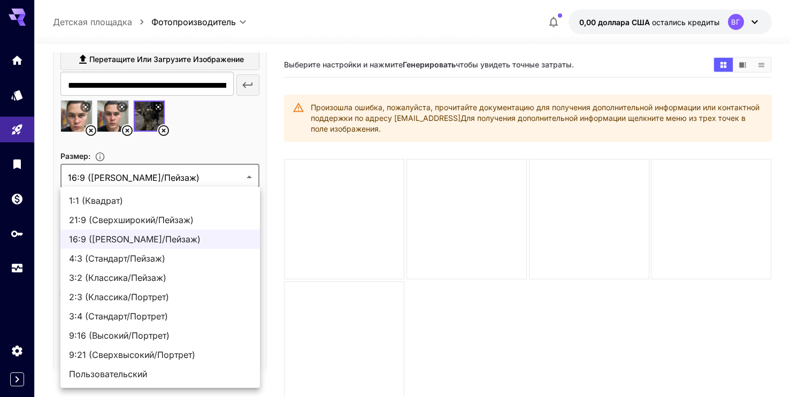
click at [124, 198] on span "1:1 (Квадрат)" at bounding box center [160, 200] width 182 height 13
type input "**********"
type input "****"
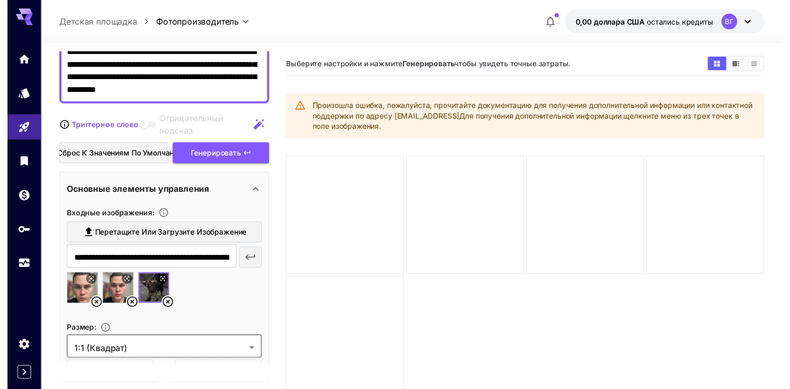
scroll to position [13, 0]
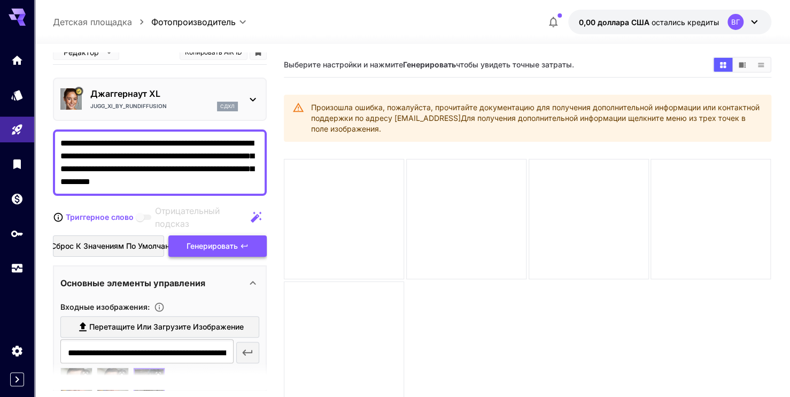
click at [233, 237] on div "Генерировать" at bounding box center [217, 246] width 98 height 22
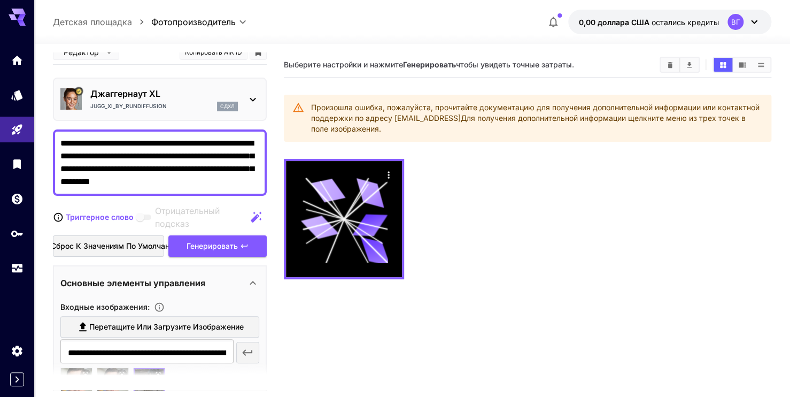
click at [673, 74] on div "Выберите настройки и нажмите Генерировать чтобы увидеть точные затраты." at bounding box center [527, 64] width 487 height 25
click at [671, 71] on button "Clear Images" at bounding box center [670, 65] width 19 height 14
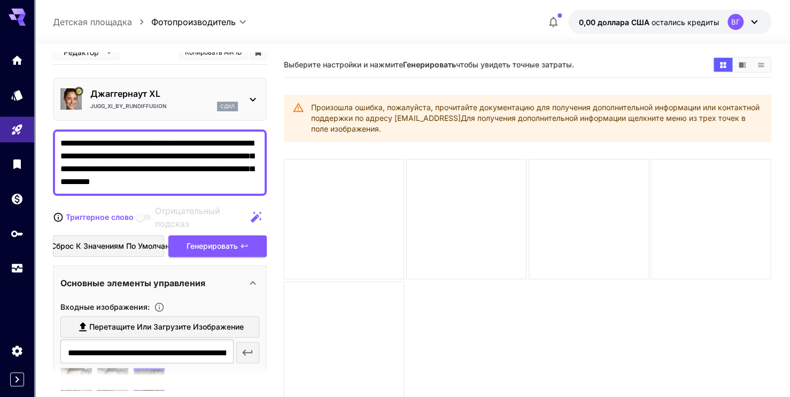
drag, startPoint x: 193, startPoint y: 171, endPoint x: 172, endPoint y: 174, distance: 21.6
click at [172, 174] on textarea "**********" at bounding box center [159, 162] width 199 height 51
drag, startPoint x: 206, startPoint y: 181, endPoint x: -24, endPoint y: 115, distance: 239.2
click at [0, 115] on html "**********" at bounding box center [395, 240] width 790 height 481
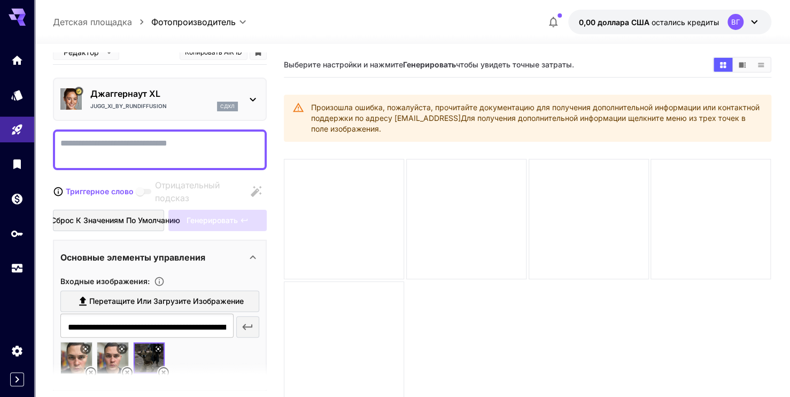
type textarea "*"
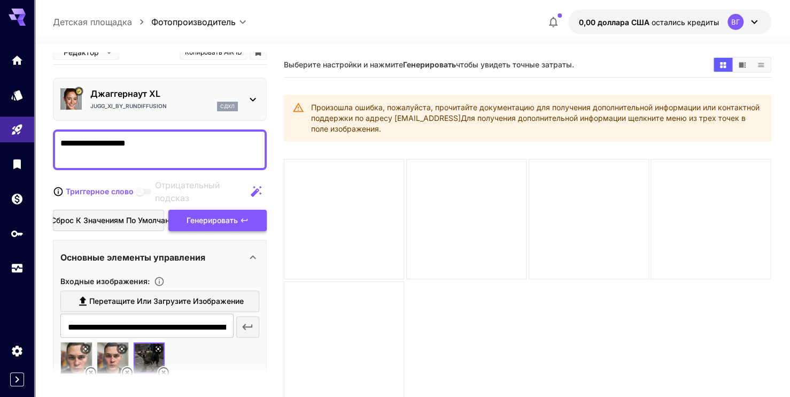
type textarea "**********"
click at [218, 220] on div "Генерировать" at bounding box center [217, 221] width 98 height 22
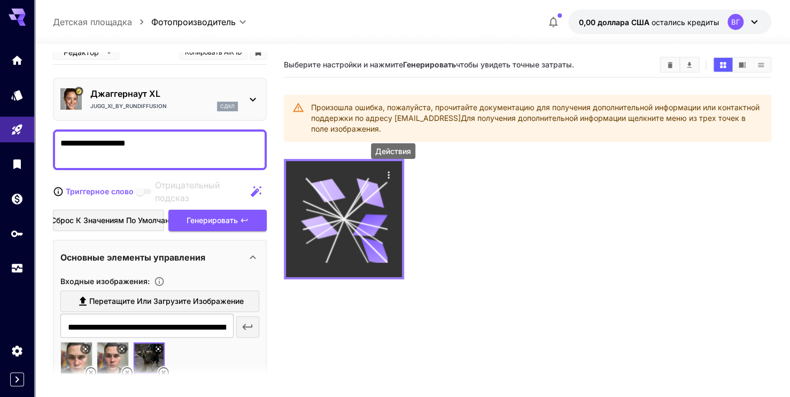
click at [391, 171] on icon "Actions" at bounding box center [389, 175] width 11 height 11
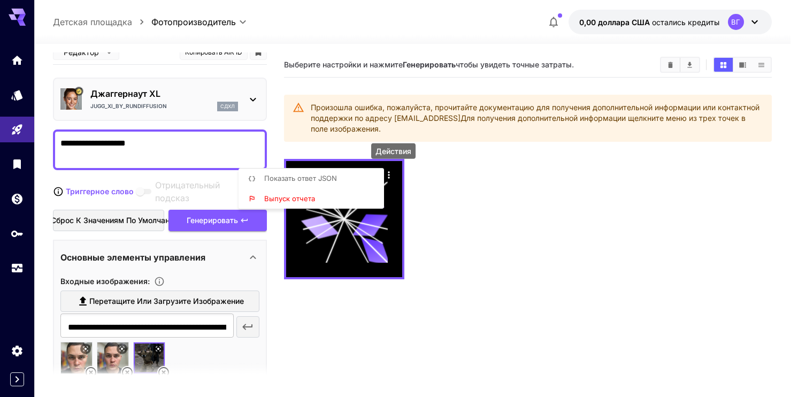
click at [362, 181] on li "Показать ответ JSON" at bounding box center [314, 178] width 152 height 20
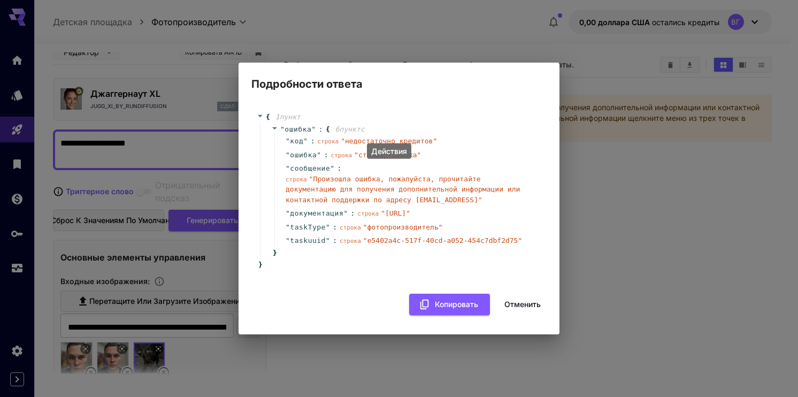
click at [445, 153] on div "" ошибка " : строка " стандартОшибка "" at bounding box center [406, 155] width 264 height 14
click at [516, 294] on button "Отменить" at bounding box center [522, 305] width 48 height 22
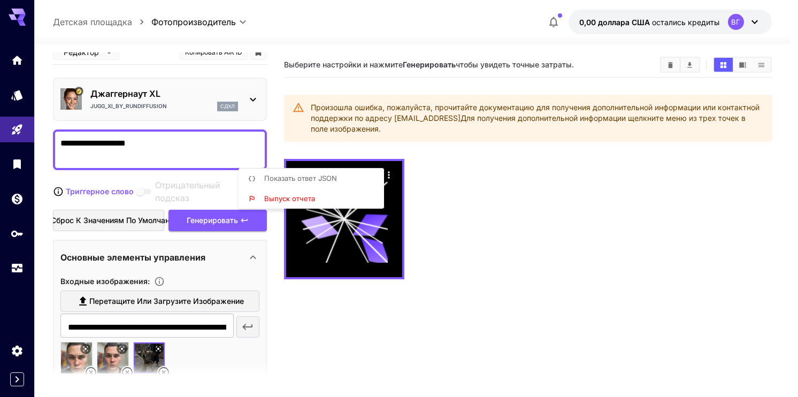
click at [666, 64] on div at bounding box center [399, 198] width 798 height 397
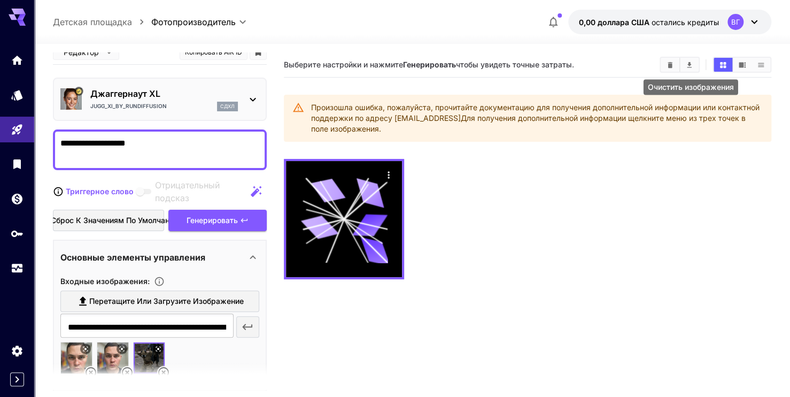
click at [678, 65] on button "Clear Images" at bounding box center [670, 65] width 19 height 14
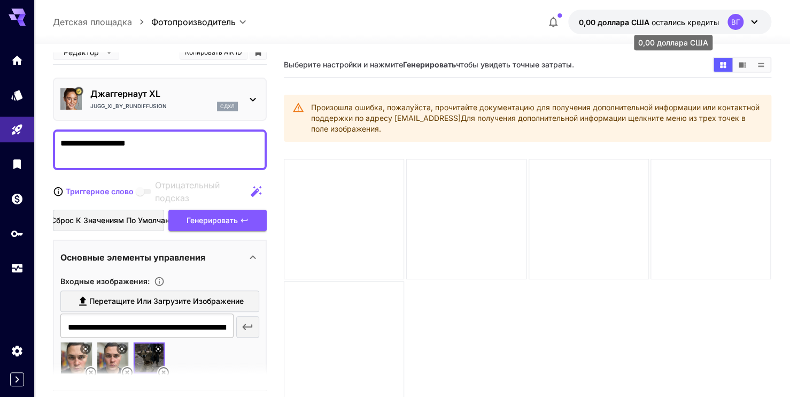
click at [669, 21] on span "остались кредиты" at bounding box center [685, 22] width 67 height 9
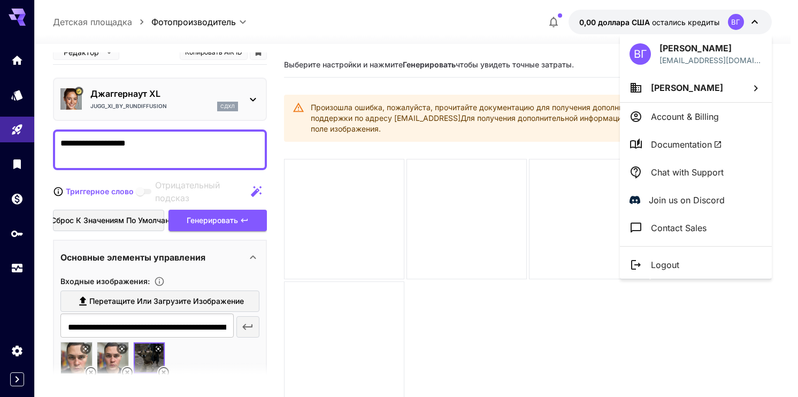
click at [629, 10] on div at bounding box center [399, 198] width 798 height 397
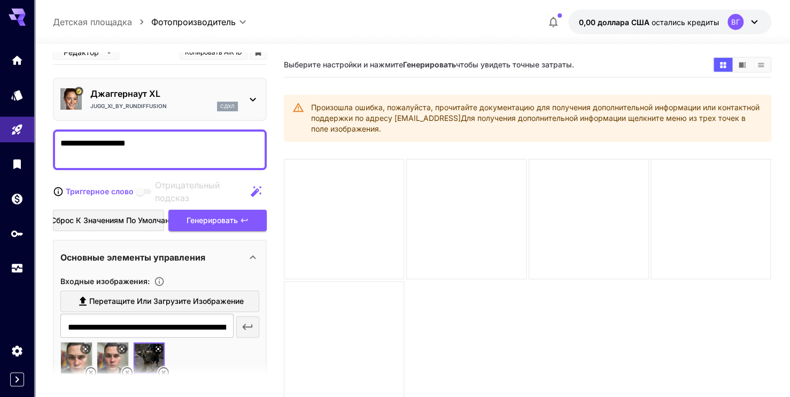
click at [630, 23] on body "**********" at bounding box center [395, 240] width 790 height 481
click at [686, 29] on button "0,00 доллара США остались кредиты ВГ" at bounding box center [669, 22] width 203 height 25
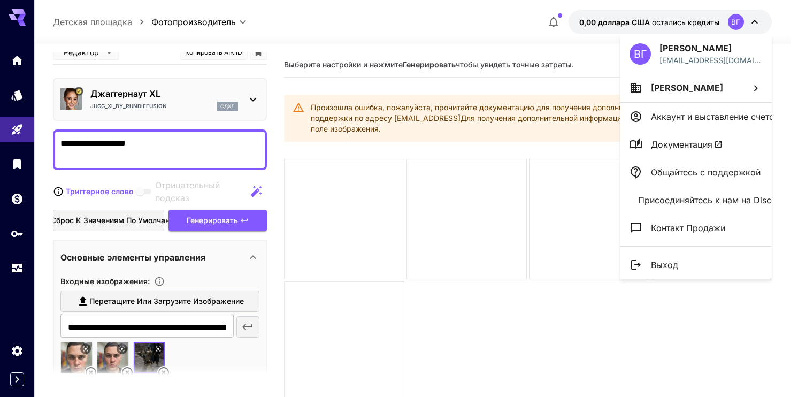
click at [620, 68] on div "ВГ [PERSON_NAME] [EMAIL_ADDRESS][DOMAIN_NAME]" at bounding box center [696, 53] width 152 height 39
click at [607, 51] on div at bounding box center [399, 198] width 798 height 397
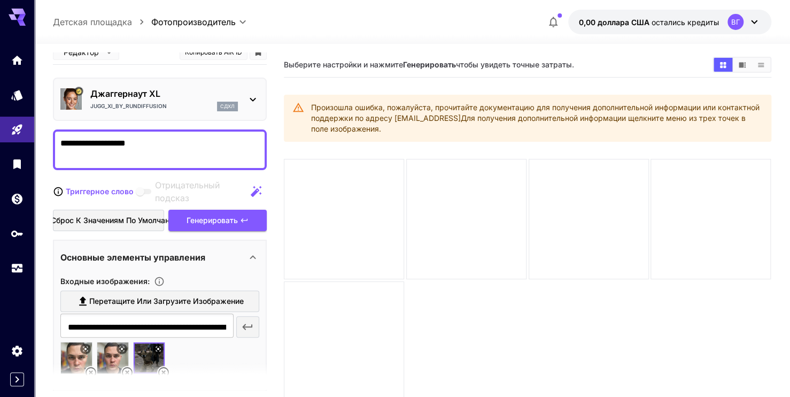
click at [607, 30] on button "0,00 доллара США остались кредиты ВГ" at bounding box center [669, 22] width 203 height 25
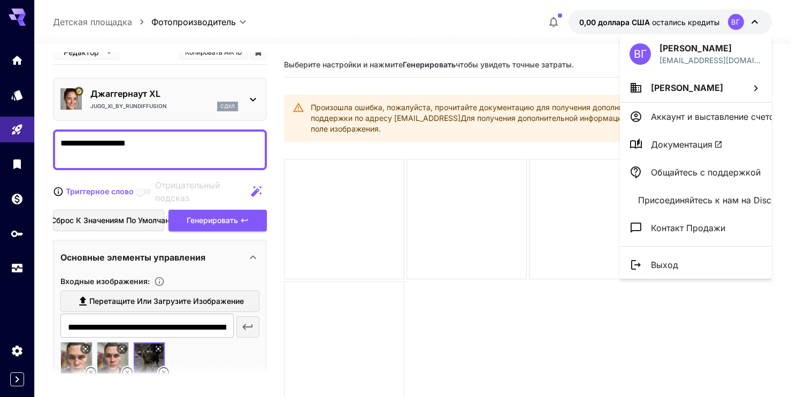
click at [665, 96] on li "[PERSON_NAME]" at bounding box center [696, 87] width 152 height 29
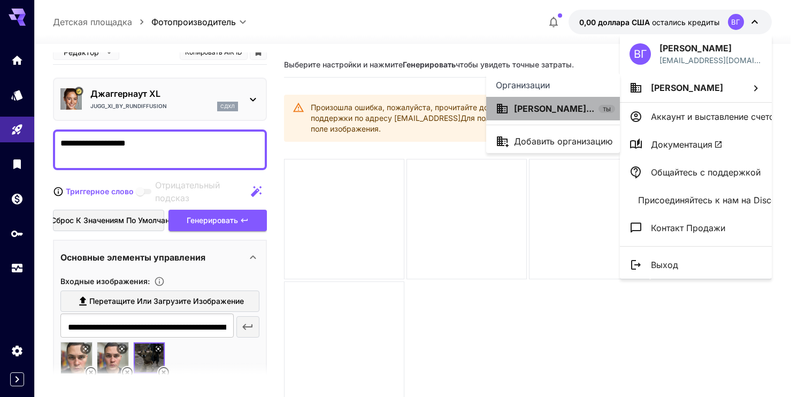
click at [588, 113] on p "[PERSON_NAME]..." at bounding box center [554, 108] width 80 height 13
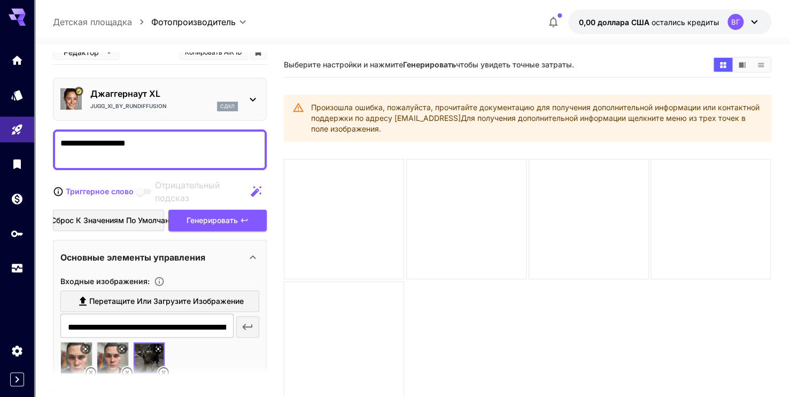
click at [633, 39] on div at bounding box center [412, 37] width 756 height 13
click at [633, 27] on button "0,00 доллара США остались кредиты ВГ" at bounding box center [669, 22] width 203 height 25
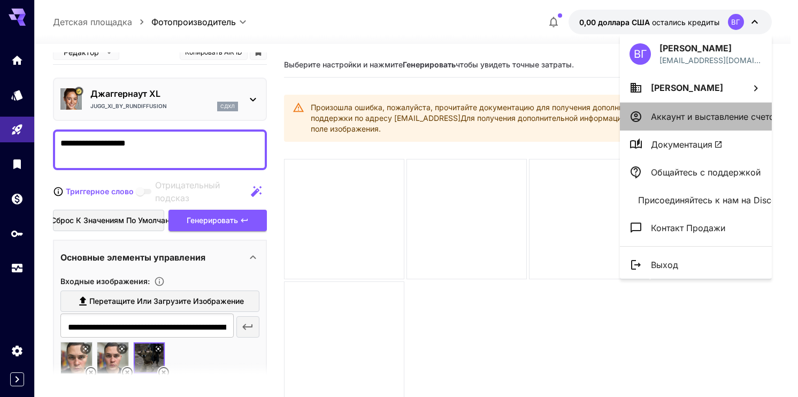
click at [657, 114] on p "Аккаунт и выставление счетов" at bounding box center [715, 116] width 128 height 13
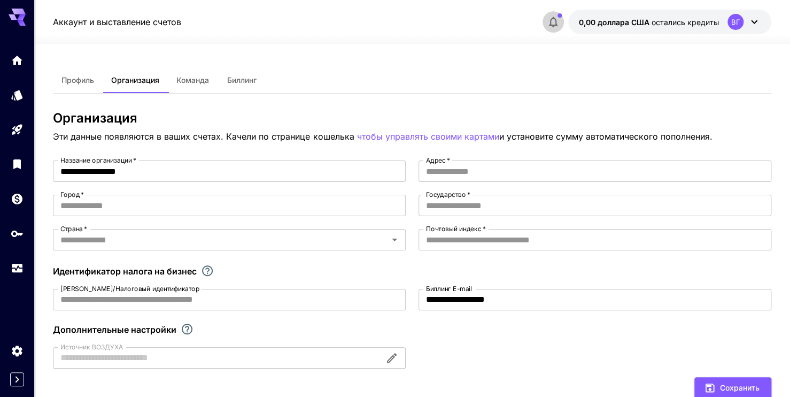
click at [557, 22] on icon "button" at bounding box center [553, 22] width 13 height 13
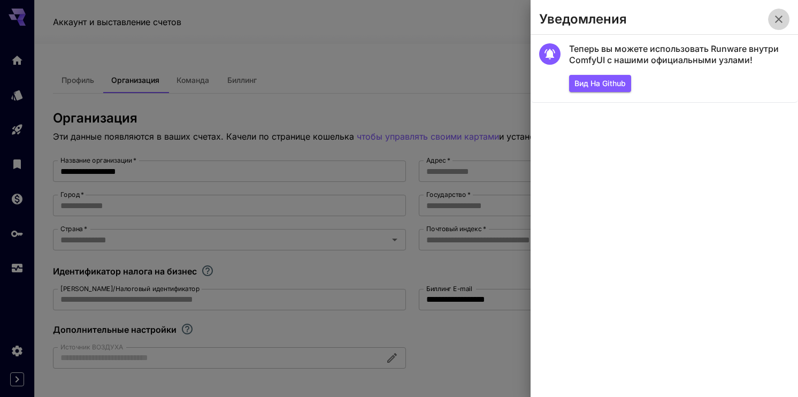
click at [781, 18] on icon "button" at bounding box center [778, 19] width 13 height 13
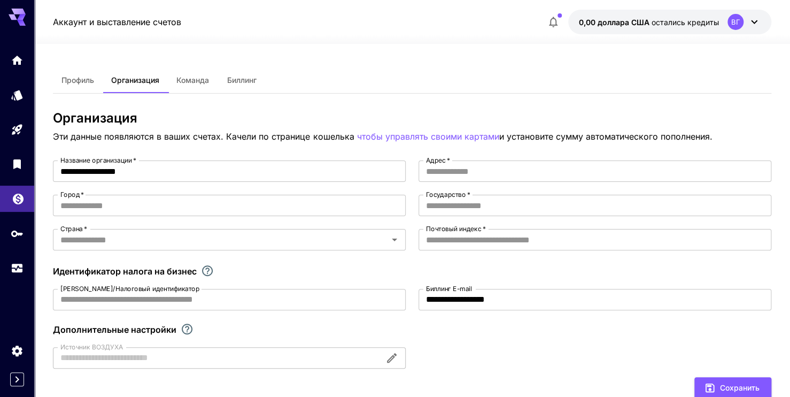
click at [15, 207] on link at bounding box center [17, 199] width 34 height 26
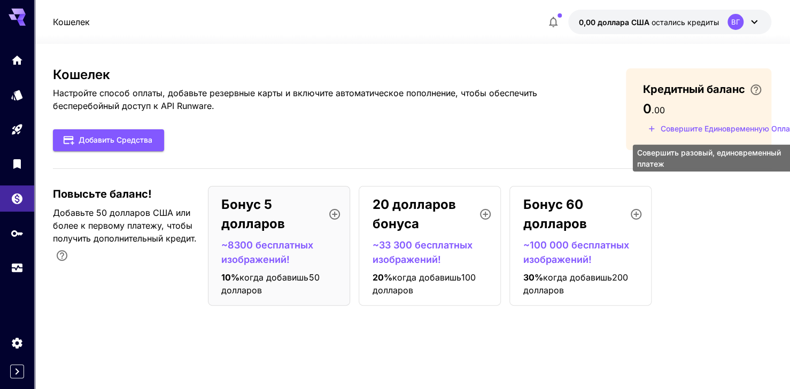
click at [658, 127] on button "Совершите единовременную оплату" at bounding box center [723, 129] width 160 height 17
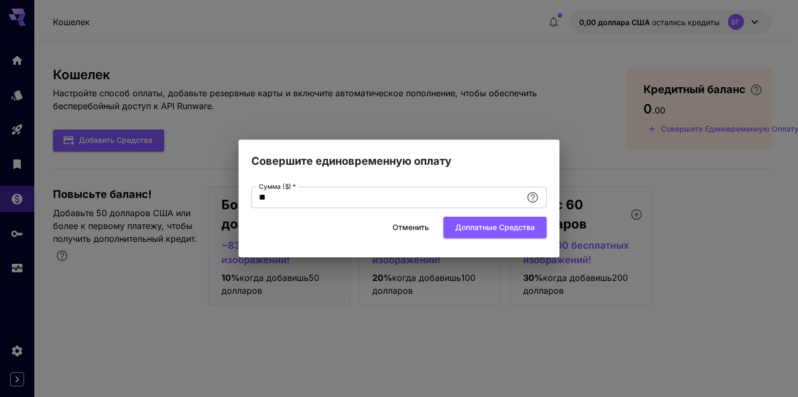
click at [406, 232] on button "Отменить" at bounding box center [411, 228] width 48 height 22
